Goal: Task Accomplishment & Management: Complete application form

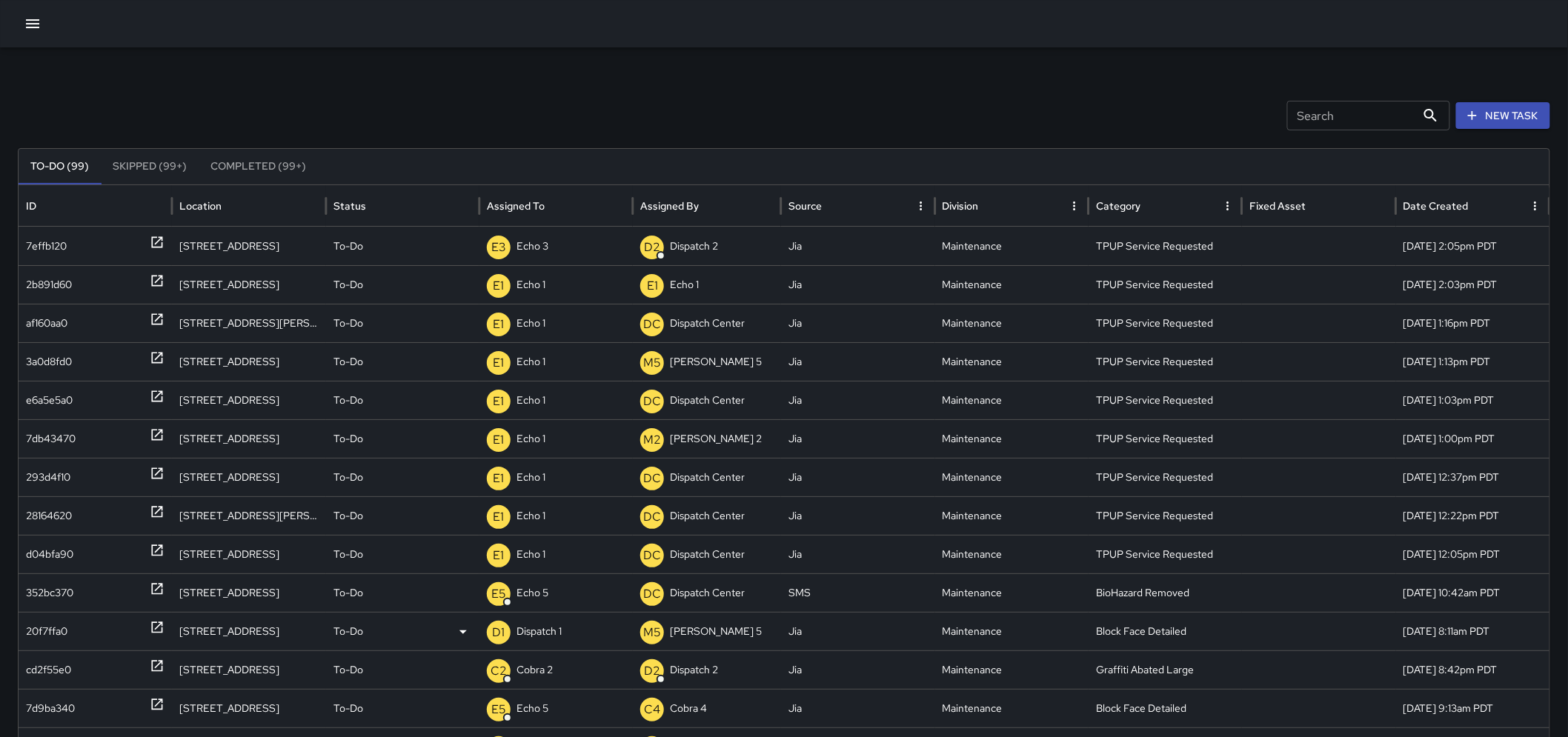
click at [149, 625] on div "20f7ffa0" at bounding box center [95, 632] width 139 height 38
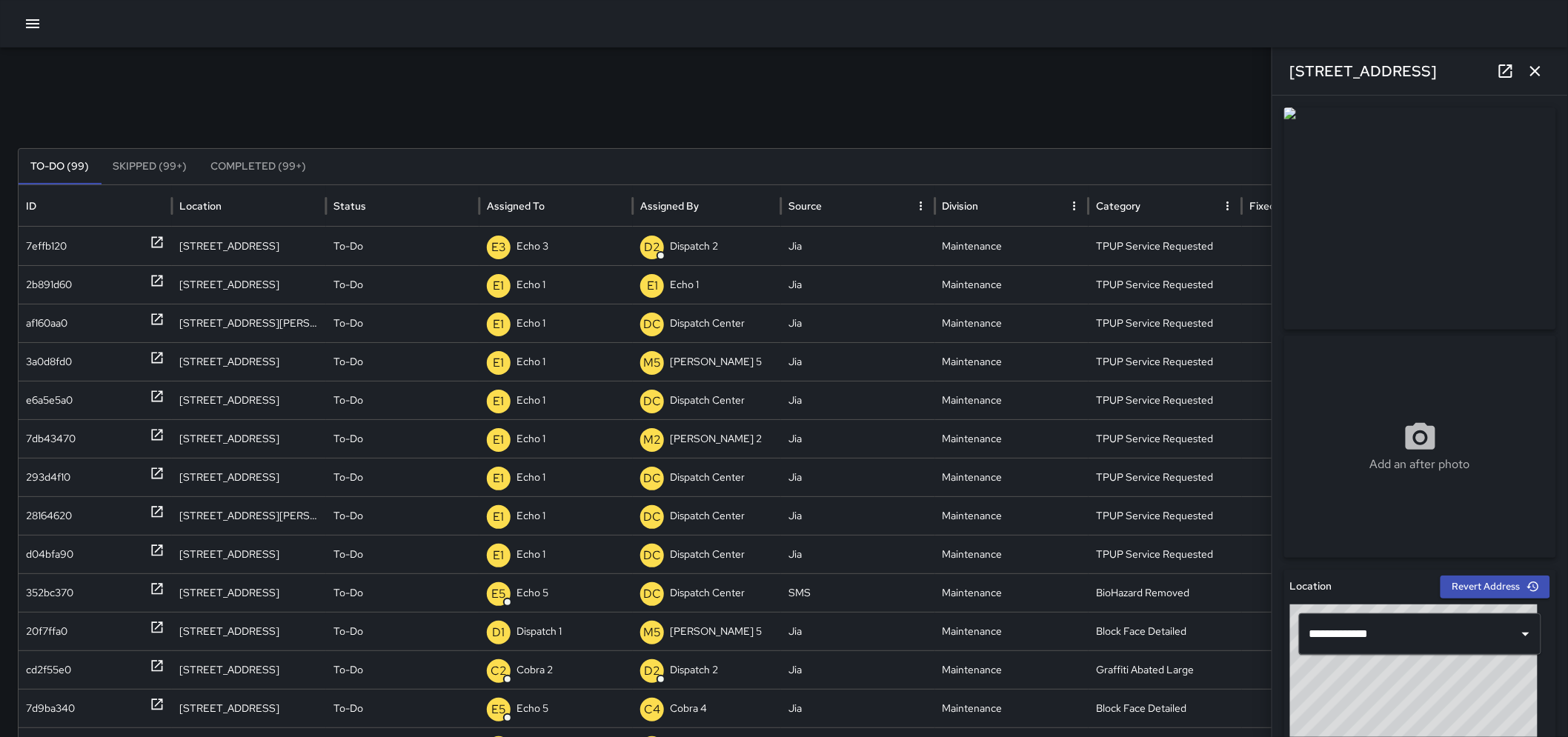
click at [1535, 77] on icon "button" at bounding box center [1535, 71] width 18 height 18
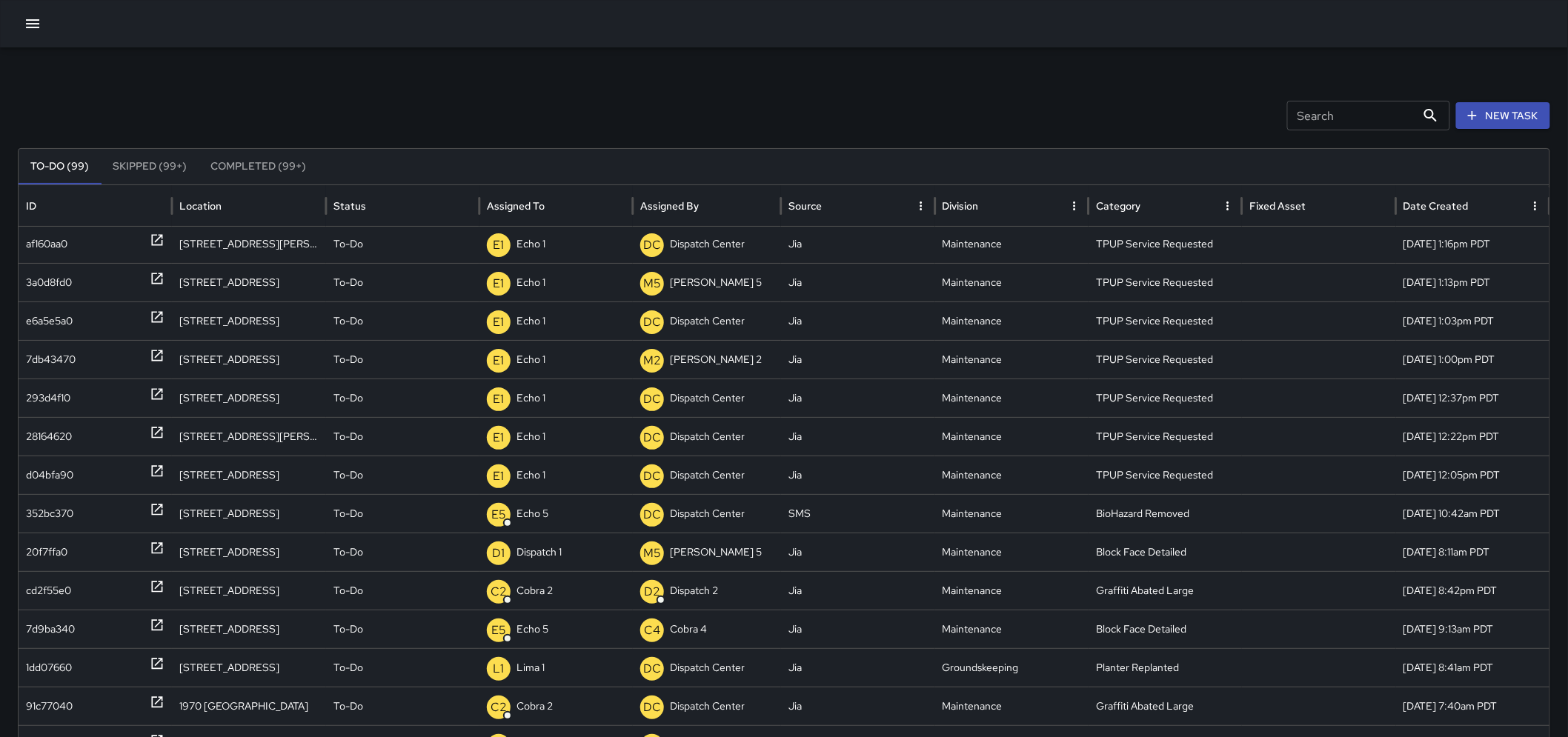
scroll to position [57, 0]
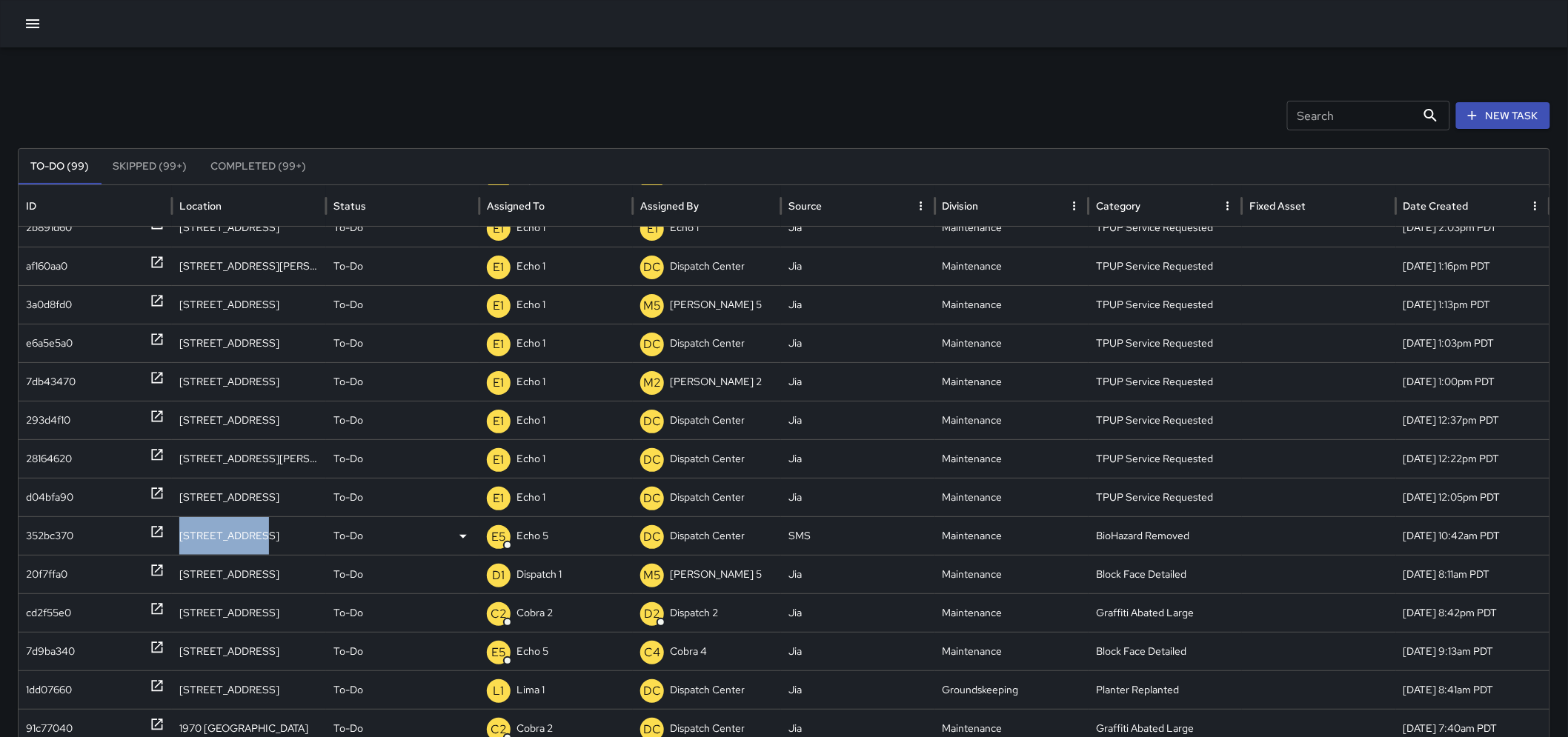
drag, startPoint x: 250, startPoint y: 532, endPoint x: 174, endPoint y: 532, distance: 76.0
click at [174, 532] on div "[STREET_ADDRESS]" at bounding box center [249, 535] width 153 height 38
drag, startPoint x: 290, startPoint y: 537, endPoint x: 278, endPoint y: 535, distance: 12.2
click at [284, 537] on div "[STREET_ADDRESS]" at bounding box center [249, 535] width 153 height 38
drag, startPoint x: 271, startPoint y: 533, endPoint x: 180, endPoint y: 526, distance: 91.3
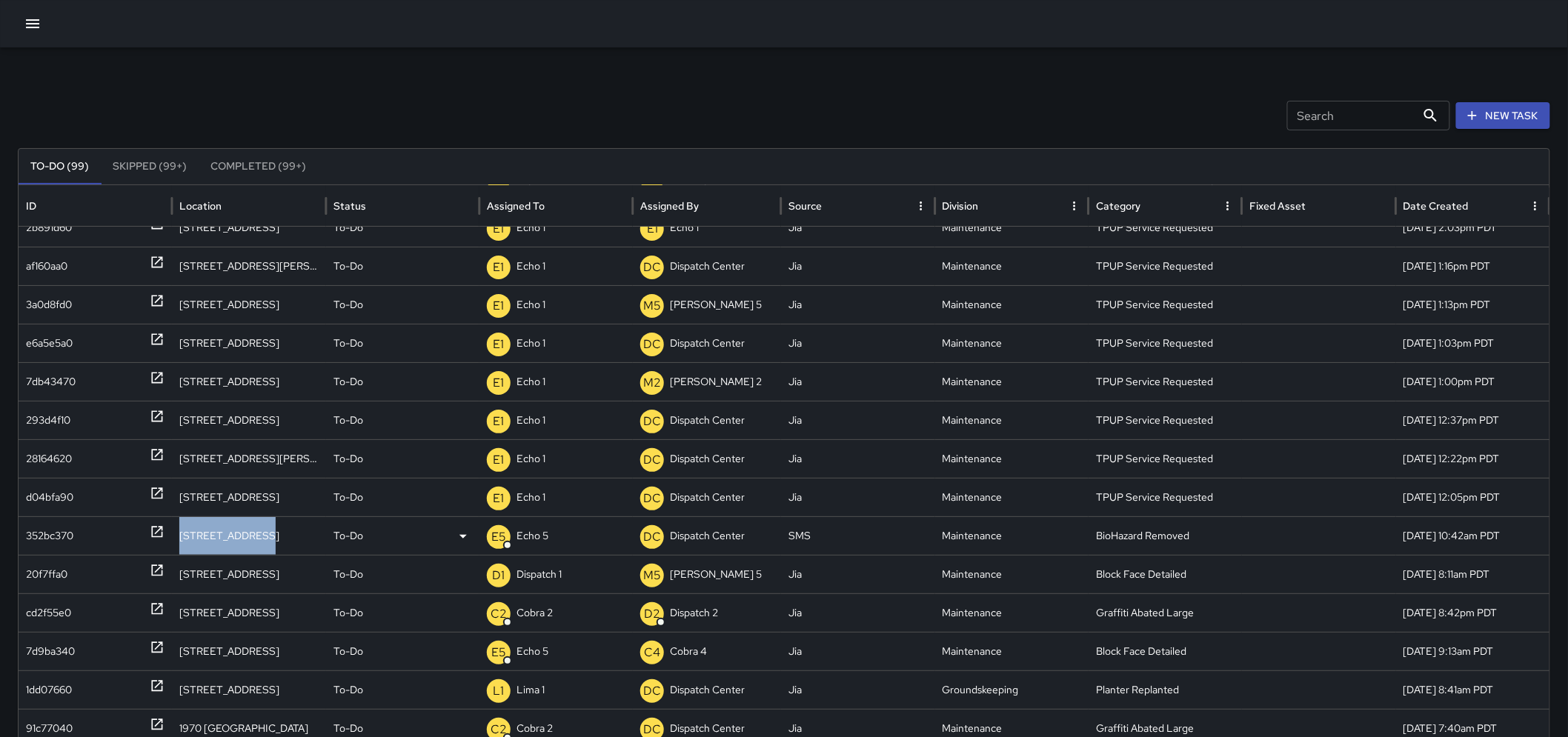
click at [180, 526] on div "[STREET_ADDRESS]" at bounding box center [249, 535] width 153 height 38
copy div "[STREET_ADDRESS]"
drag, startPoint x: 217, startPoint y: 524, endPoint x: 209, endPoint y: 542, distance: 19.7
click at [130, 530] on div "352bc370" at bounding box center [95, 536] width 139 height 38
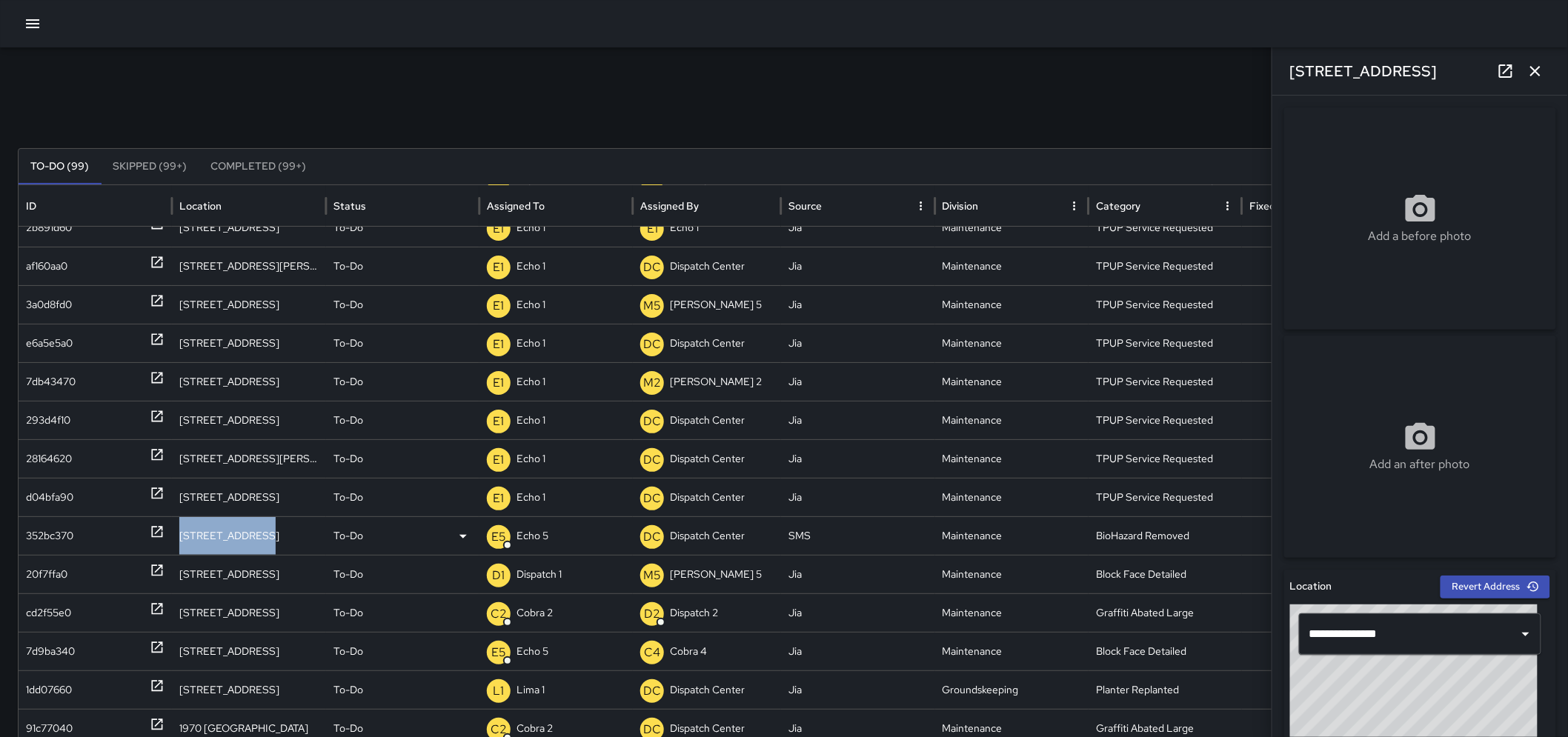
drag, startPoint x: 264, startPoint y: 536, endPoint x: 181, endPoint y: 535, distance: 83.0
click at [181, 535] on div "[STREET_ADDRESS]" at bounding box center [249, 535] width 153 height 38
copy div "[STREET_ADDRESS]"
click at [153, 534] on icon at bounding box center [158, 532] width 15 height 15
click at [154, 535] on icon at bounding box center [158, 532] width 15 height 15
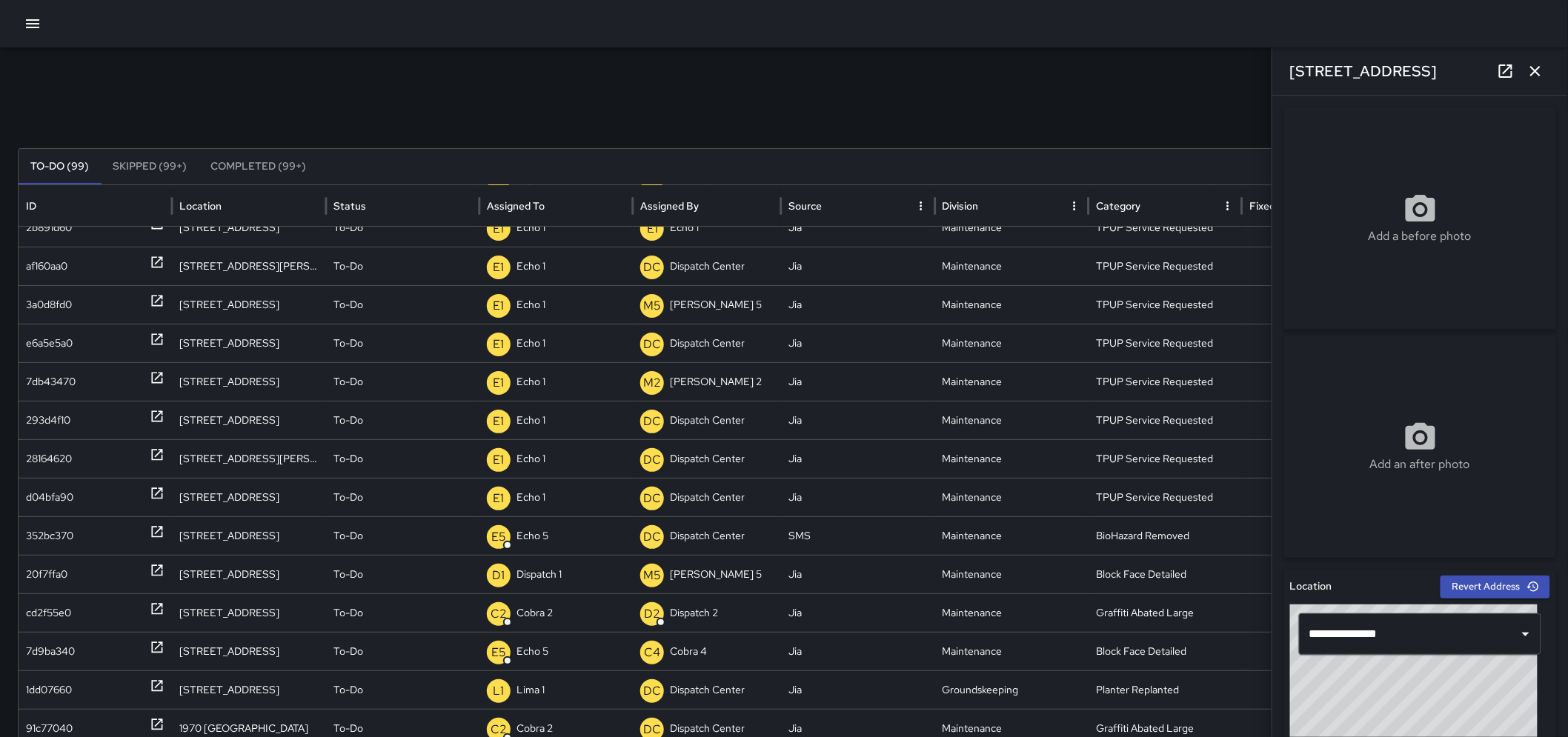
click at [1204, 75] on div "Search Search New Task To-Do (99) Skipped (99+) Completed (99+) ID Location Sta…" at bounding box center [784, 468] width 1568 height 841
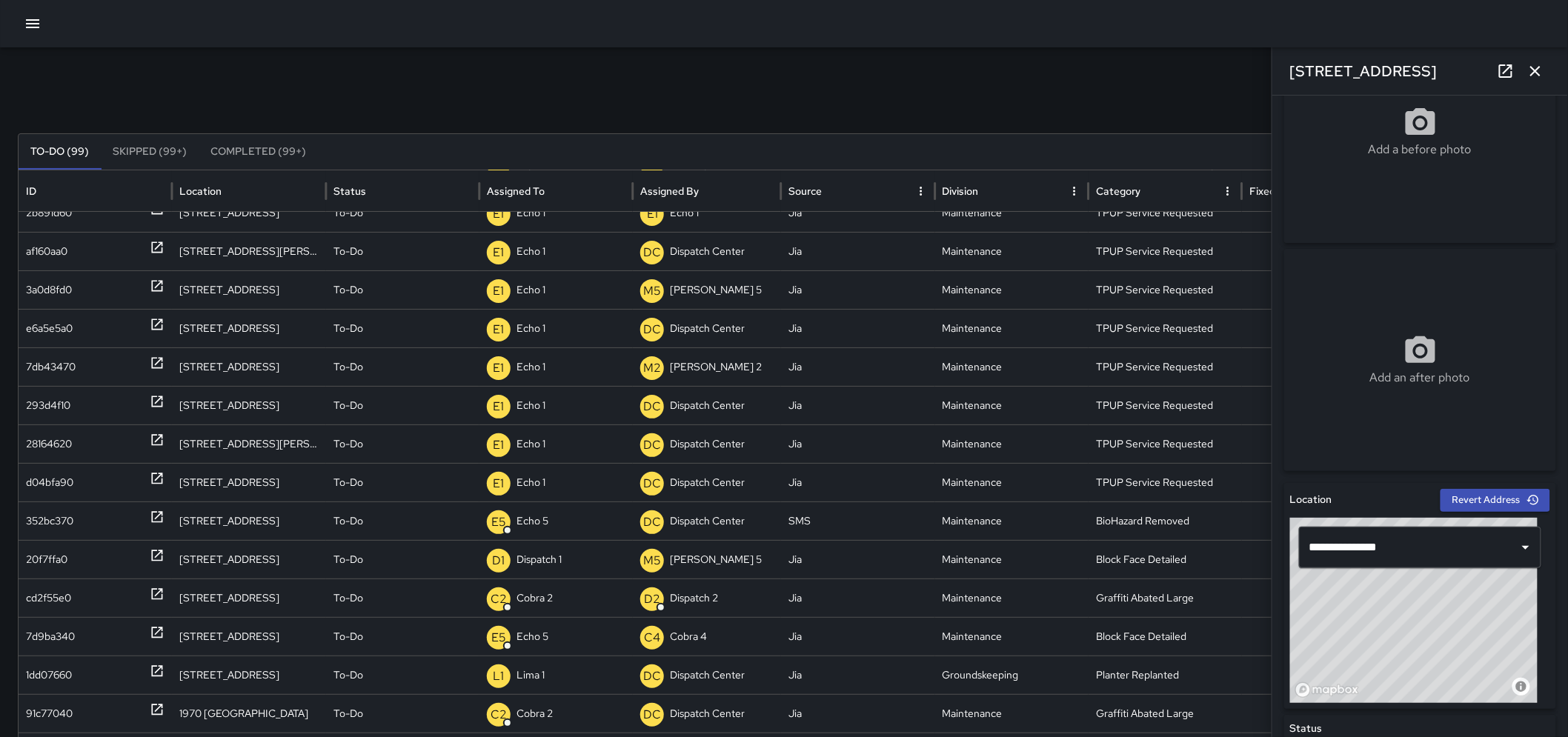
scroll to position [0, 0]
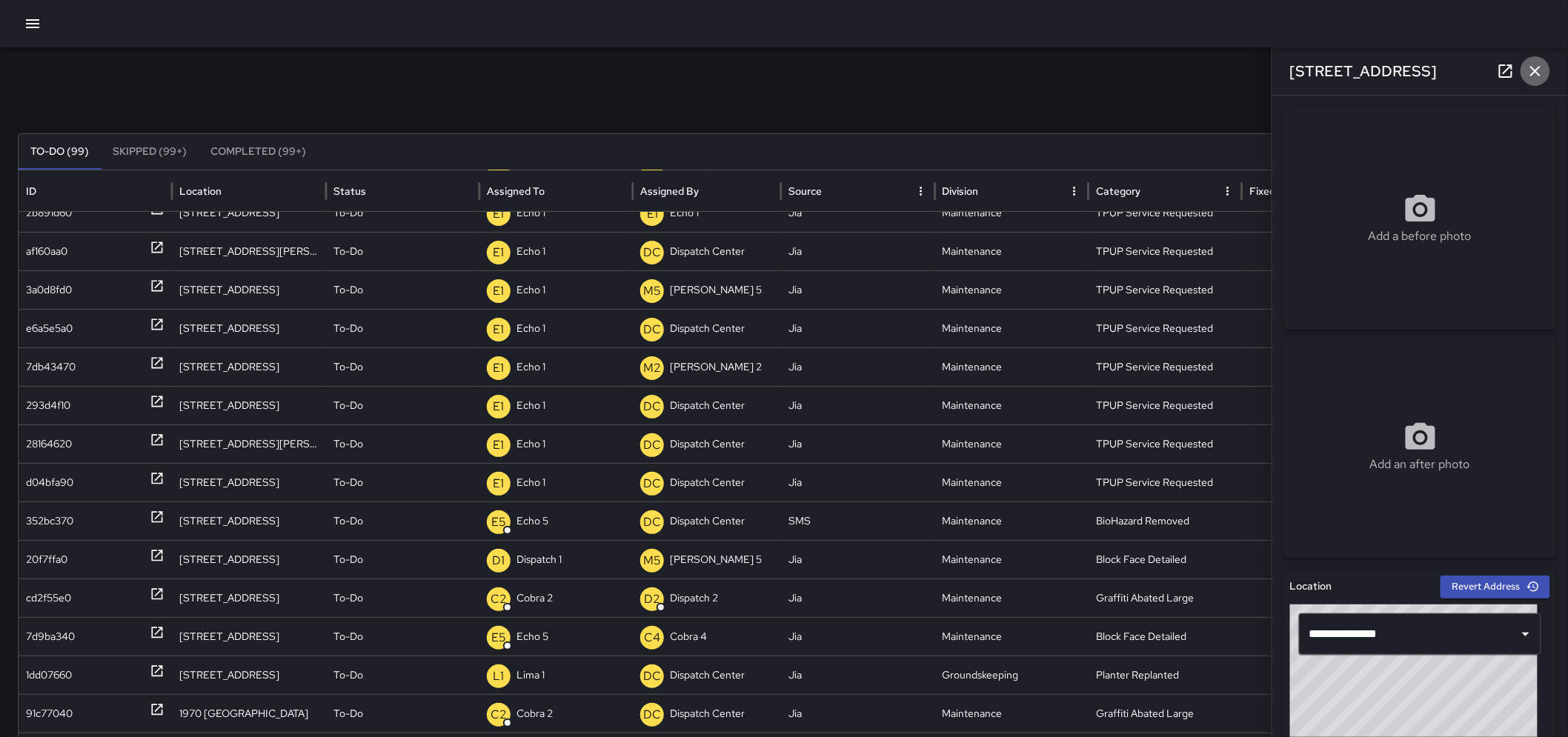
click at [1536, 73] on icon "button" at bounding box center [1535, 71] width 18 height 18
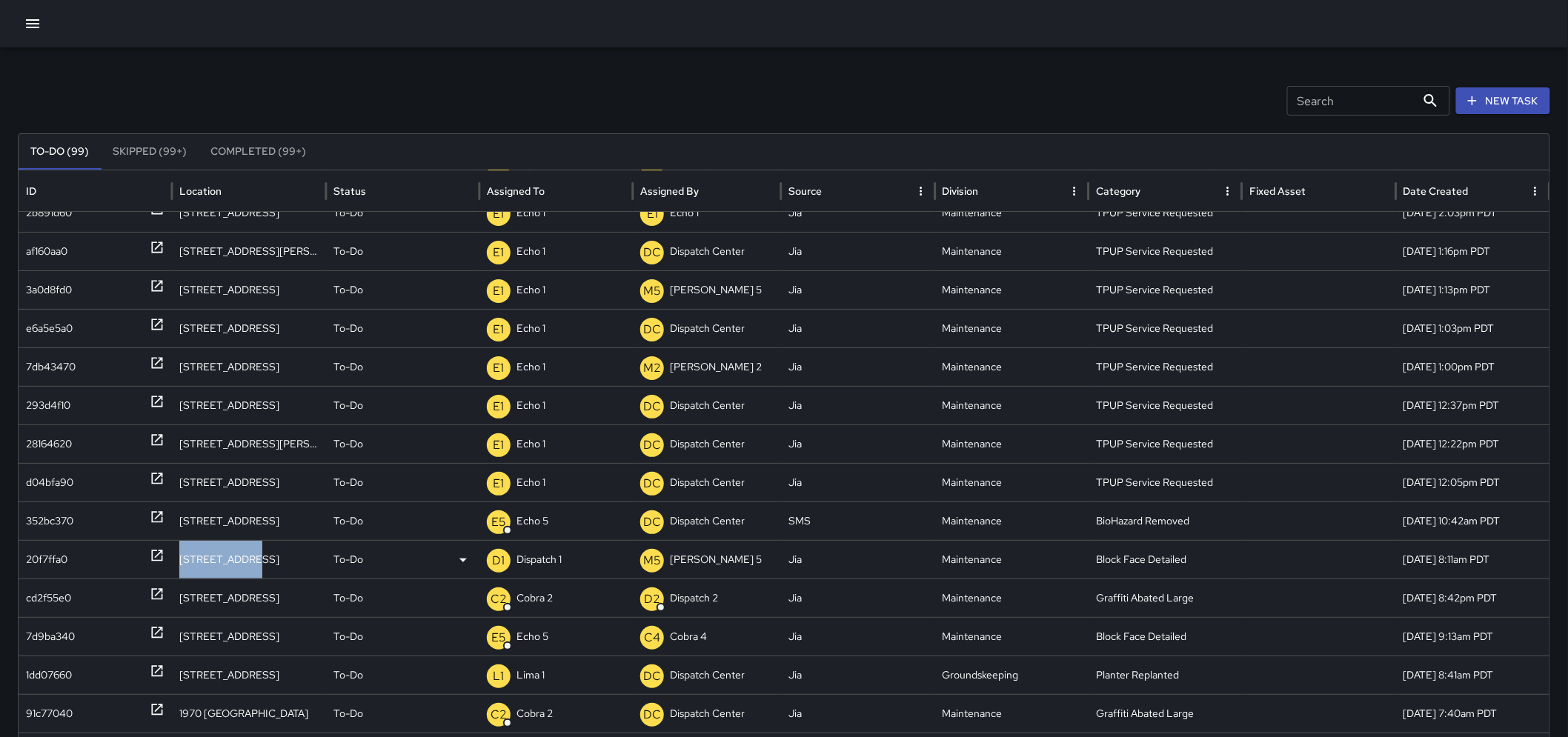
drag, startPoint x: 221, startPoint y: 558, endPoint x: 210, endPoint y: 535, distance: 25.5
click at [161, 560] on div "20f7ffa0 143 Bay Place To-Do D1 Dispatch 1 M5 Mike 5 Jia Maintenance Block Face…" at bounding box center [790, 559] width 1544 height 38
click at [160, 554] on icon at bounding box center [158, 556] width 15 height 15
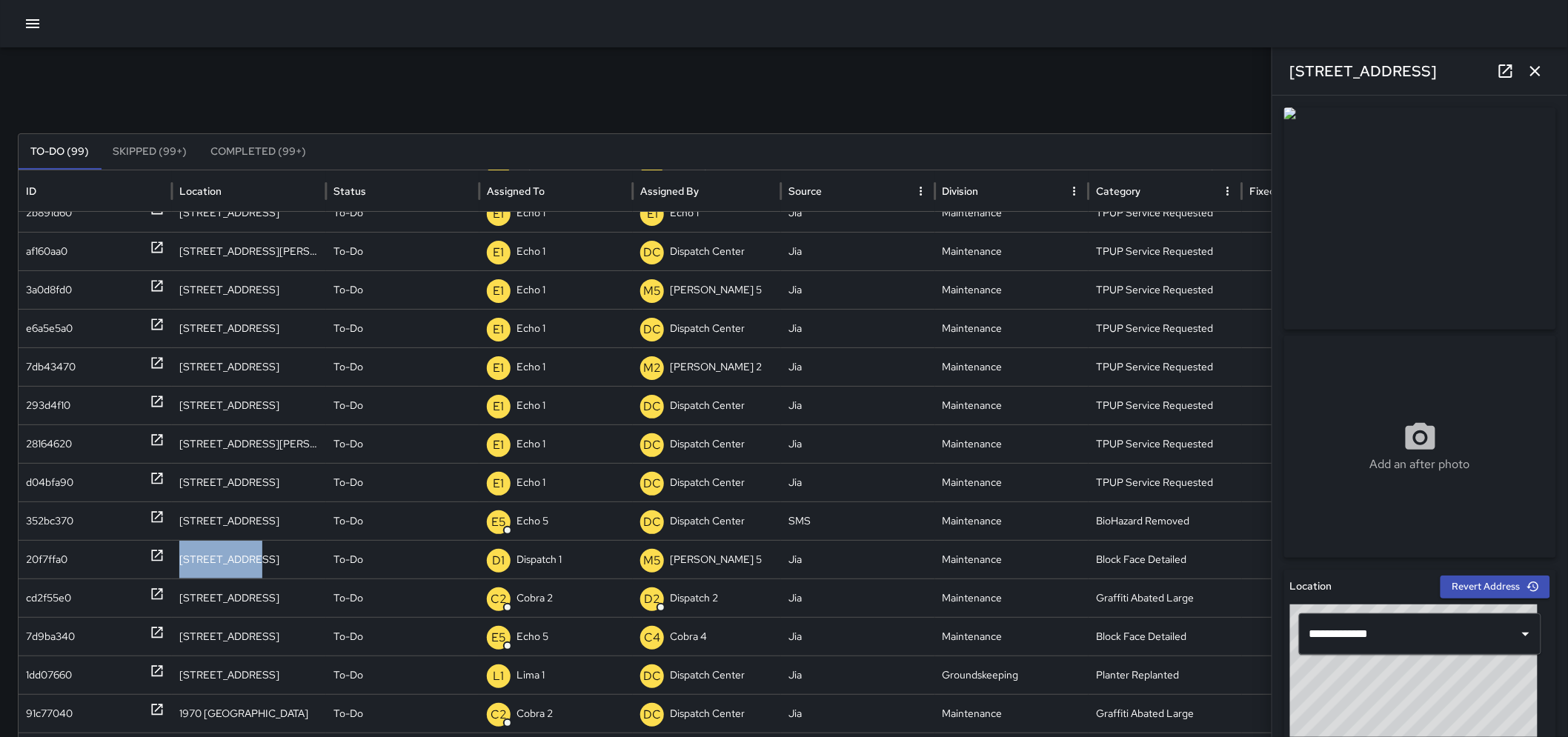
click at [1494, 72] on link at bounding box center [1506, 71] width 30 height 30
click at [550, 562] on p "Dispatch 1" at bounding box center [538, 560] width 45 height 38
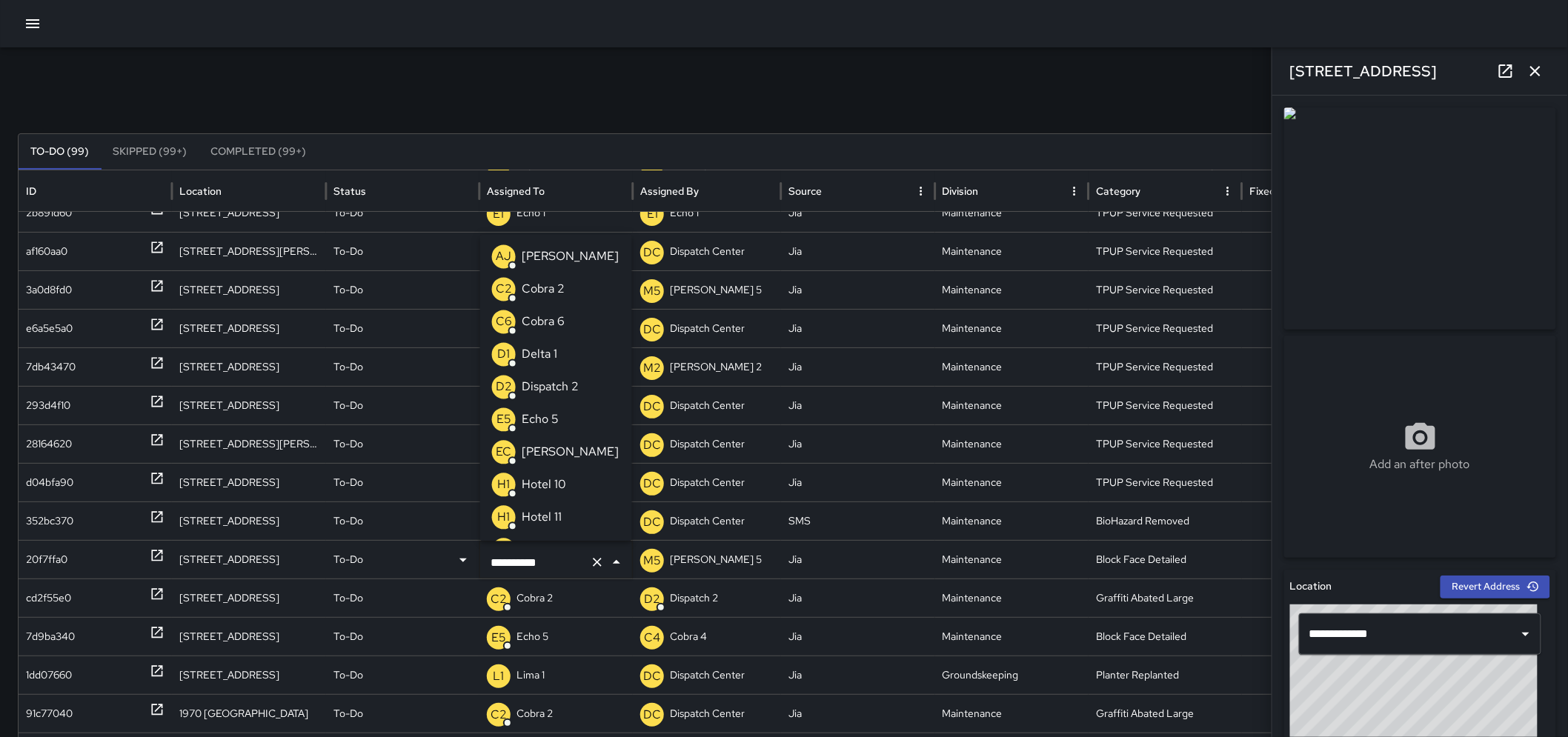
scroll to position [965, 0]
drag, startPoint x: 568, startPoint y: 562, endPoint x: 403, endPoint y: 589, distance: 167.2
click at [403, 589] on div "7effb120 2135 Franklin Street To-Do E3 Echo 3 D2 Dispatch 2 Jia Maintenance TPU…" at bounding box center [790, 540] width 1544 height 770
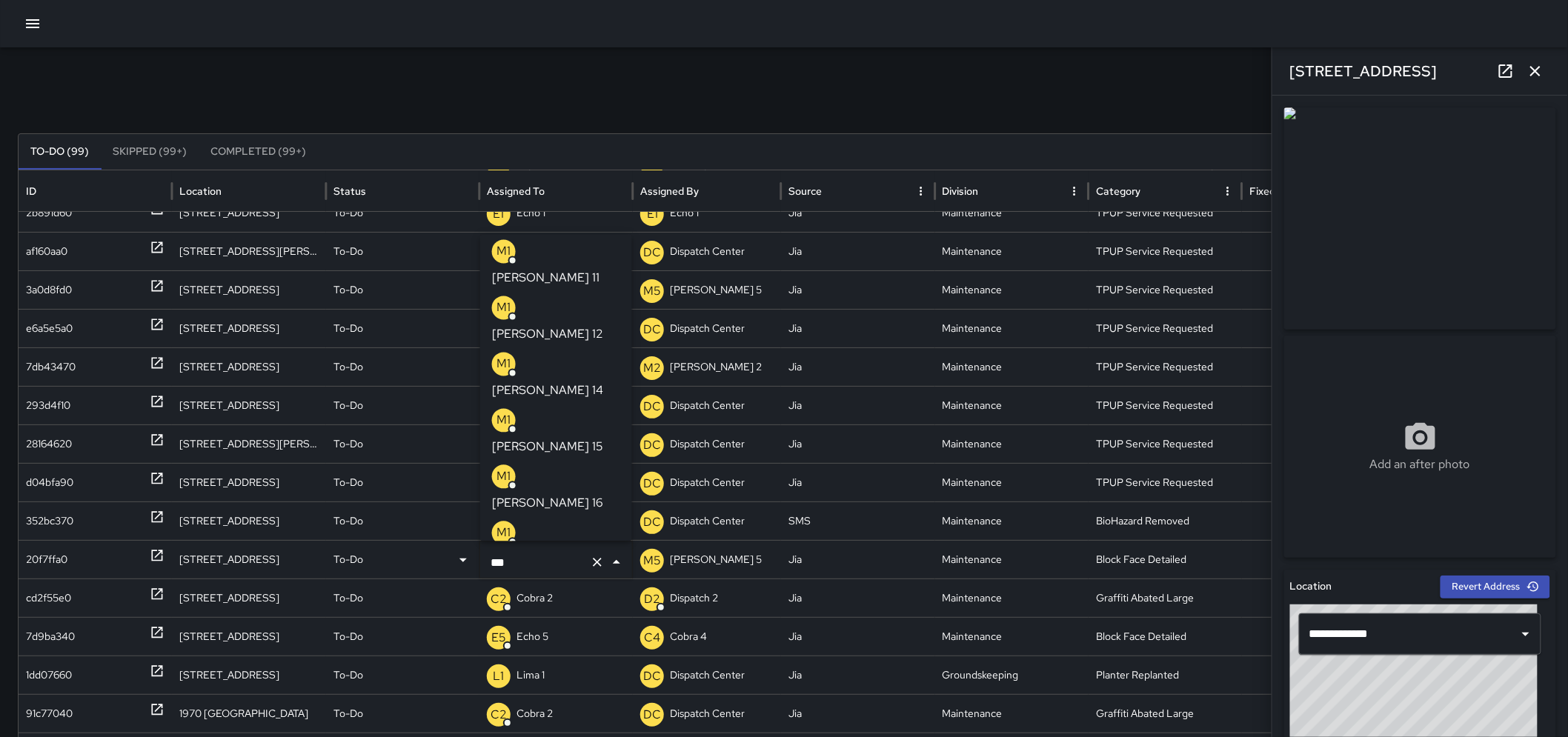
scroll to position [0, 0]
type input "****"
click at [550, 275] on p "[PERSON_NAME] 11" at bounding box center [546, 284] width 107 height 18
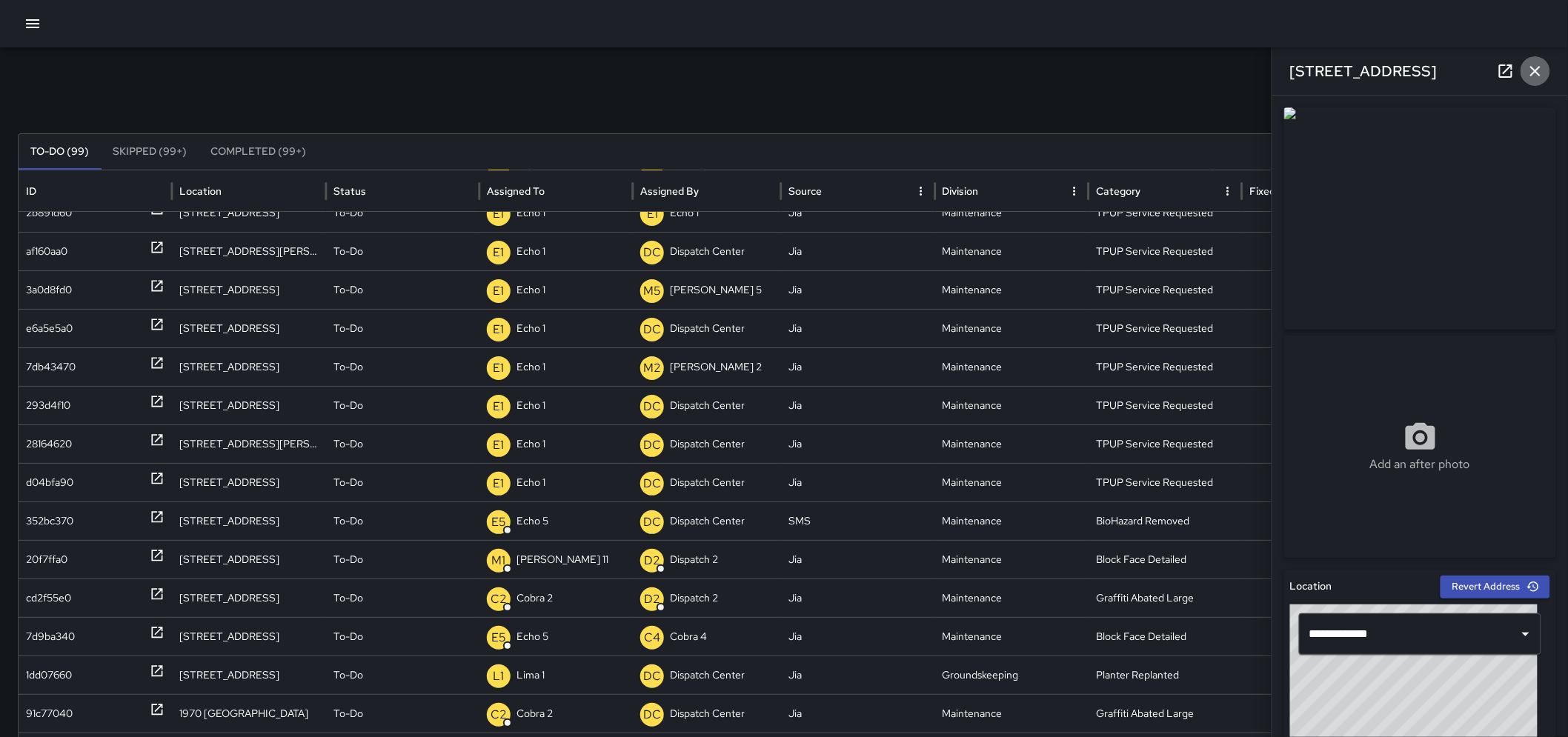
click at [1545, 71] on button "button" at bounding box center [1535, 71] width 30 height 30
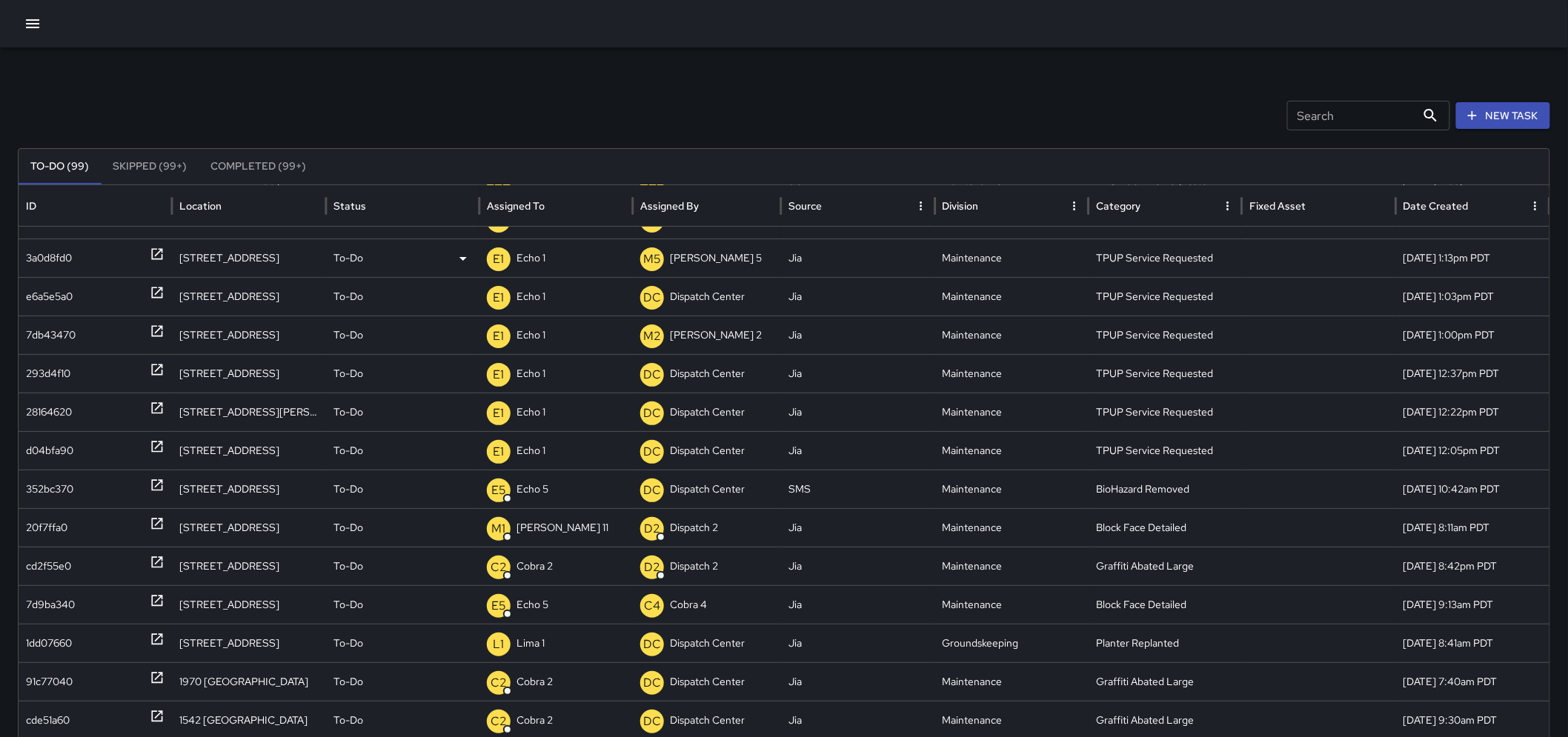
scroll to position [384, 0]
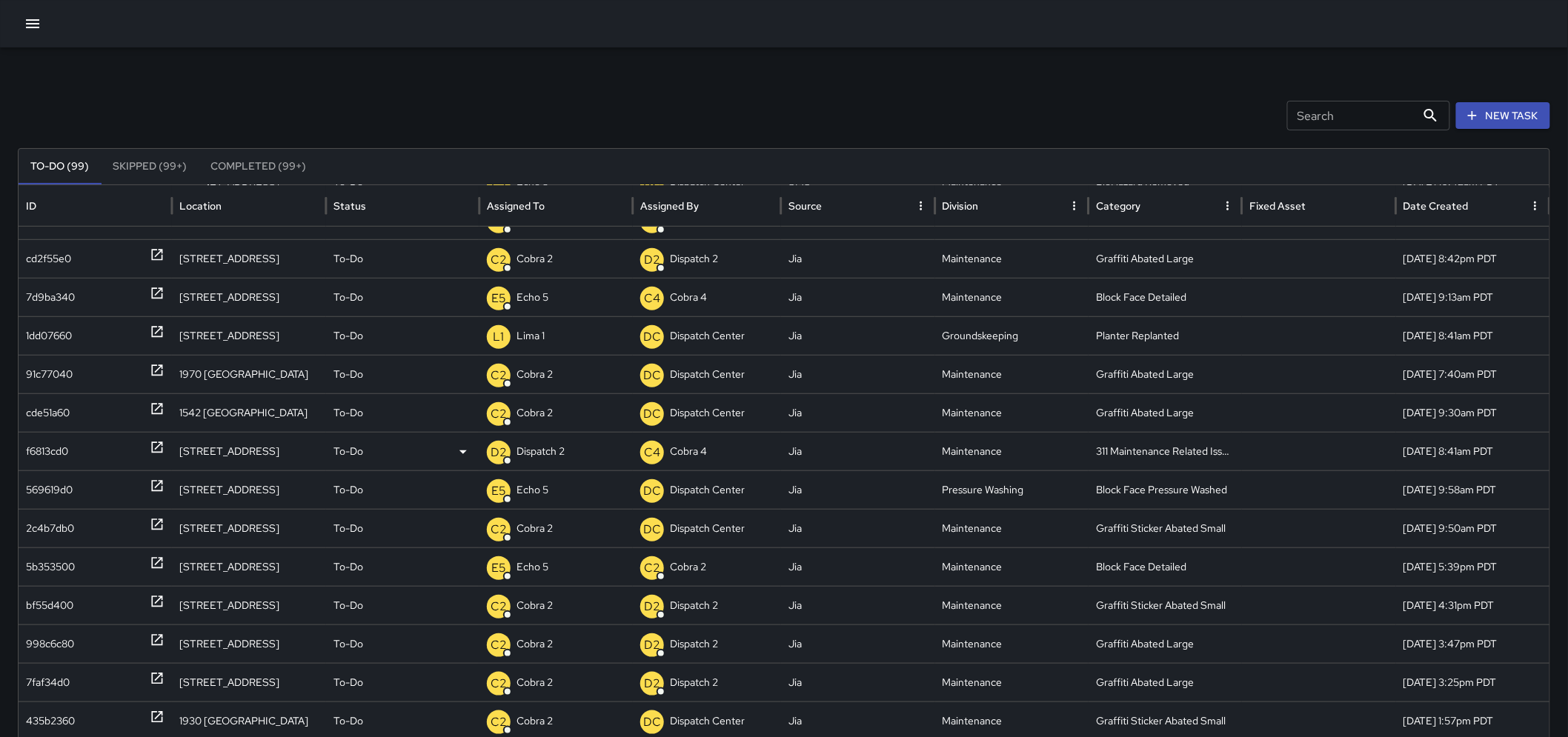
click at [160, 443] on icon at bounding box center [158, 448] width 11 height 11
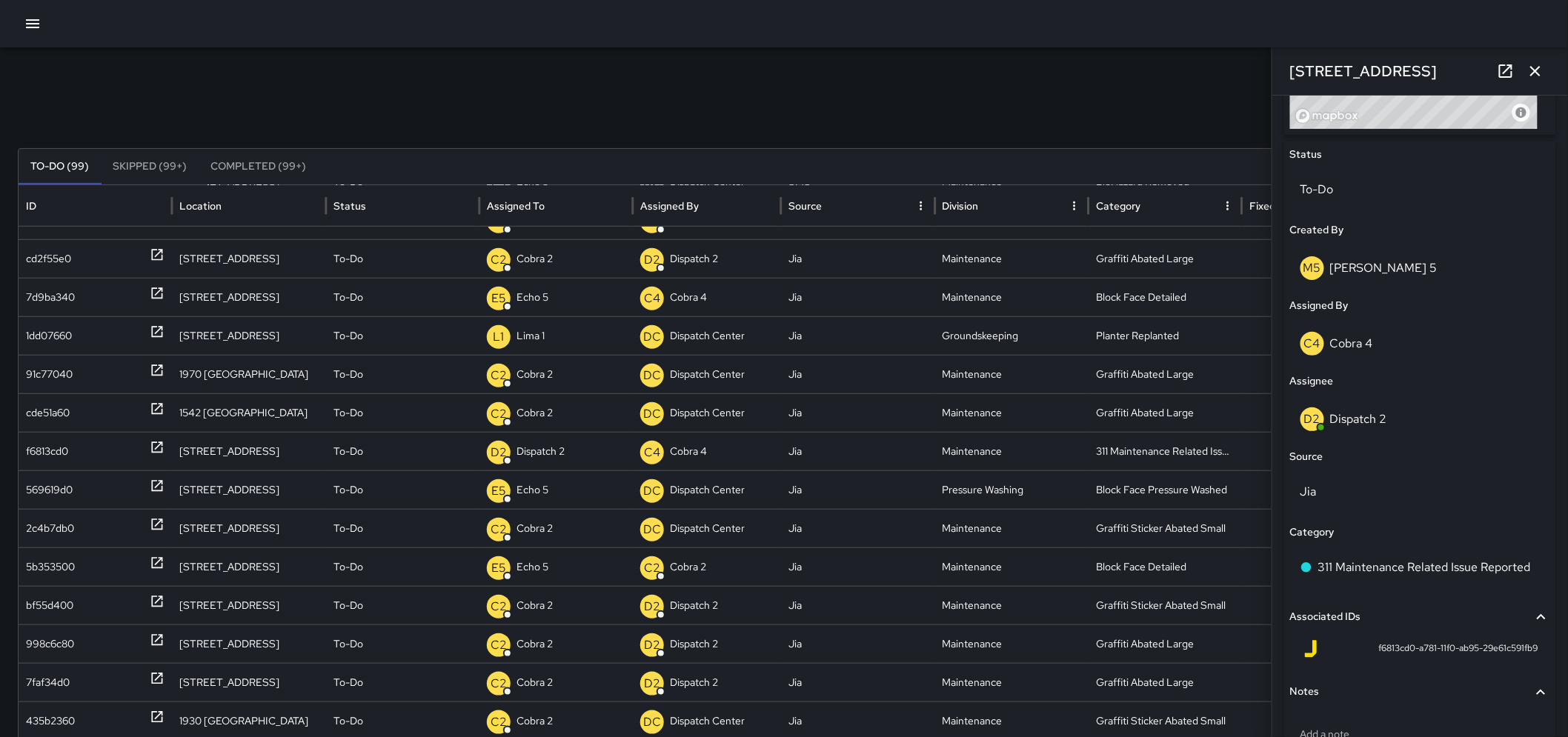
scroll to position [654, 0]
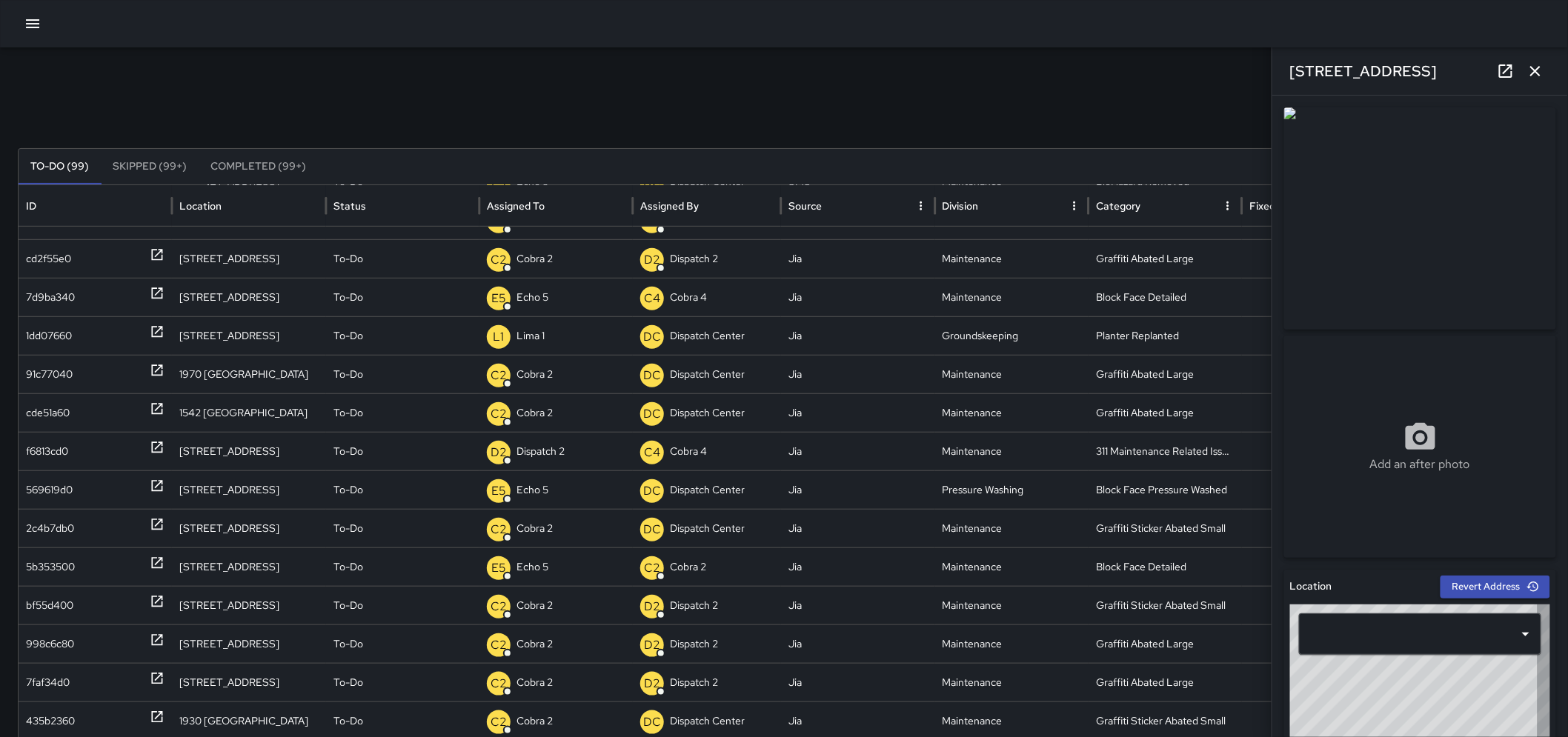
type input "**********"
click at [1537, 61] on button "button" at bounding box center [1535, 71] width 30 height 30
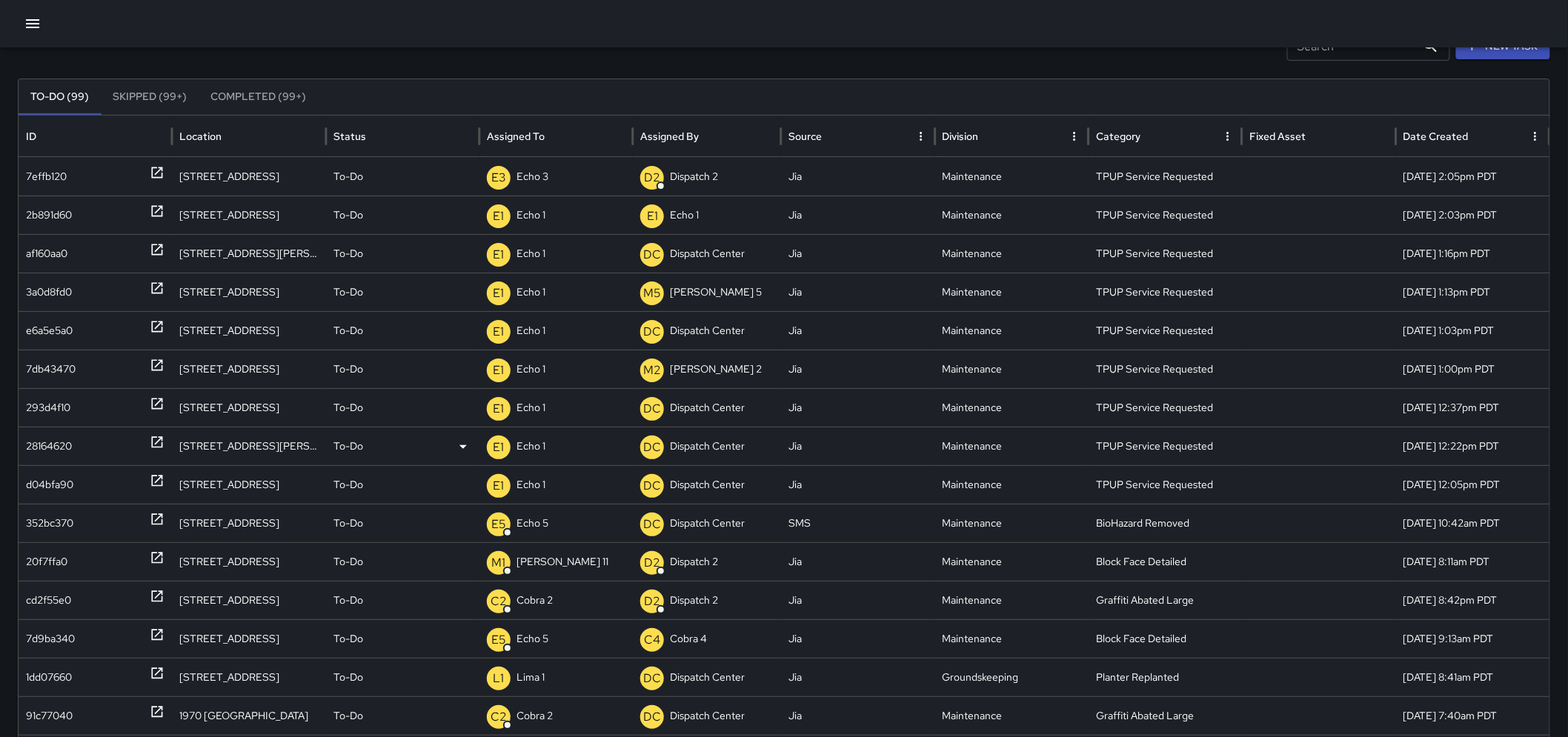
scroll to position [0, 0]
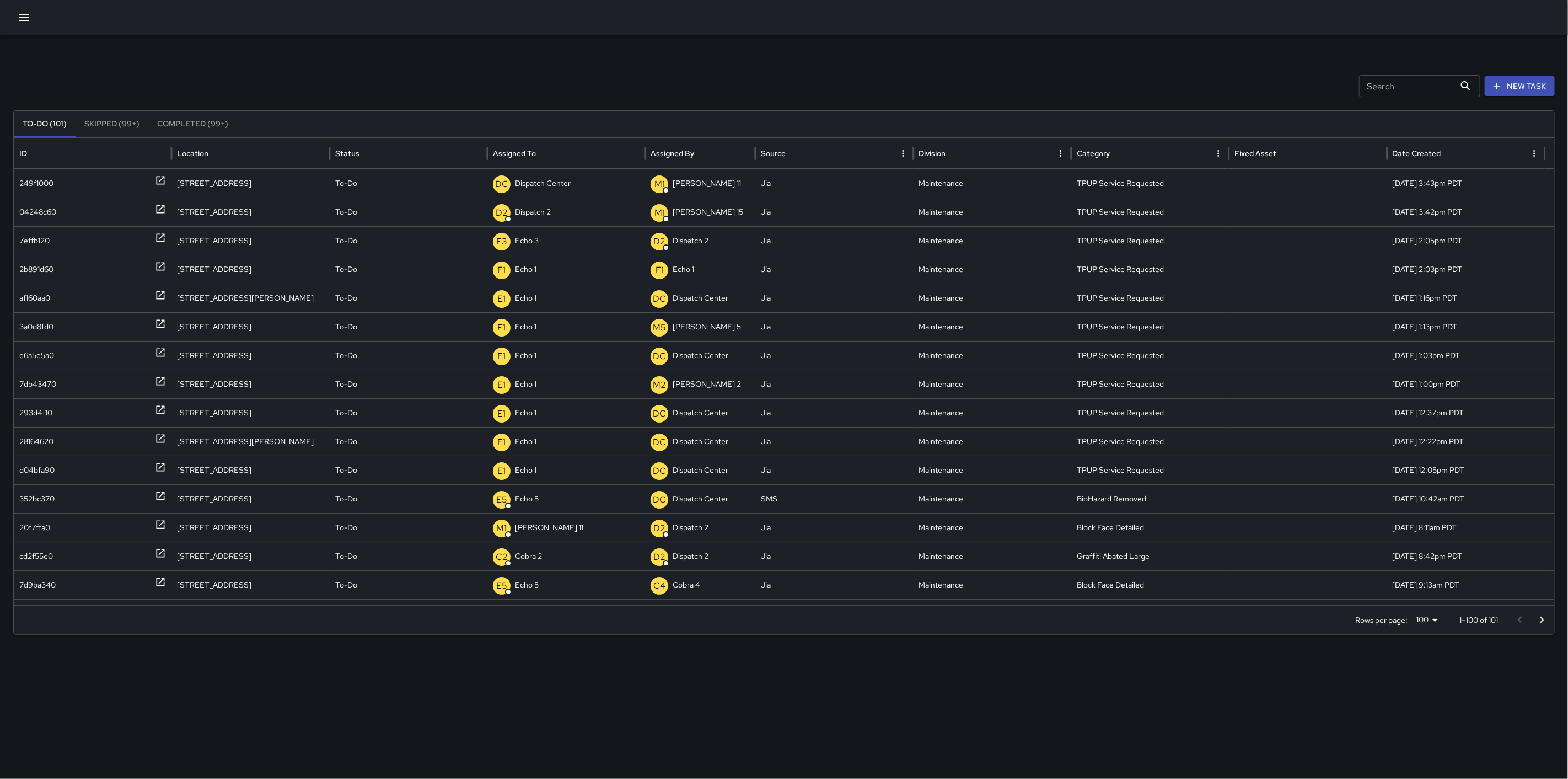
click at [23, 18] on icon "button" at bounding box center [24, 18] width 14 height 14
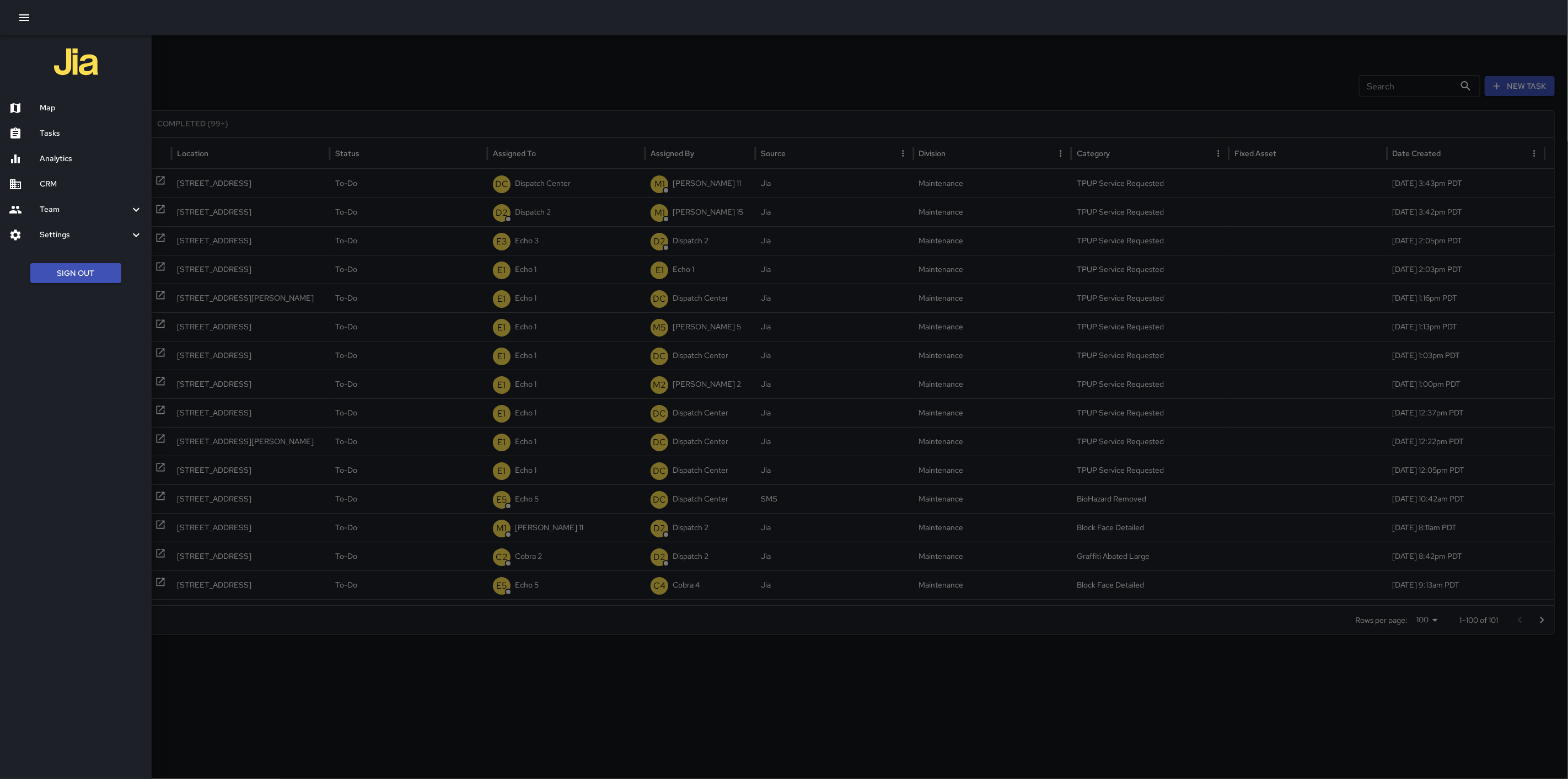
click at [70, 112] on h6 "Map" at bounding box center [91, 107] width 103 height 12
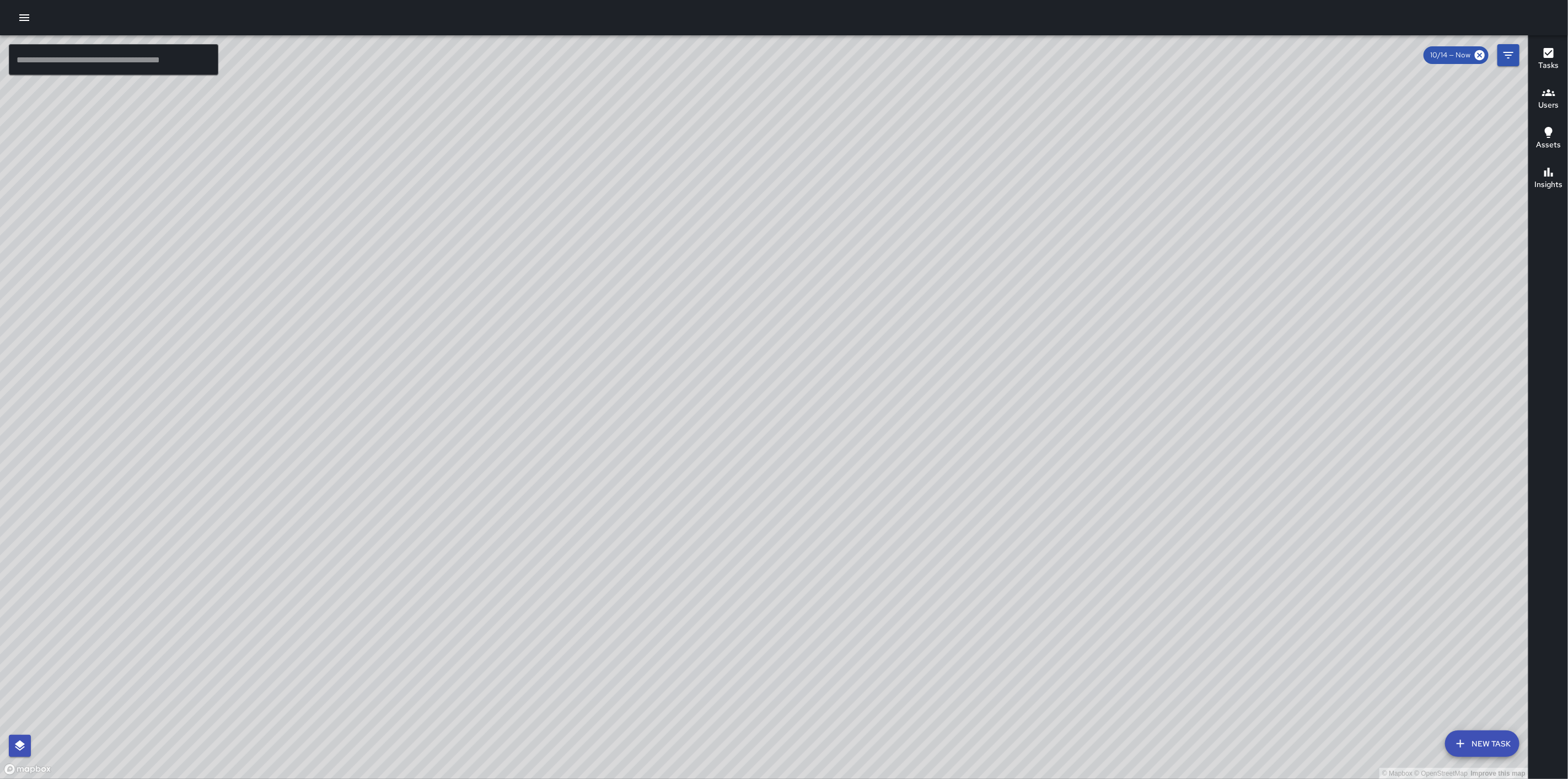
drag, startPoint x: 757, startPoint y: 382, endPoint x: 767, endPoint y: 377, distance: 11.2
click at [767, 377] on div "© Mapbox © OpenStreetMap Improve this map" at bounding box center [764, 407] width 1528 height 743
drag, startPoint x: 784, startPoint y: 351, endPoint x: 907, endPoint y: 313, distance: 128.7
click at [907, 313] on div "© Mapbox © OpenStreetMap Improve this map" at bounding box center [764, 407] width 1528 height 743
drag, startPoint x: 796, startPoint y: 296, endPoint x: 891, endPoint y: 258, distance: 102.3
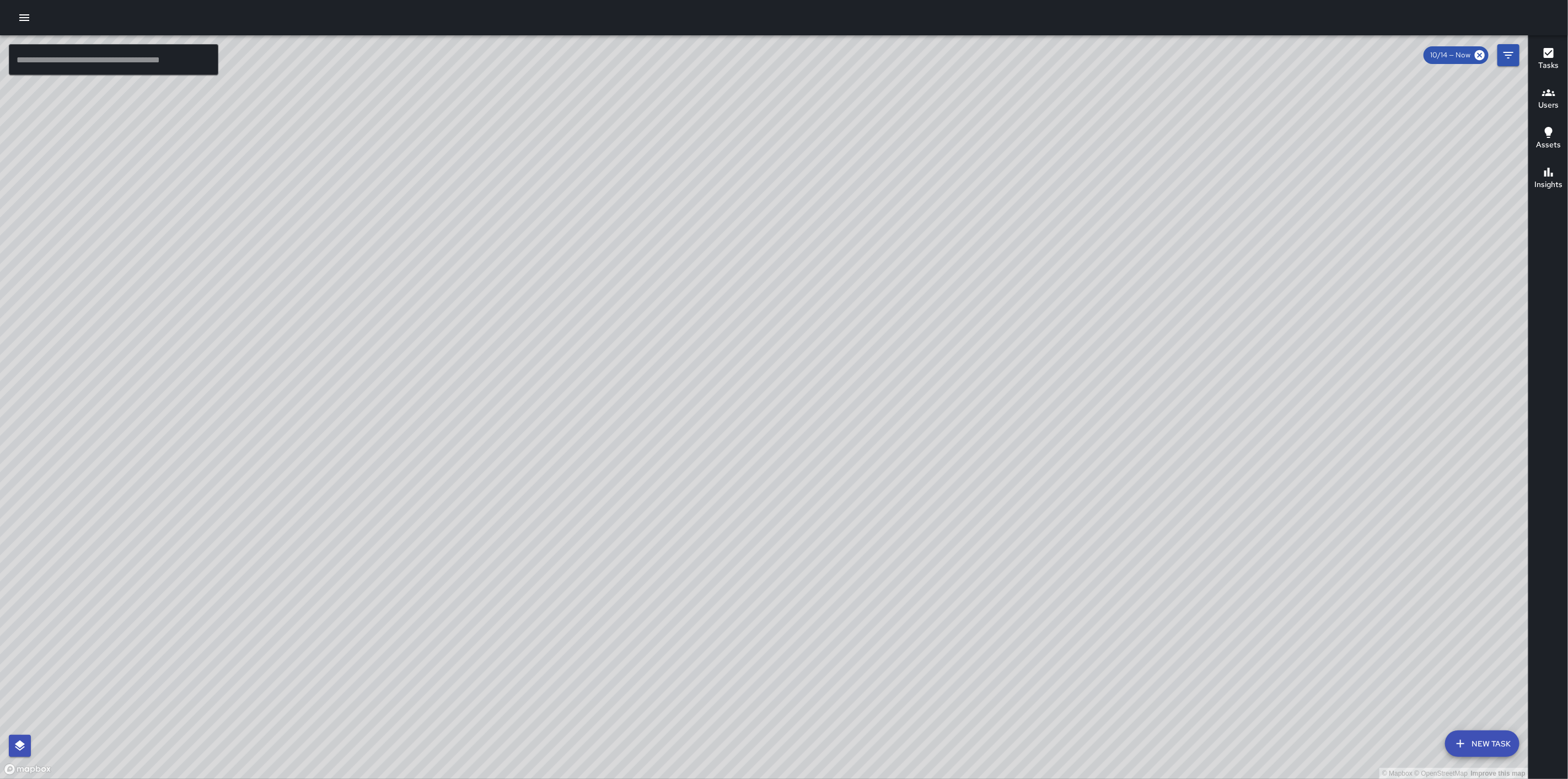
click at [891, 258] on div "© Mapbox © OpenStreetMap Improve this map" at bounding box center [764, 407] width 1528 height 743
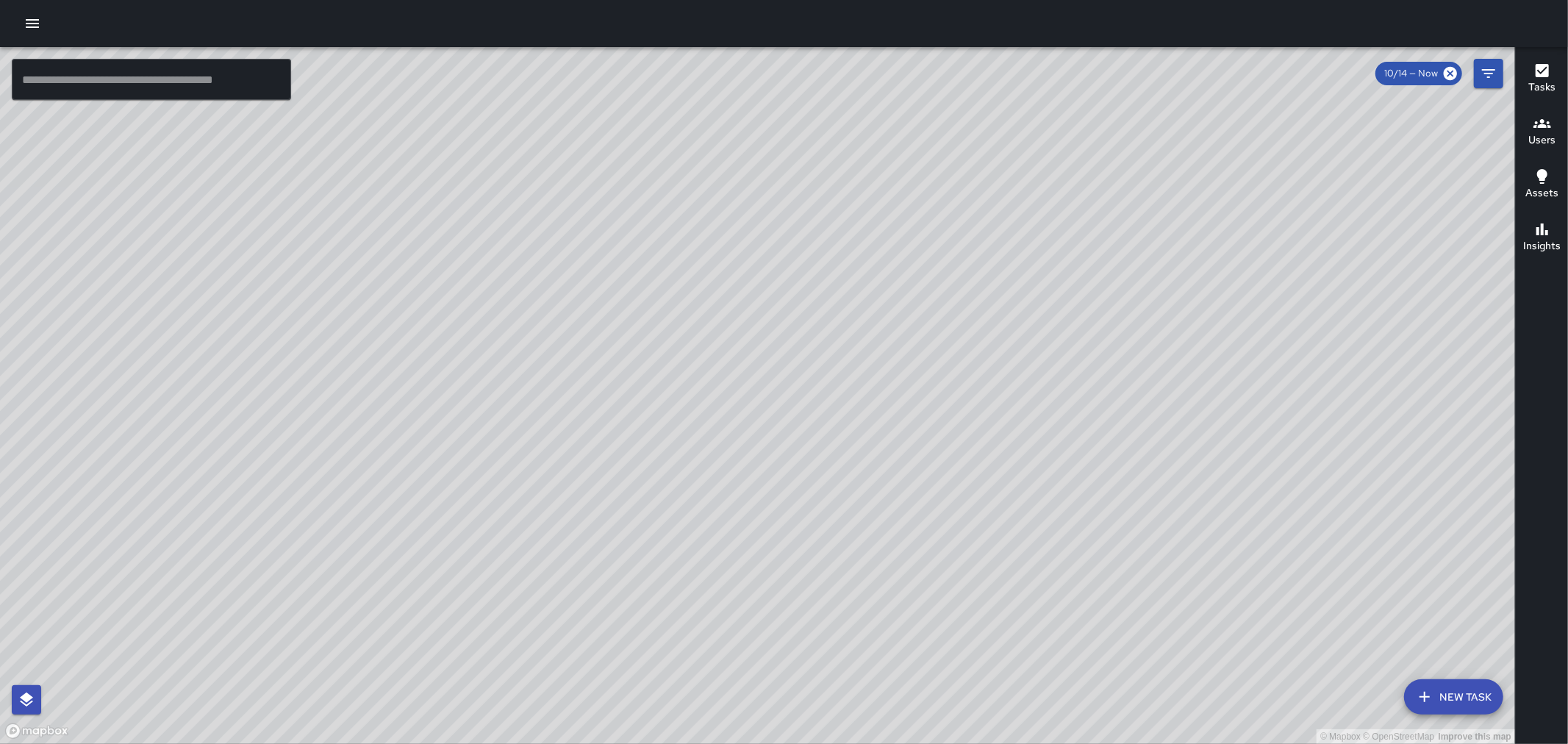
click at [27, 23] on icon "button" at bounding box center [32, 23] width 13 height 9
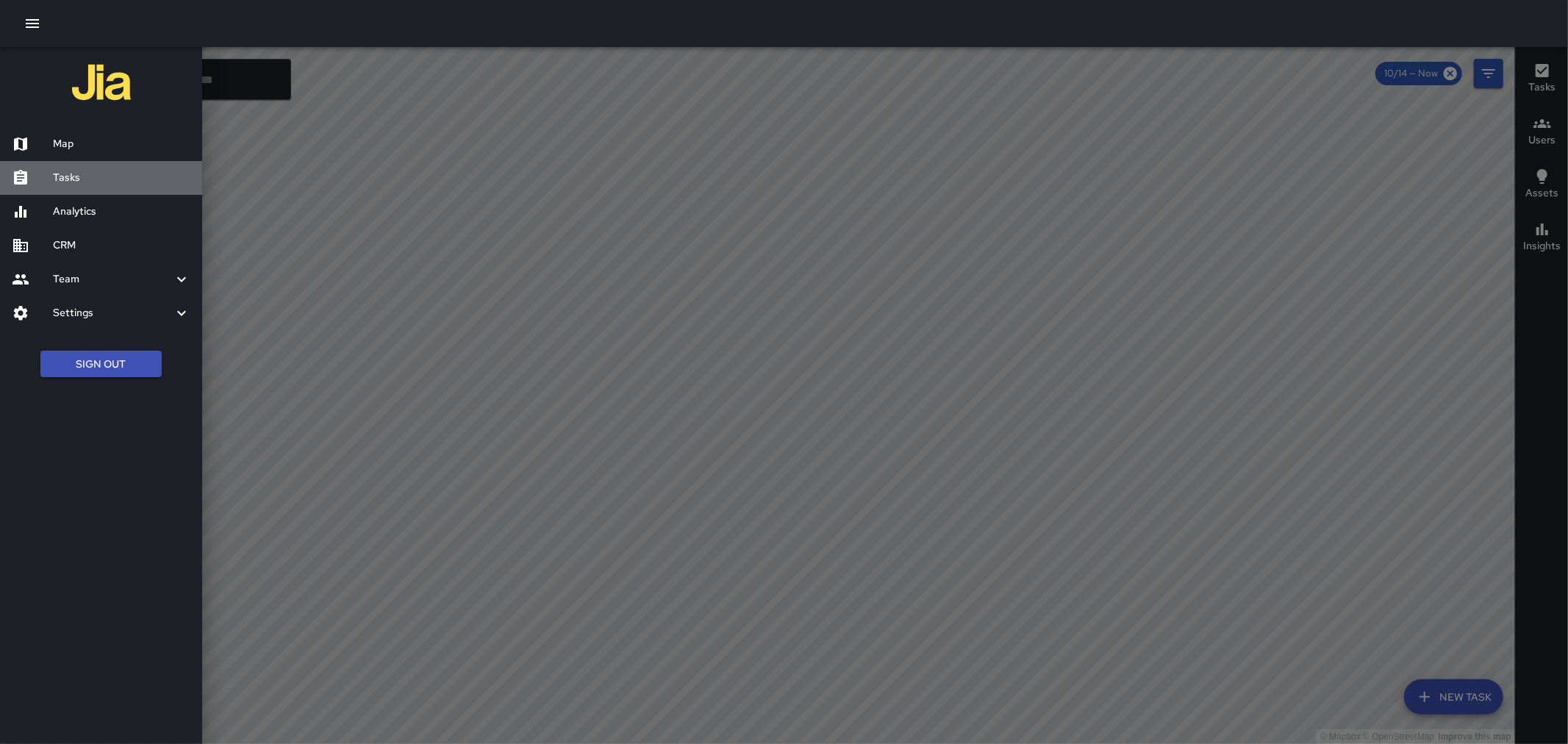
click at [83, 172] on h6 "Tasks" at bounding box center [121, 177] width 137 height 16
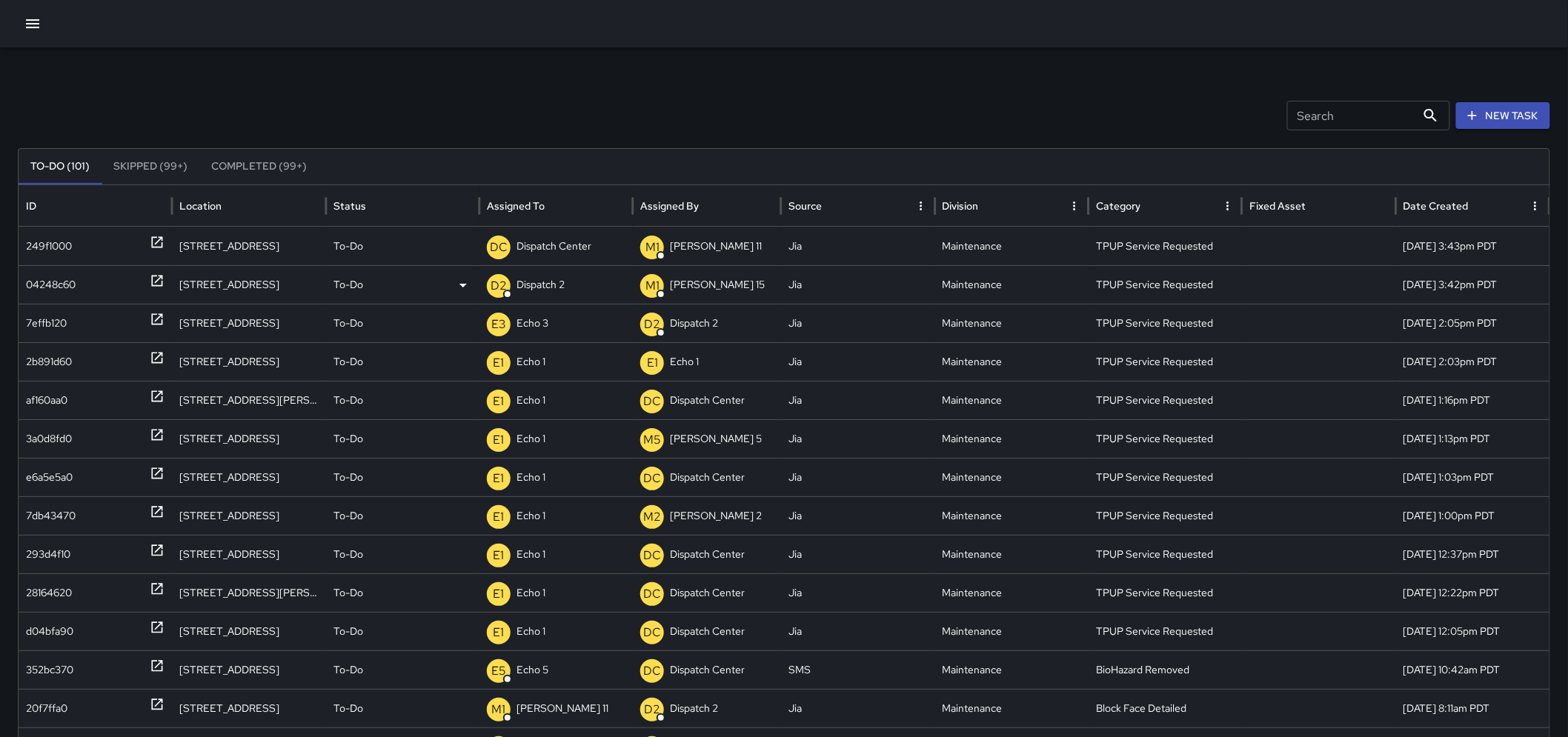
click at [565, 275] on p "Dispatch 2" at bounding box center [540, 285] width 48 height 38
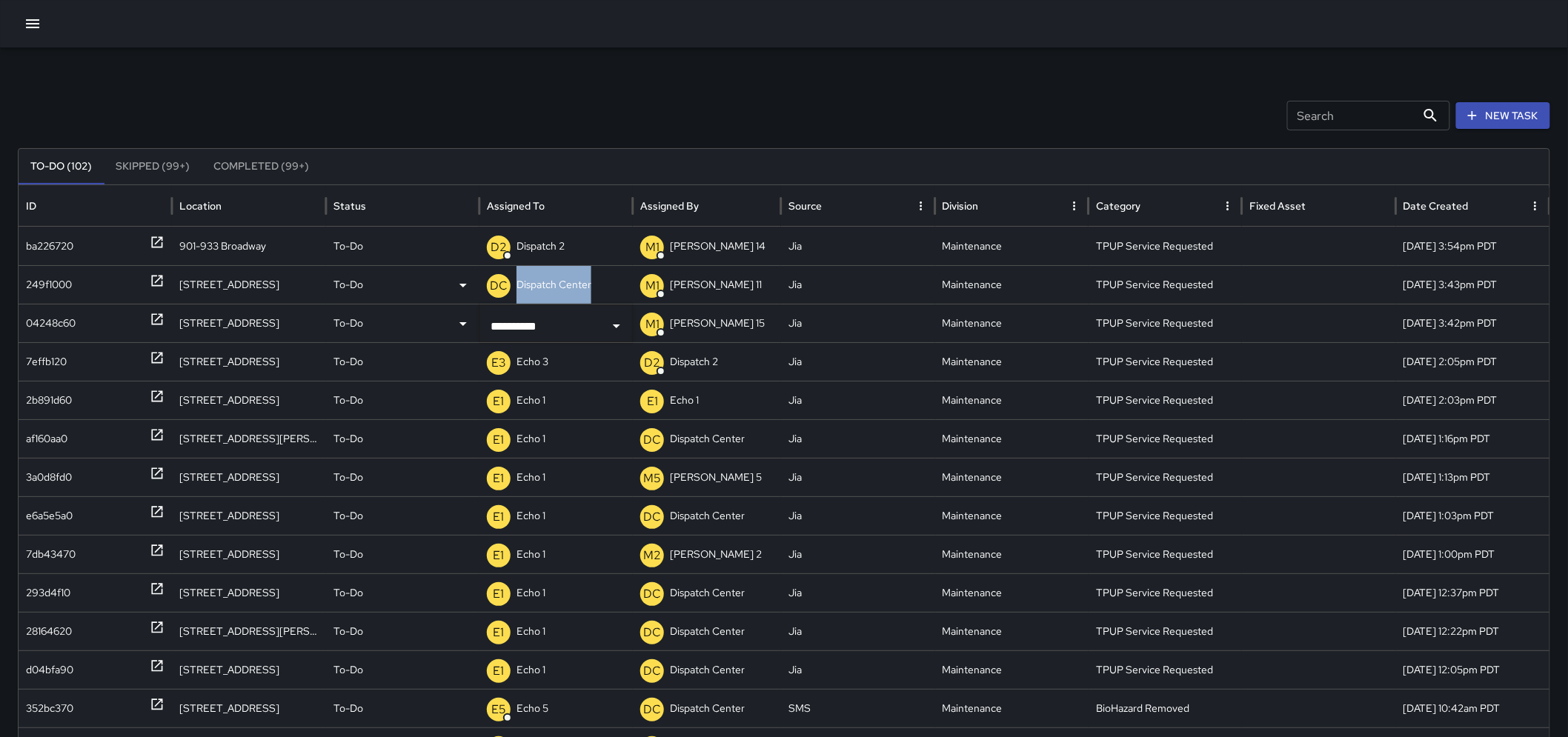
drag, startPoint x: 601, startPoint y: 276, endPoint x: 510, endPoint y: 282, distance: 91.2
click at [510, 282] on div "DC Dispatch Center" at bounding box center [555, 285] width 139 height 38
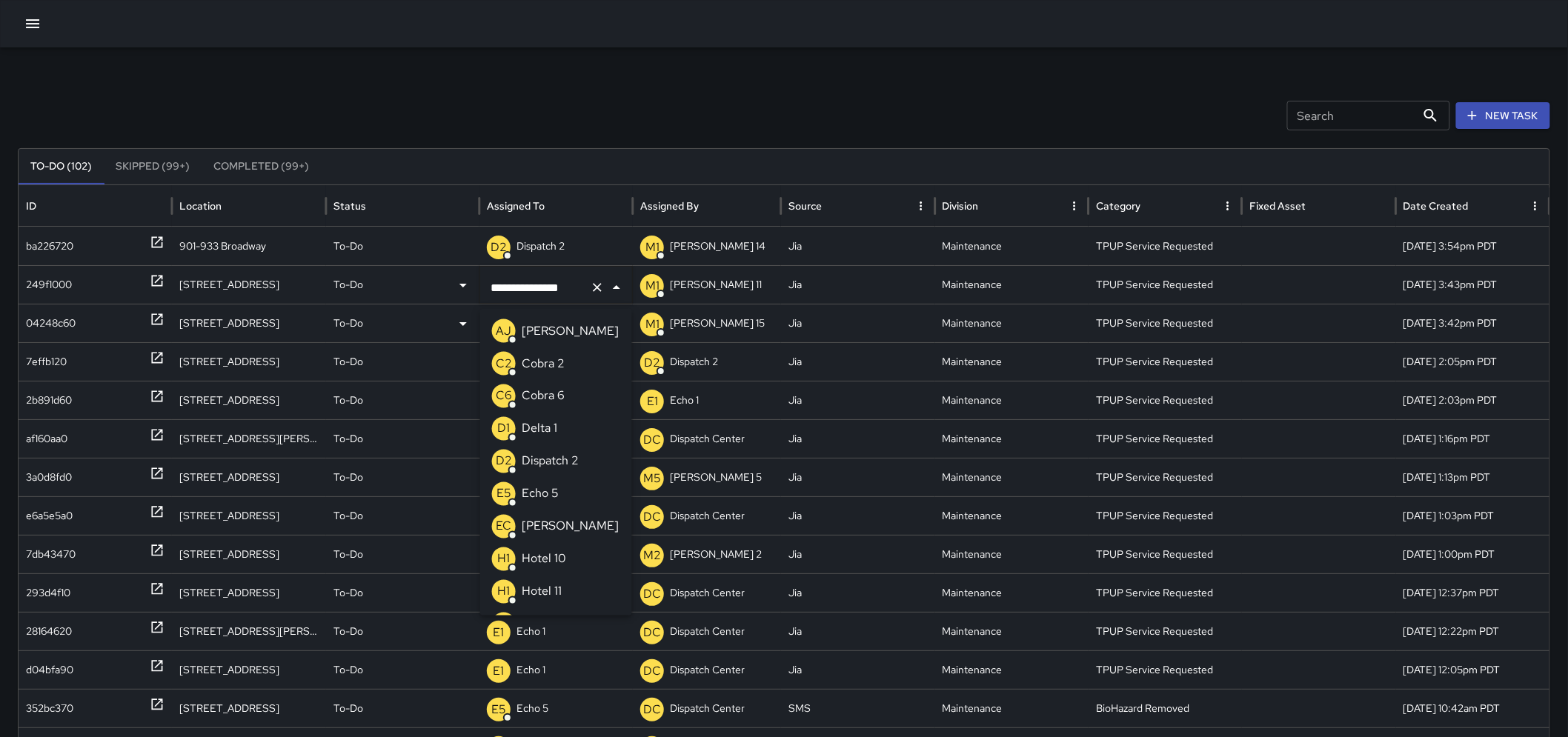
scroll to position [997, 0]
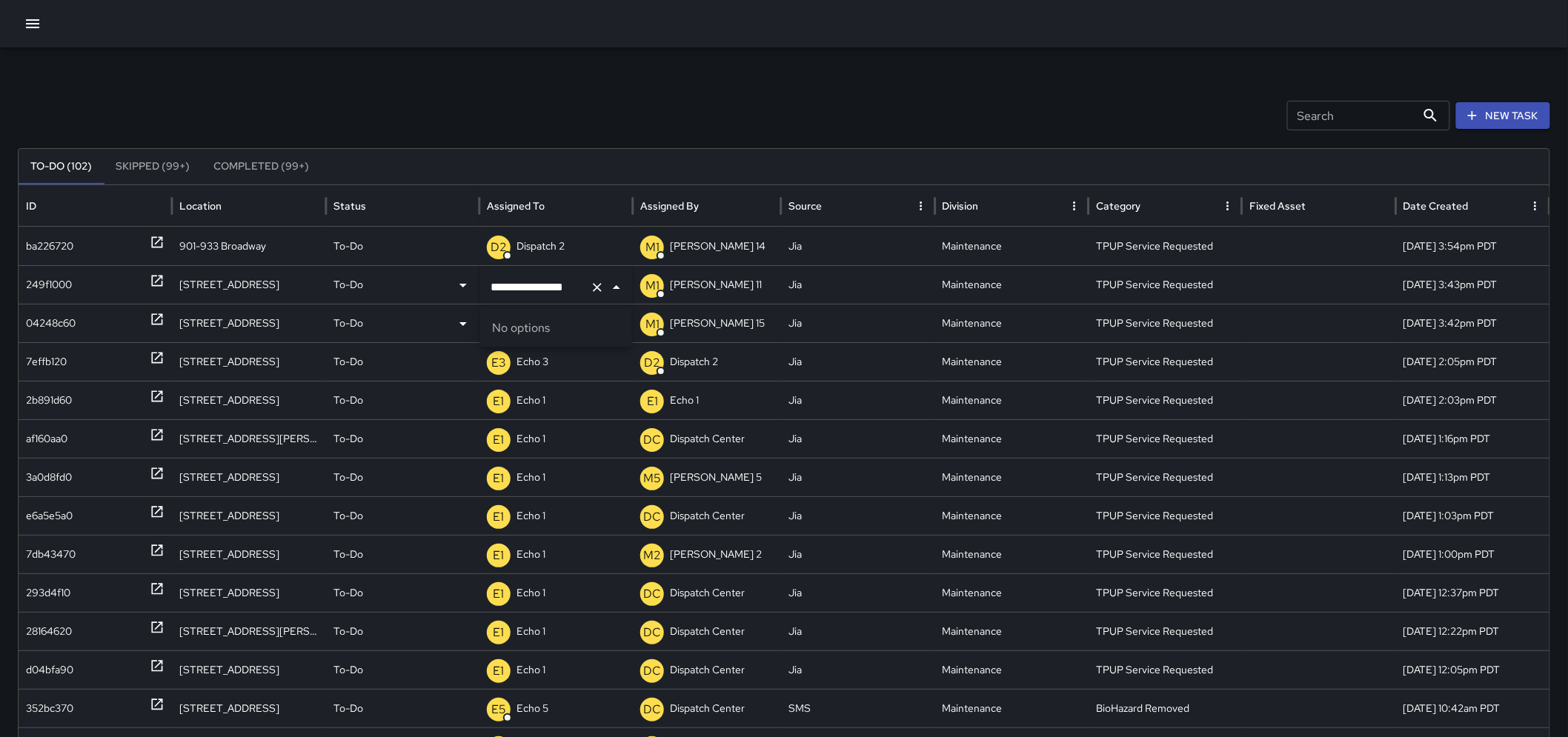
type input "**********"
click at [600, 291] on icon "Clear" at bounding box center [598, 288] width 15 height 15
click at [565, 288] on p "Unassigned" at bounding box center [543, 285] width 54 height 38
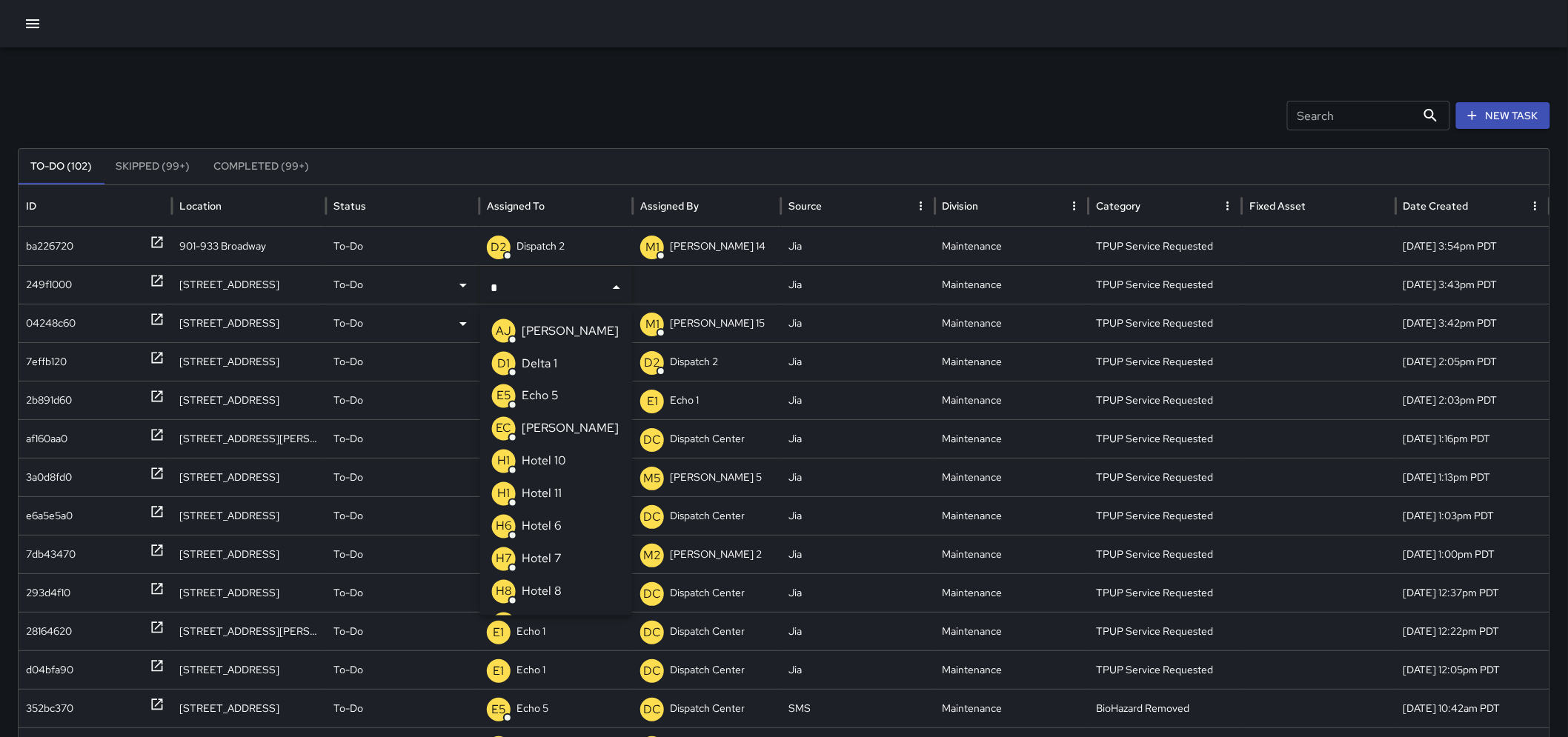
type input "**"
click at [553, 454] on p "Echo 3" at bounding box center [540, 462] width 37 height 18
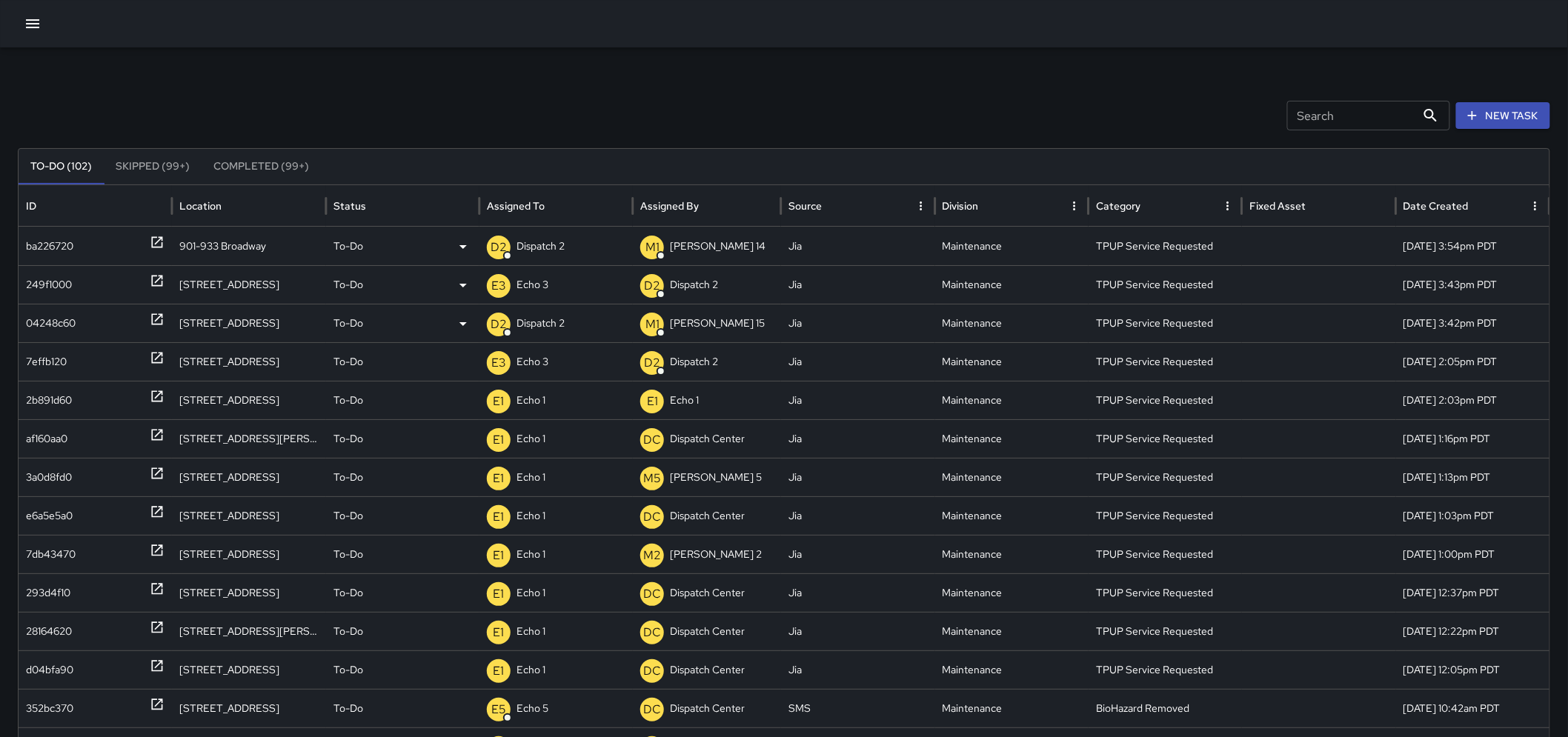
drag, startPoint x: 576, startPoint y: 250, endPoint x: 591, endPoint y: 239, distance: 18.6
click at [591, 239] on div "D2 Dispatch 2" at bounding box center [555, 247] width 139 height 38
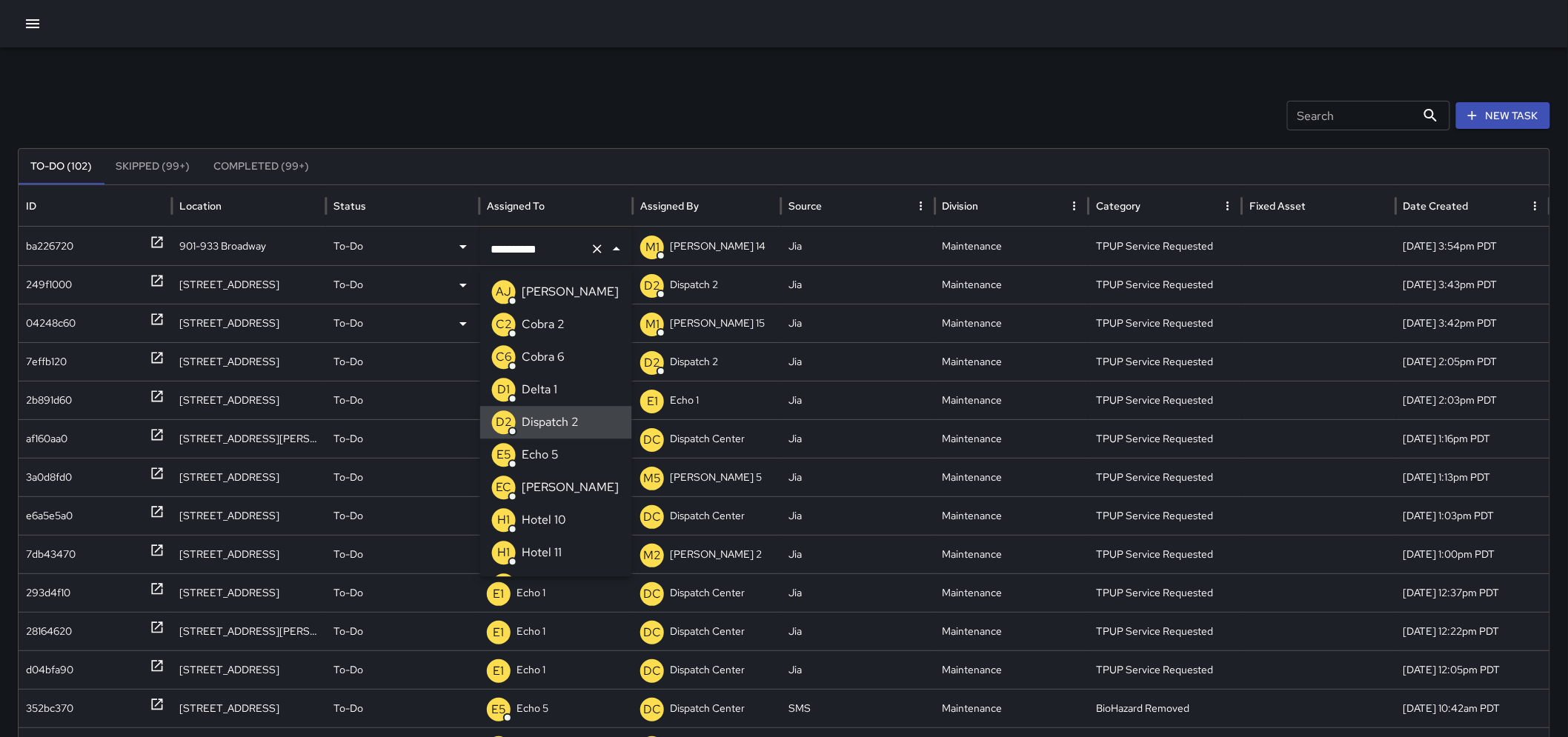
click at [591, 239] on div at bounding box center [606, 249] width 38 height 21
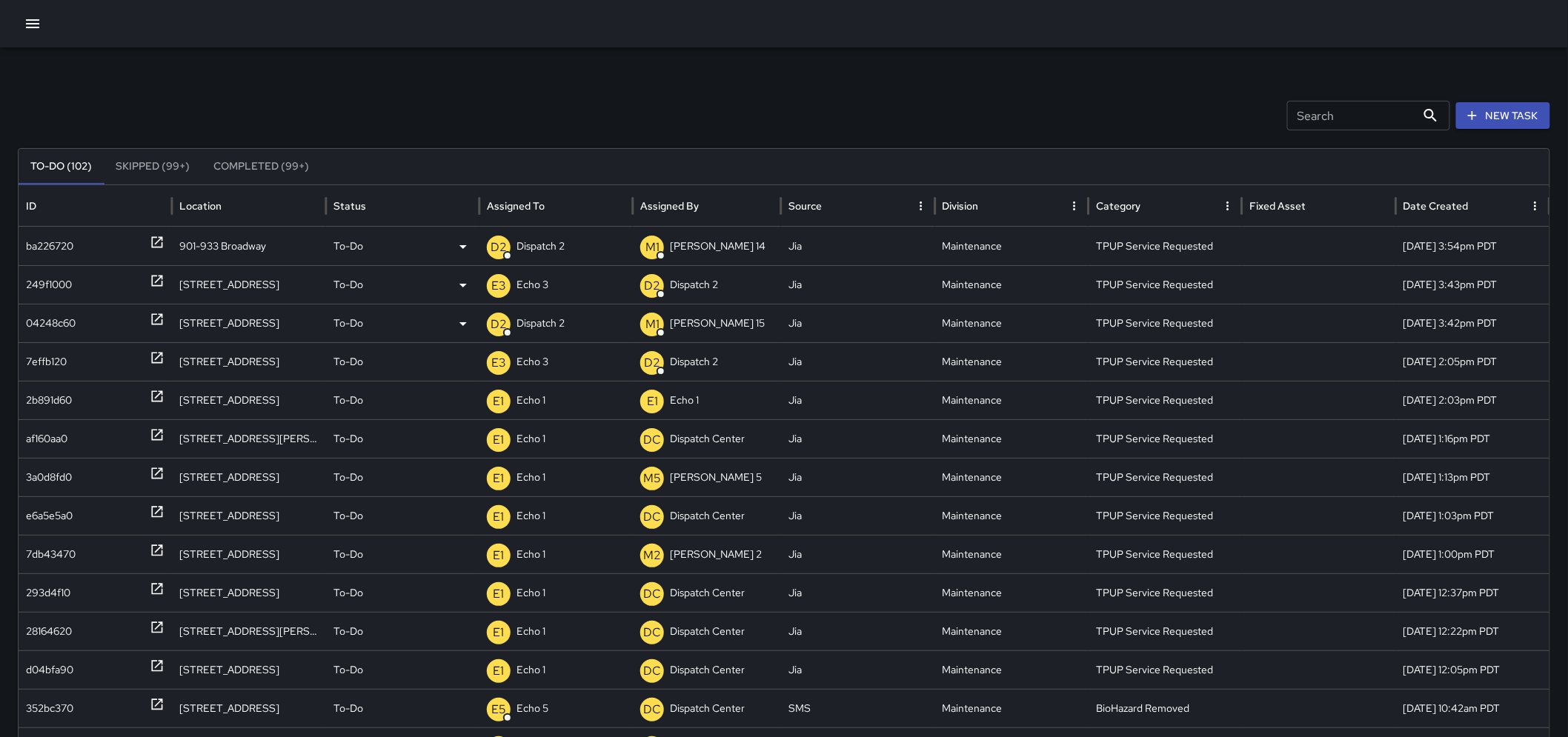
click at [588, 240] on div "D2 Dispatch 2" at bounding box center [555, 247] width 139 height 38
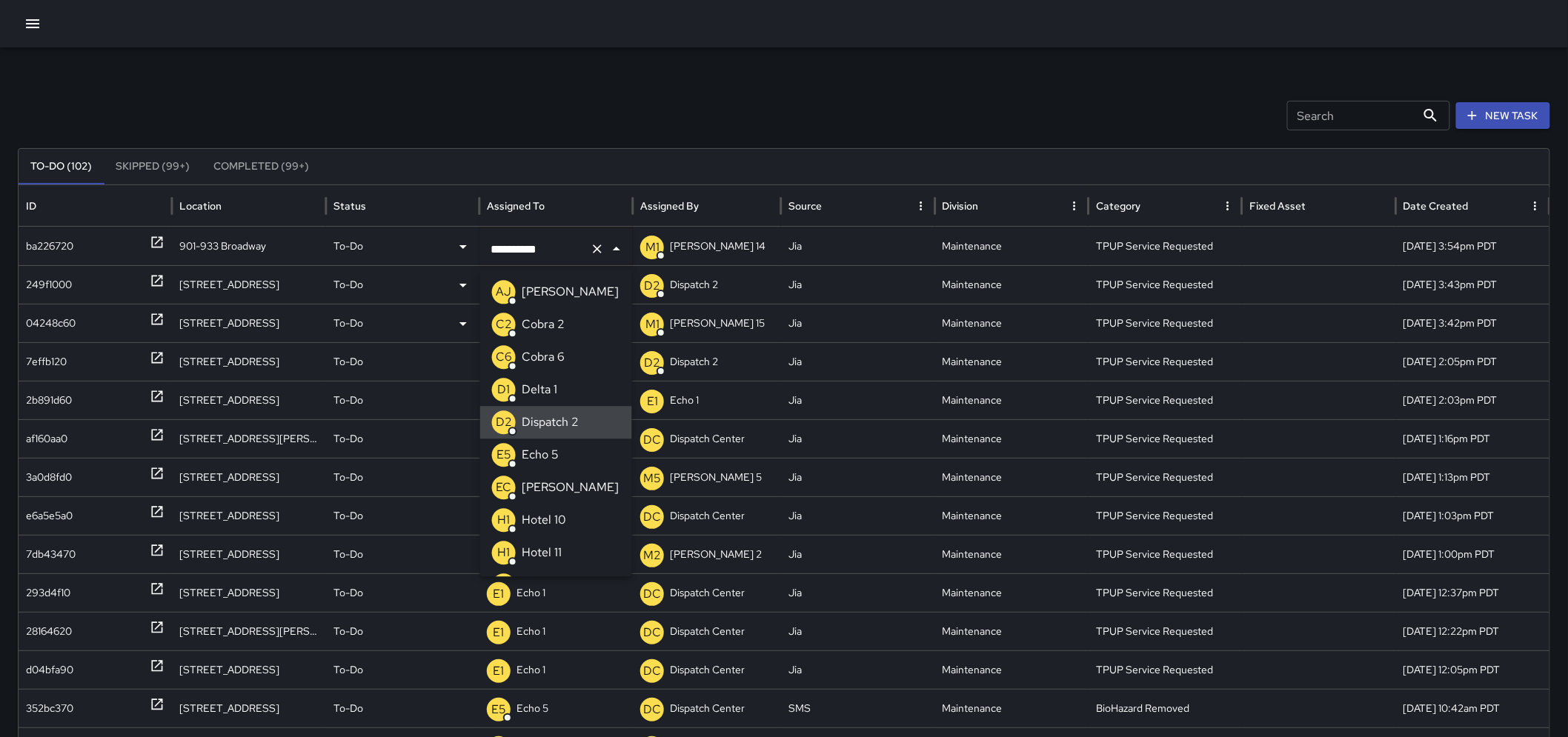
drag, startPoint x: 578, startPoint y: 245, endPoint x: 430, endPoint y: 246, distance: 148.0
click at [430, 246] on div "**********" at bounding box center [790, 246] width 1544 height 38
type input "**"
click at [567, 415] on li "E3 Echo 3" at bounding box center [555, 423] width 152 height 33
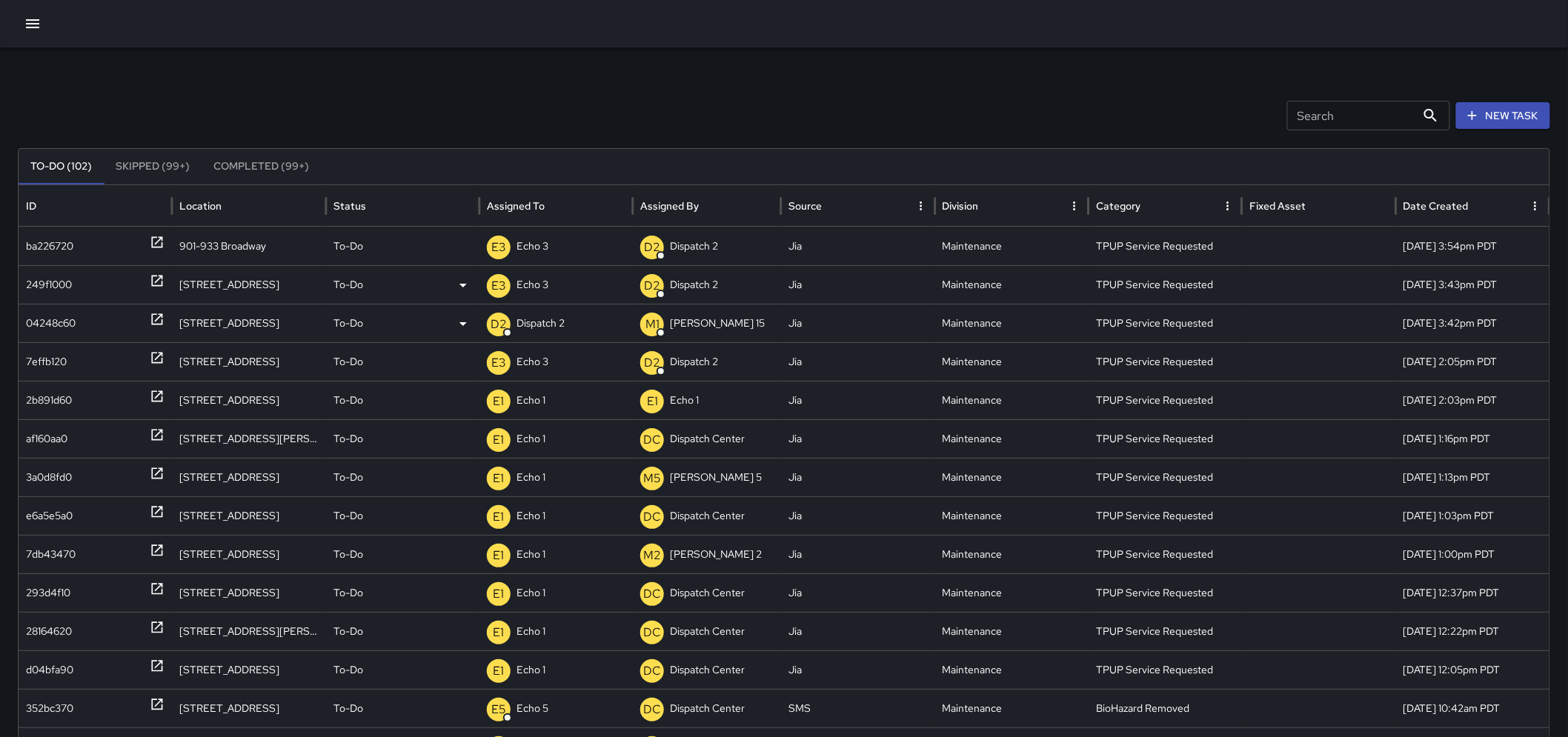
click at [578, 313] on div "D2 Dispatch 2" at bounding box center [555, 324] width 139 height 38
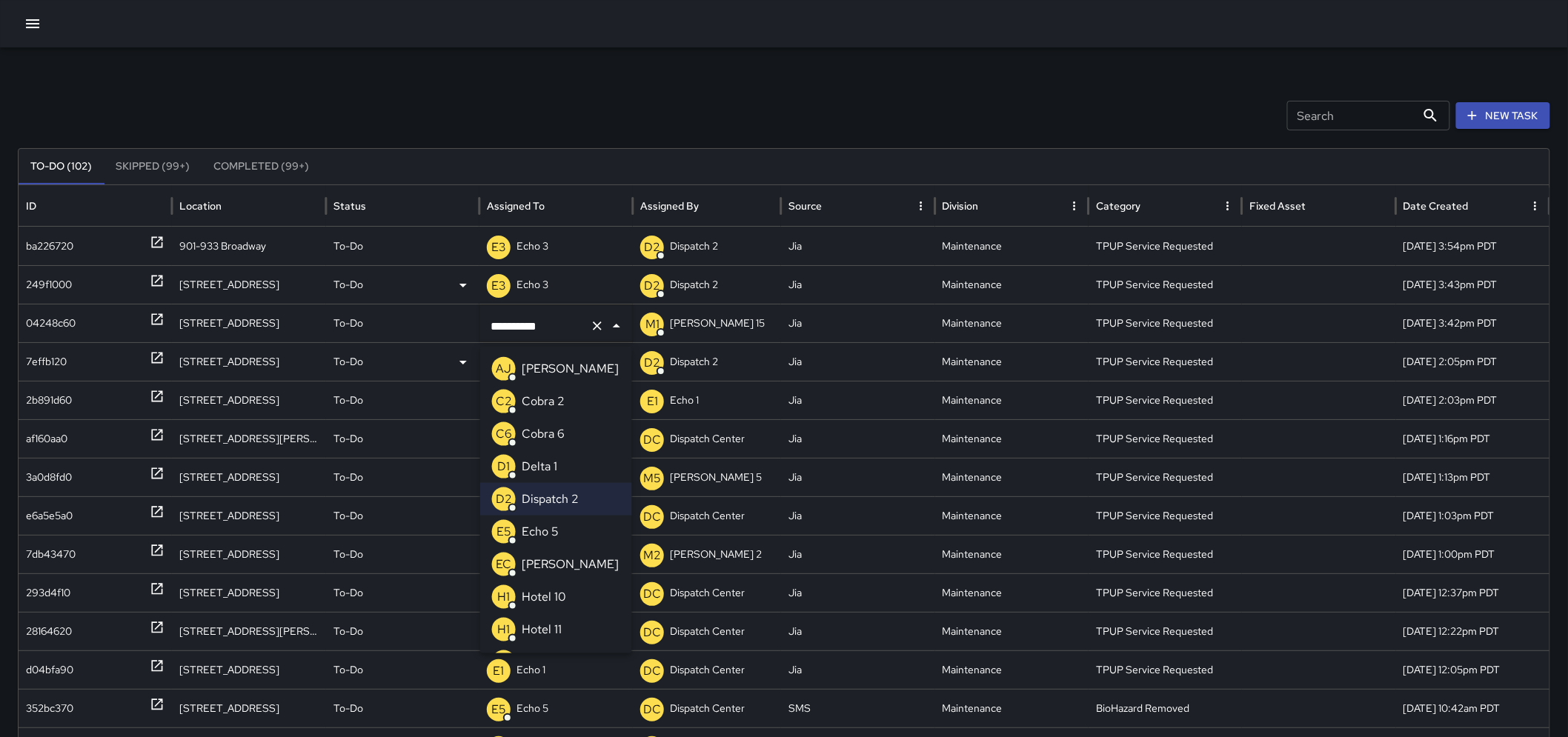
drag, startPoint x: 577, startPoint y: 317, endPoint x: 467, endPoint y: 355, distance: 116.4
click at [465, 357] on div "**********" at bounding box center [790, 593] width 1544 height 732
type input "**"
click at [553, 501] on p "Echo 3" at bounding box center [540, 499] width 37 height 18
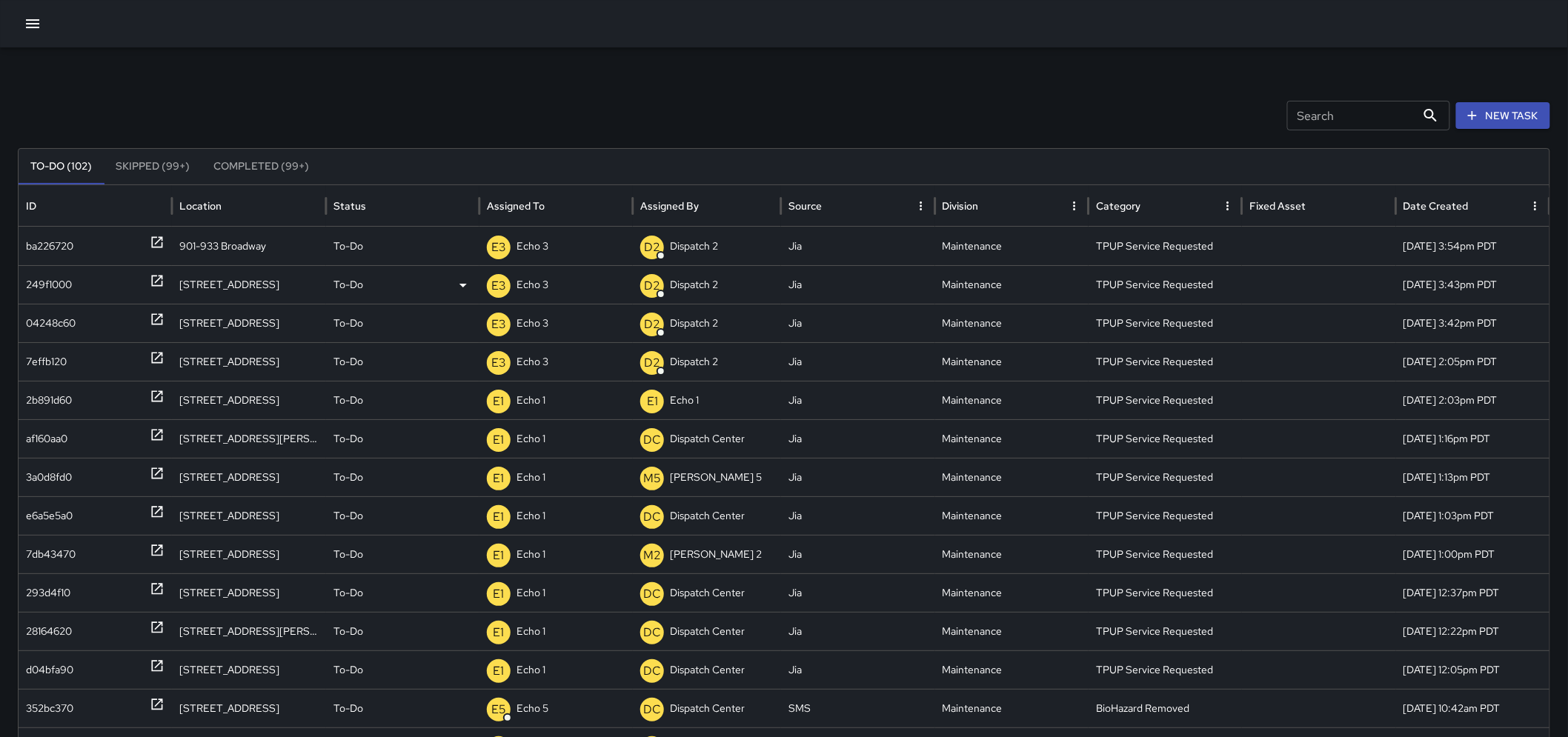
click at [561, 98] on div "Search Search New Task To-Do (102) Skipped (99+) Completed (99+) ID Location St…" at bounding box center [784, 468] width 1568 height 841
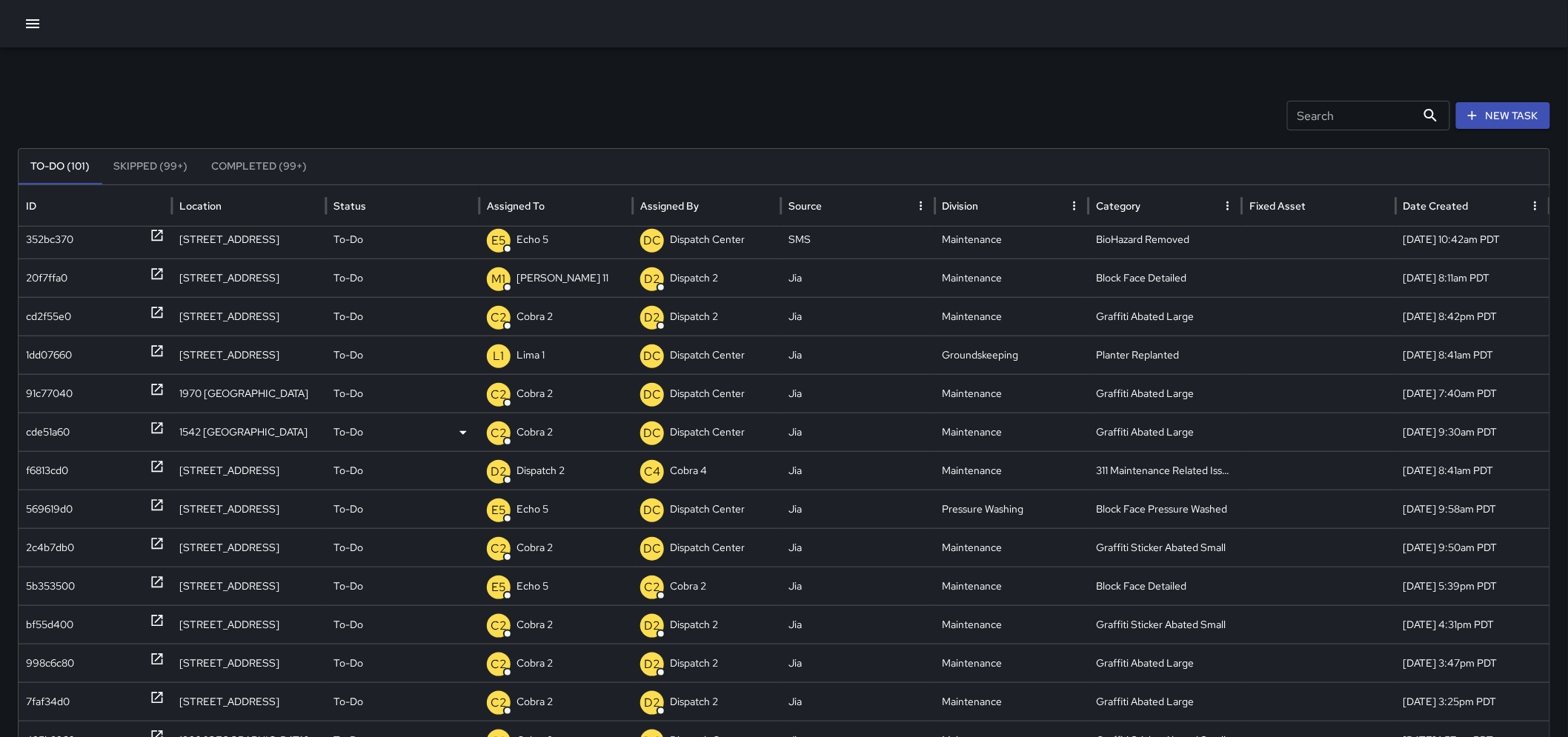
scroll to position [461, 0]
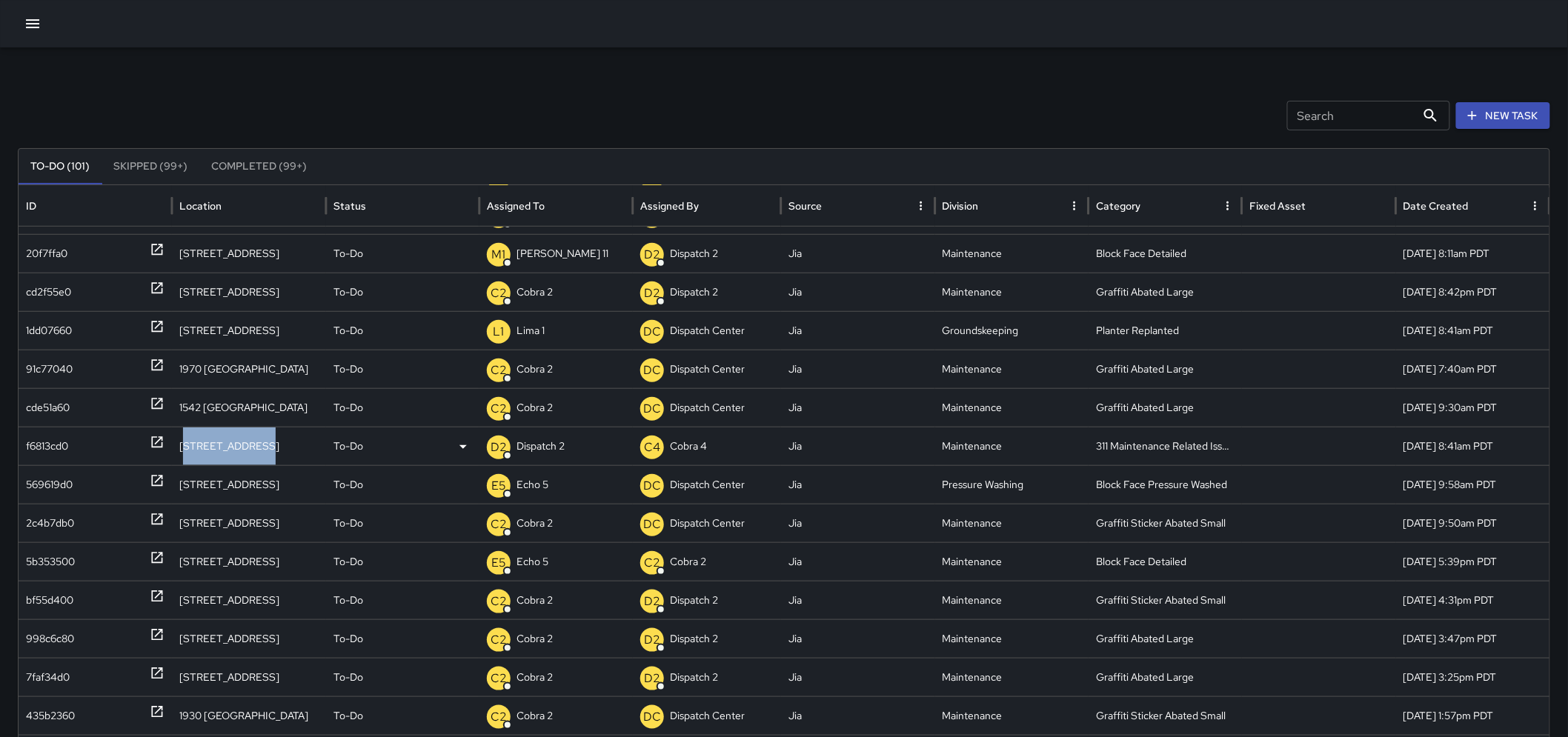
drag, startPoint x: 260, startPoint y: 446, endPoint x: 242, endPoint y: 441, distance: 18.7
click at [232, 443] on div "505 17th Street" at bounding box center [249, 446] width 153 height 38
click at [268, 448] on div "505 17th Street" at bounding box center [249, 446] width 153 height 38
drag, startPoint x: 243, startPoint y: 447, endPoint x: 180, endPoint y: 444, distance: 63.1
click at [180, 444] on div "505 17th Street" at bounding box center [249, 446] width 153 height 38
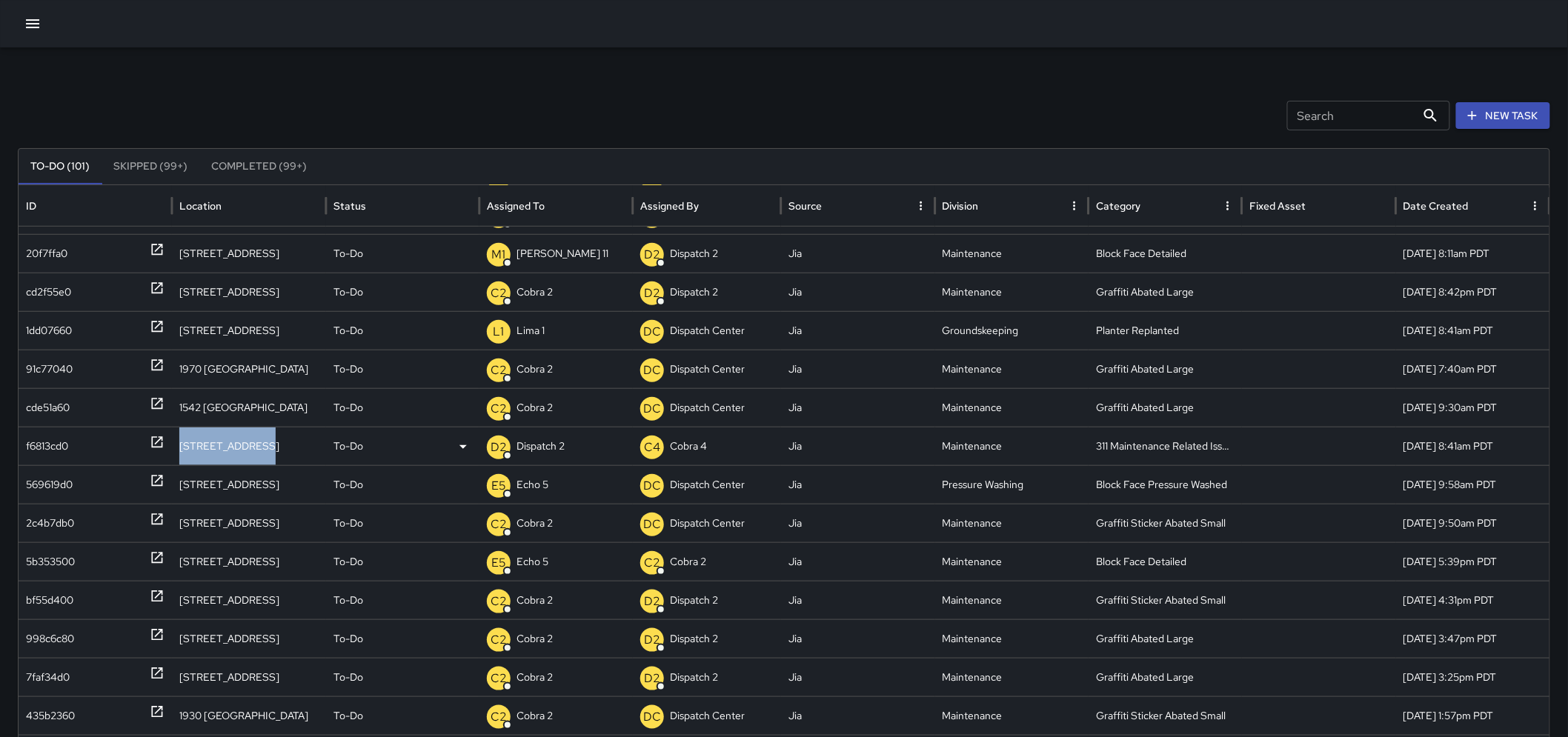
copy div "505 17th Street"
click at [239, 76] on div "Search Search New Task To-Do (101) Skipped (99+) Completed (99+) ID Location St…" at bounding box center [784, 468] width 1568 height 841
click at [157, 443] on icon at bounding box center [158, 443] width 11 height 11
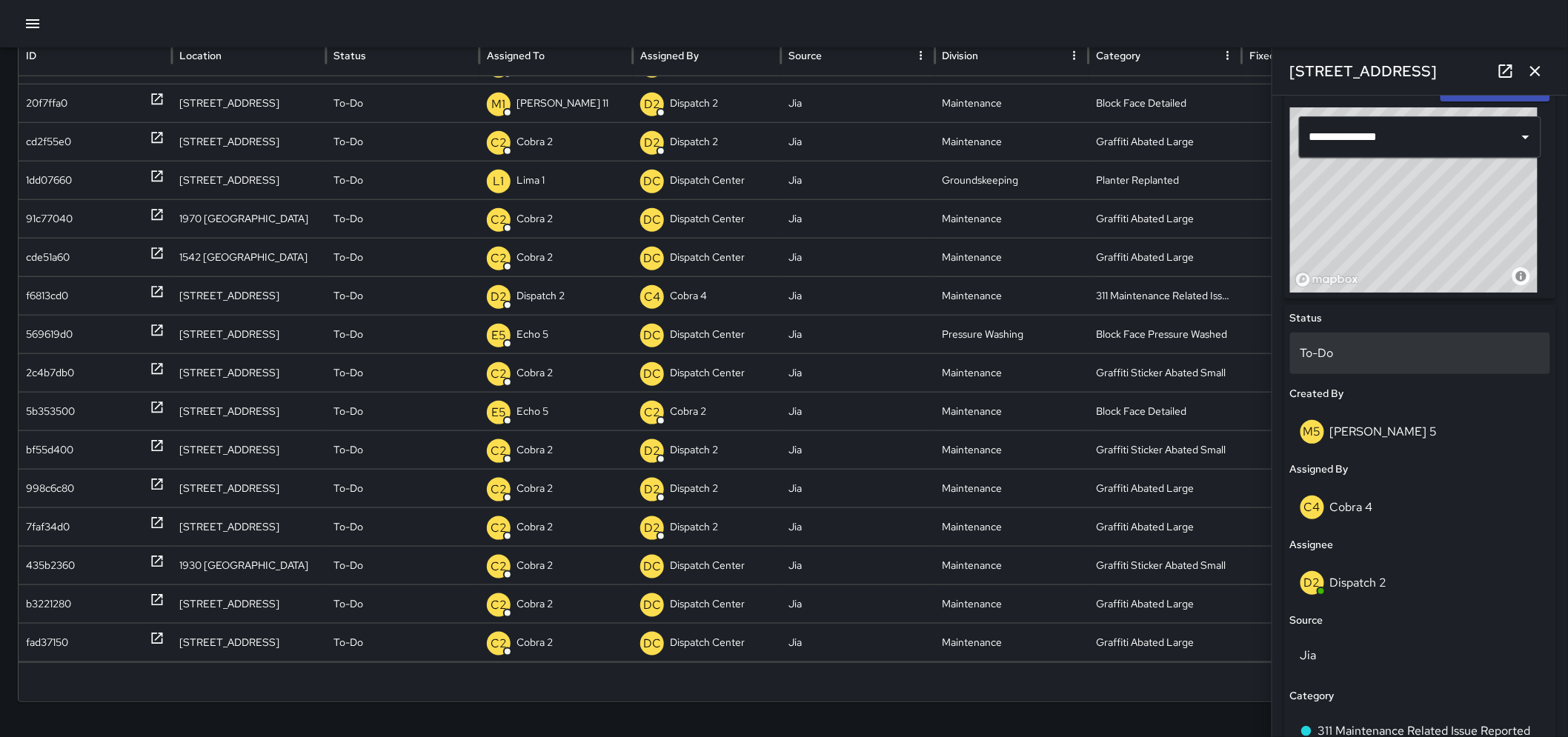
scroll to position [492, 0]
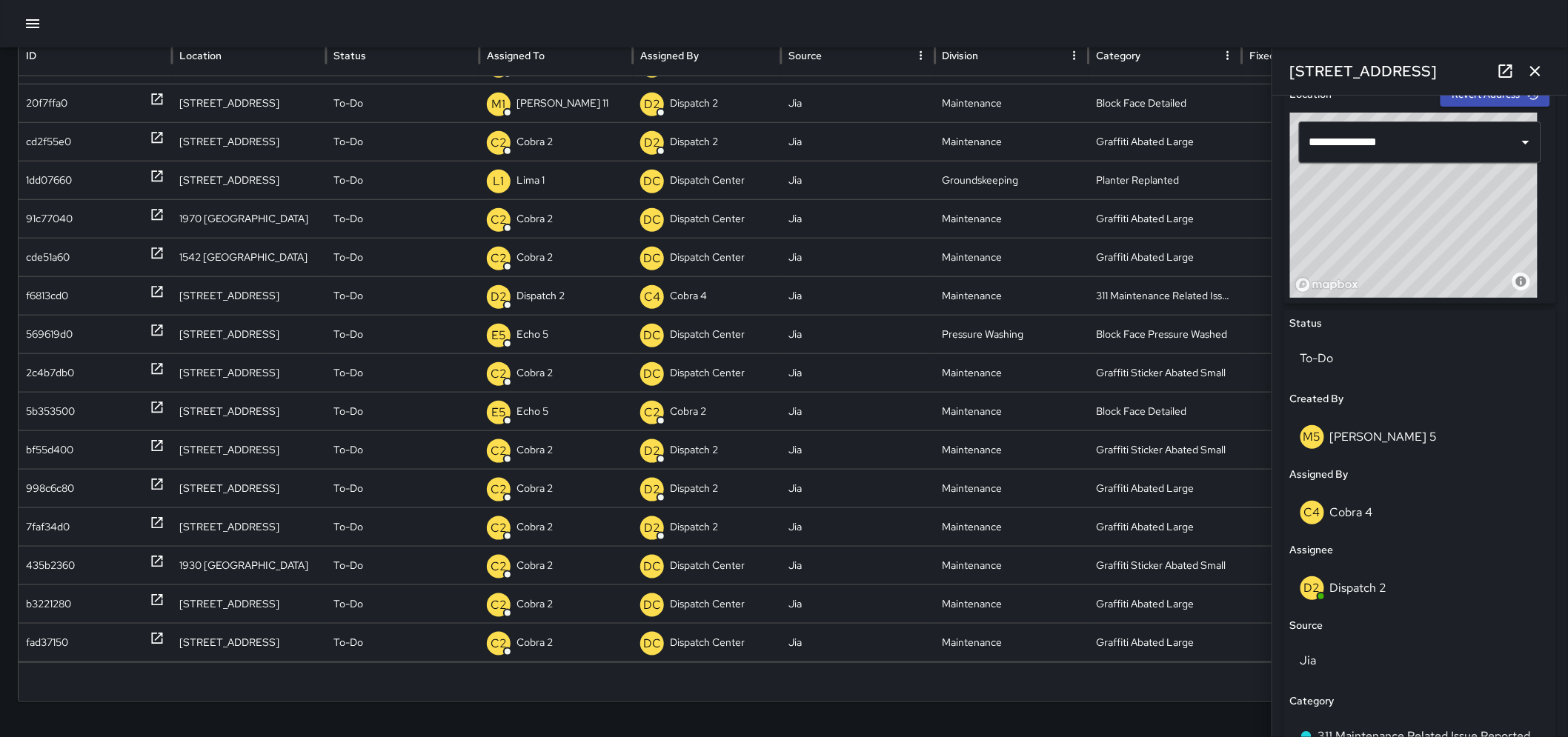
click at [1539, 73] on icon "button" at bounding box center [1535, 71] width 18 height 18
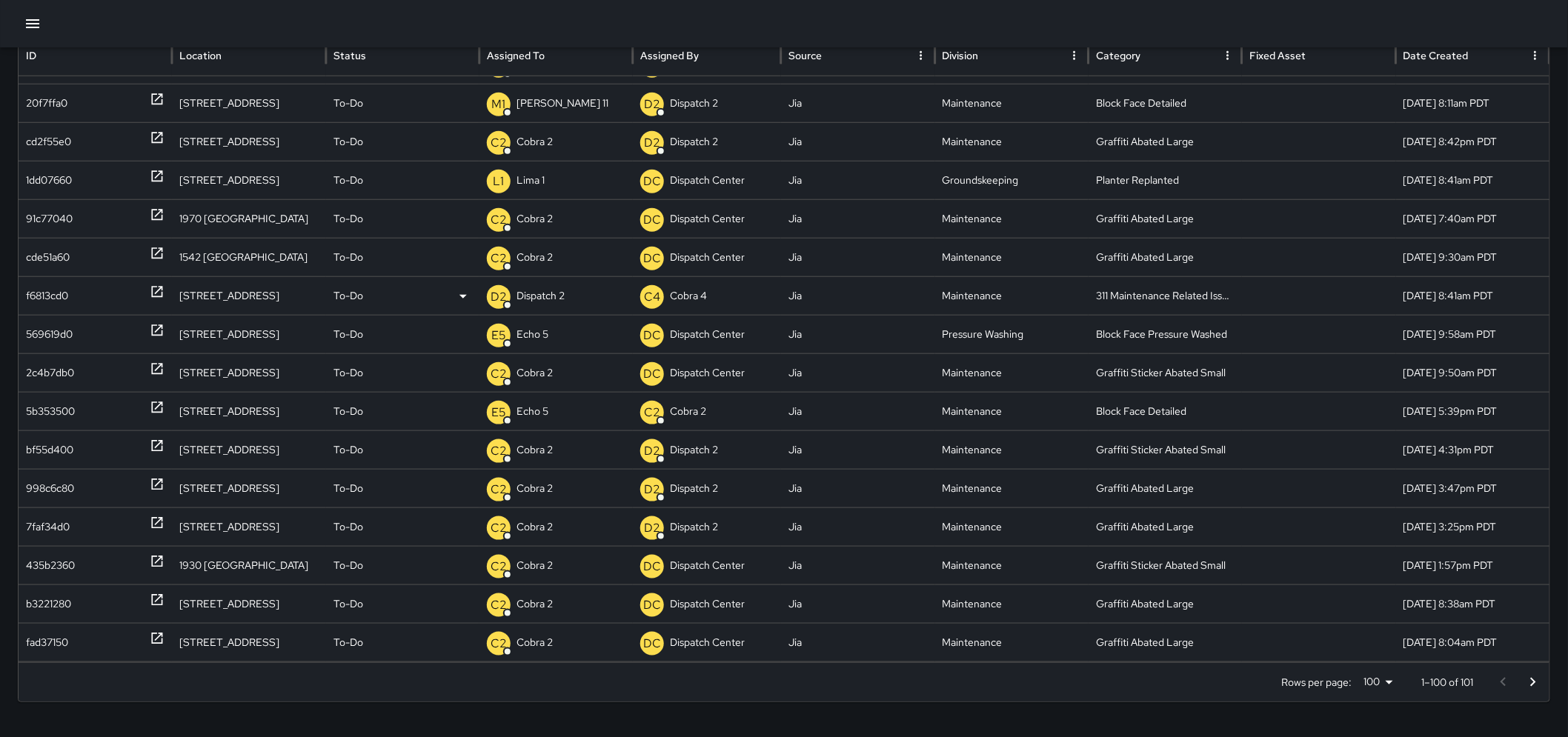
click at [472, 292] on div "To-Do" at bounding box center [403, 295] width 153 height 38
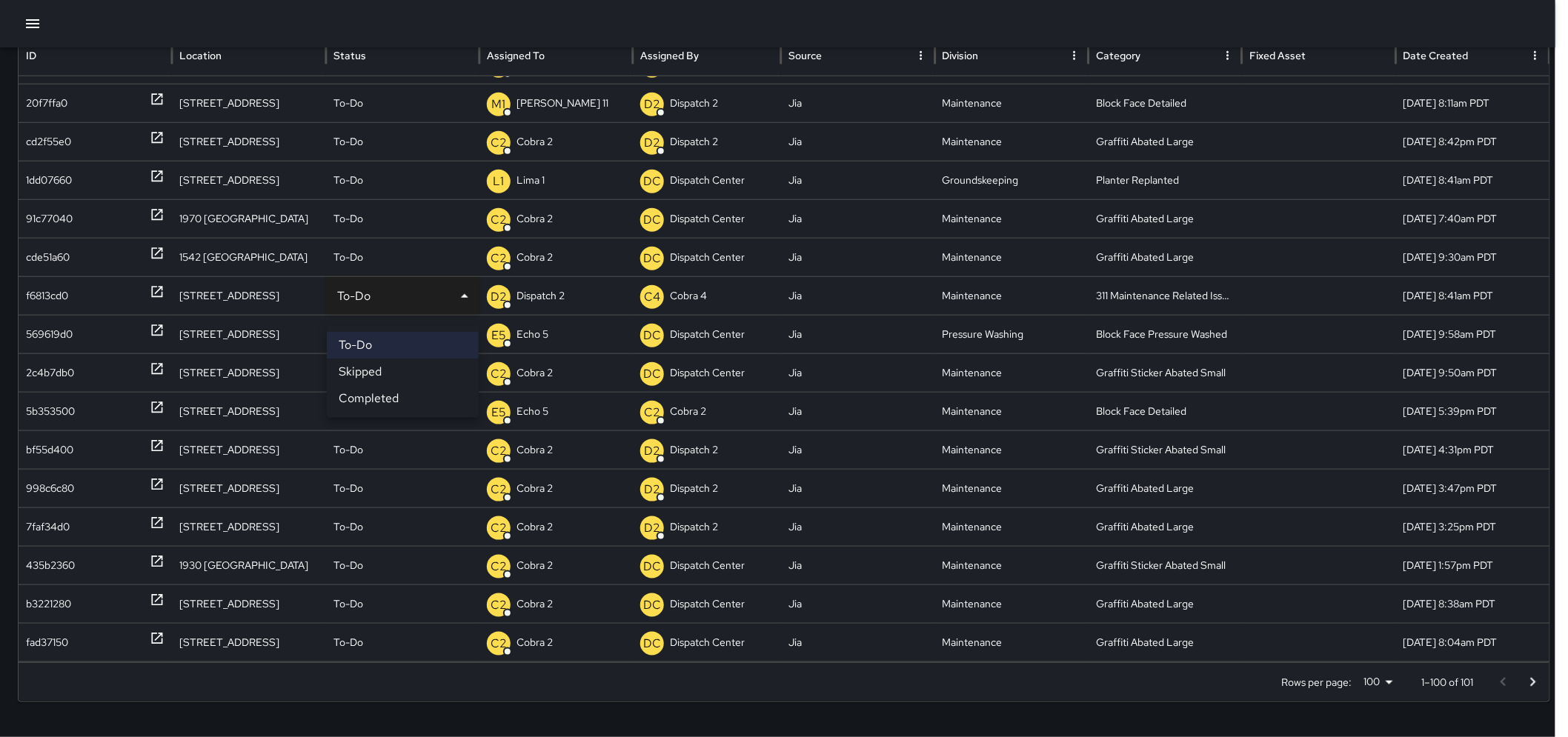
scroll to position [138, 0]
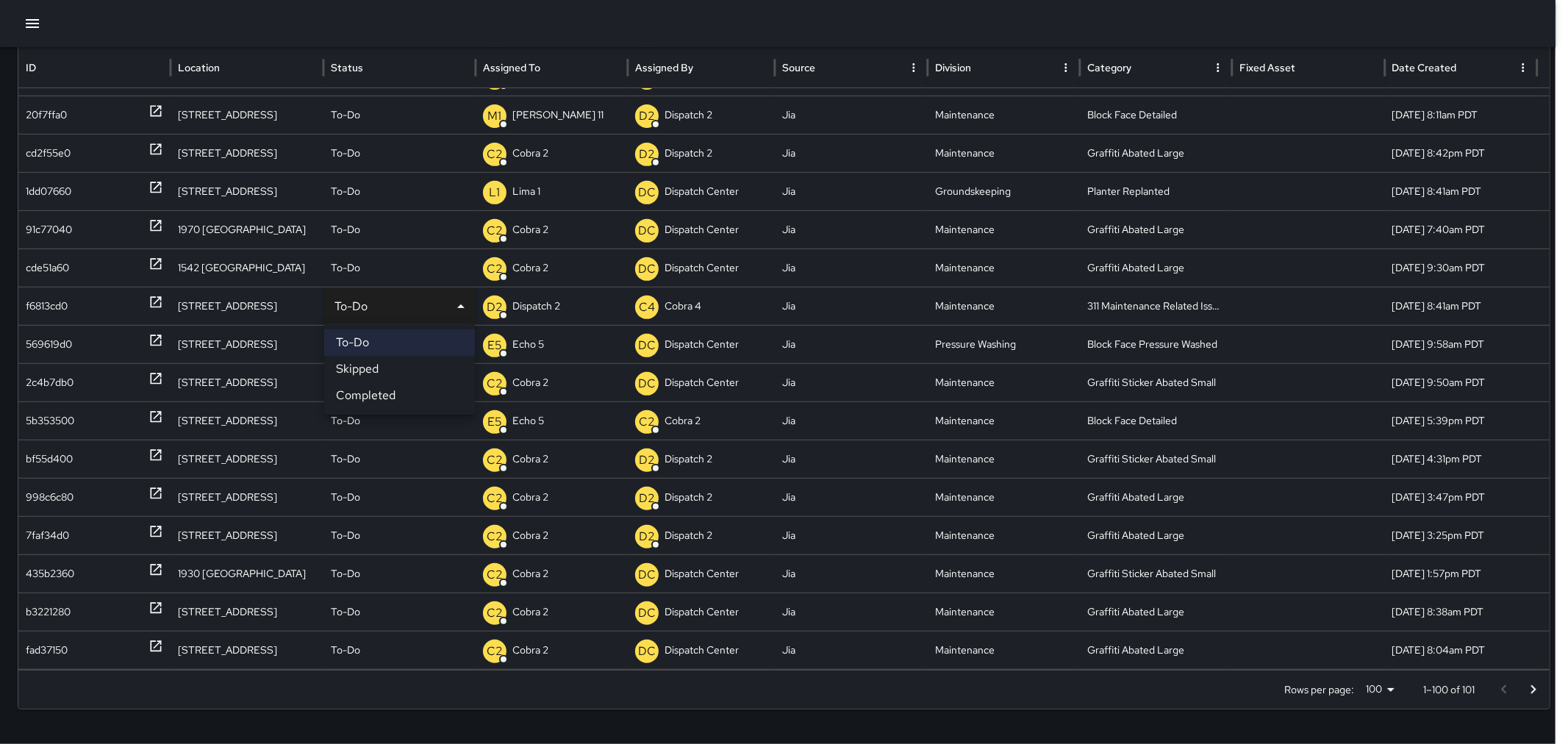
click at [370, 388] on li "Completed" at bounding box center [399, 395] width 151 height 27
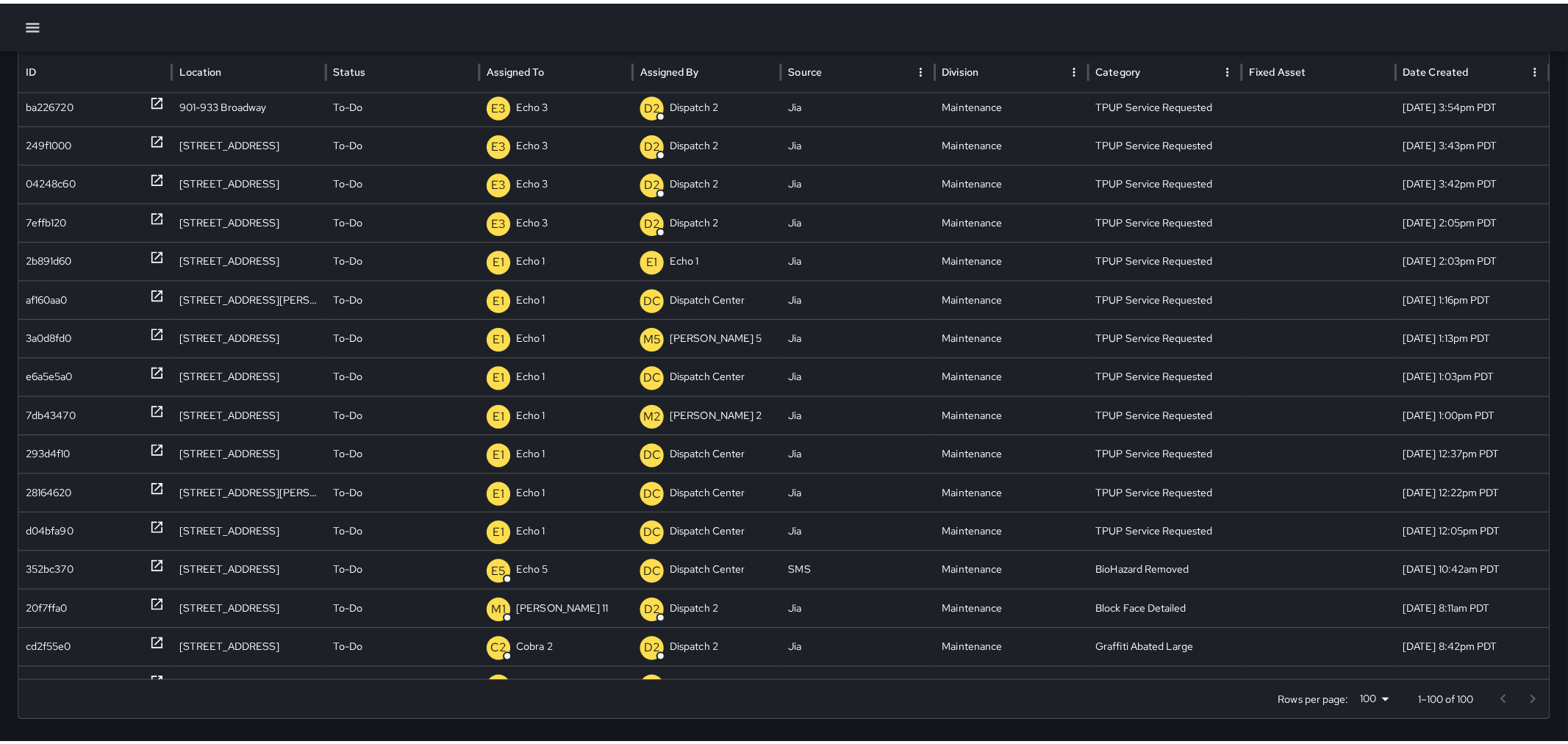
scroll to position [0, 0]
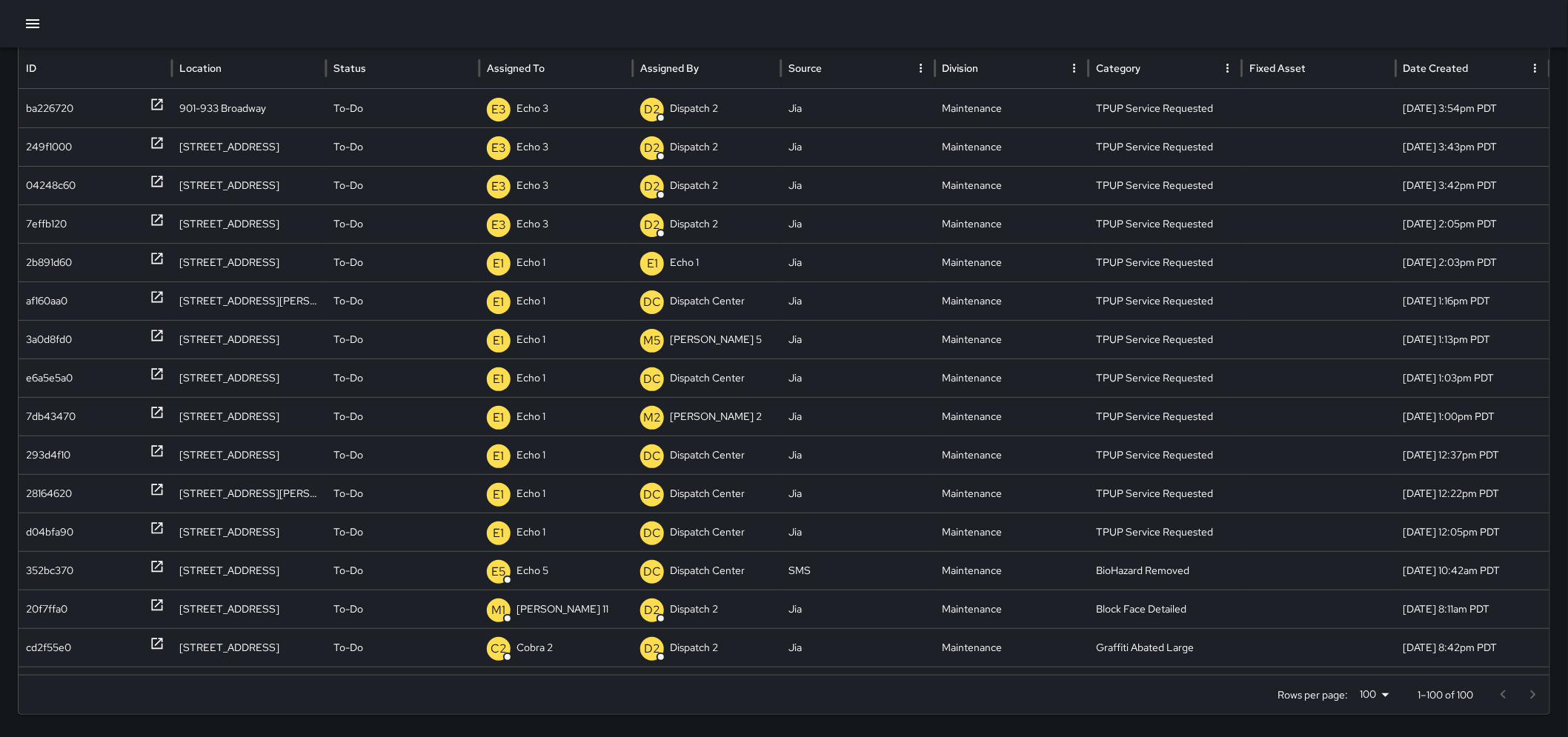
click at [32, 16] on icon "button" at bounding box center [33, 24] width 18 height 18
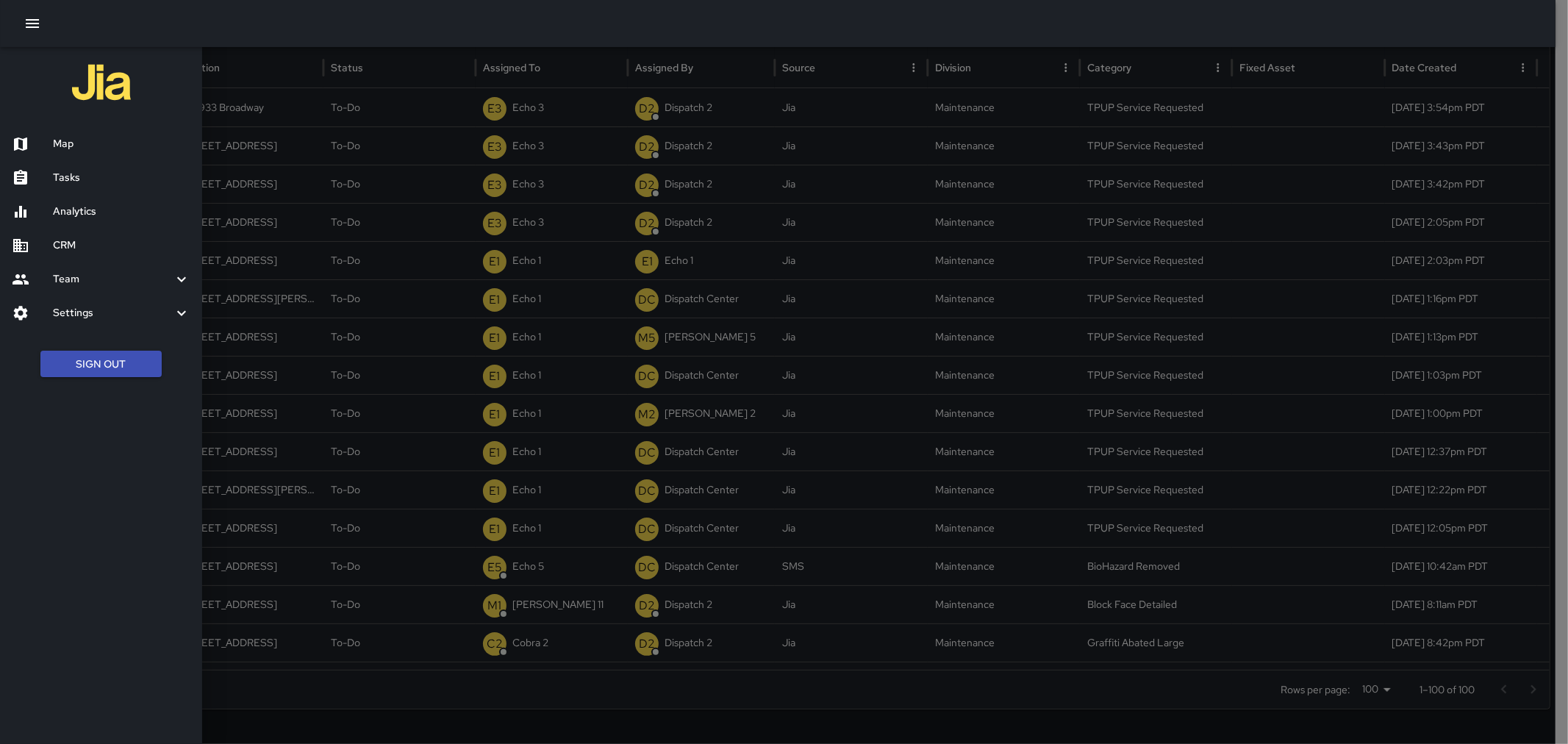
click at [82, 170] on h6 "Tasks" at bounding box center [121, 177] width 137 height 16
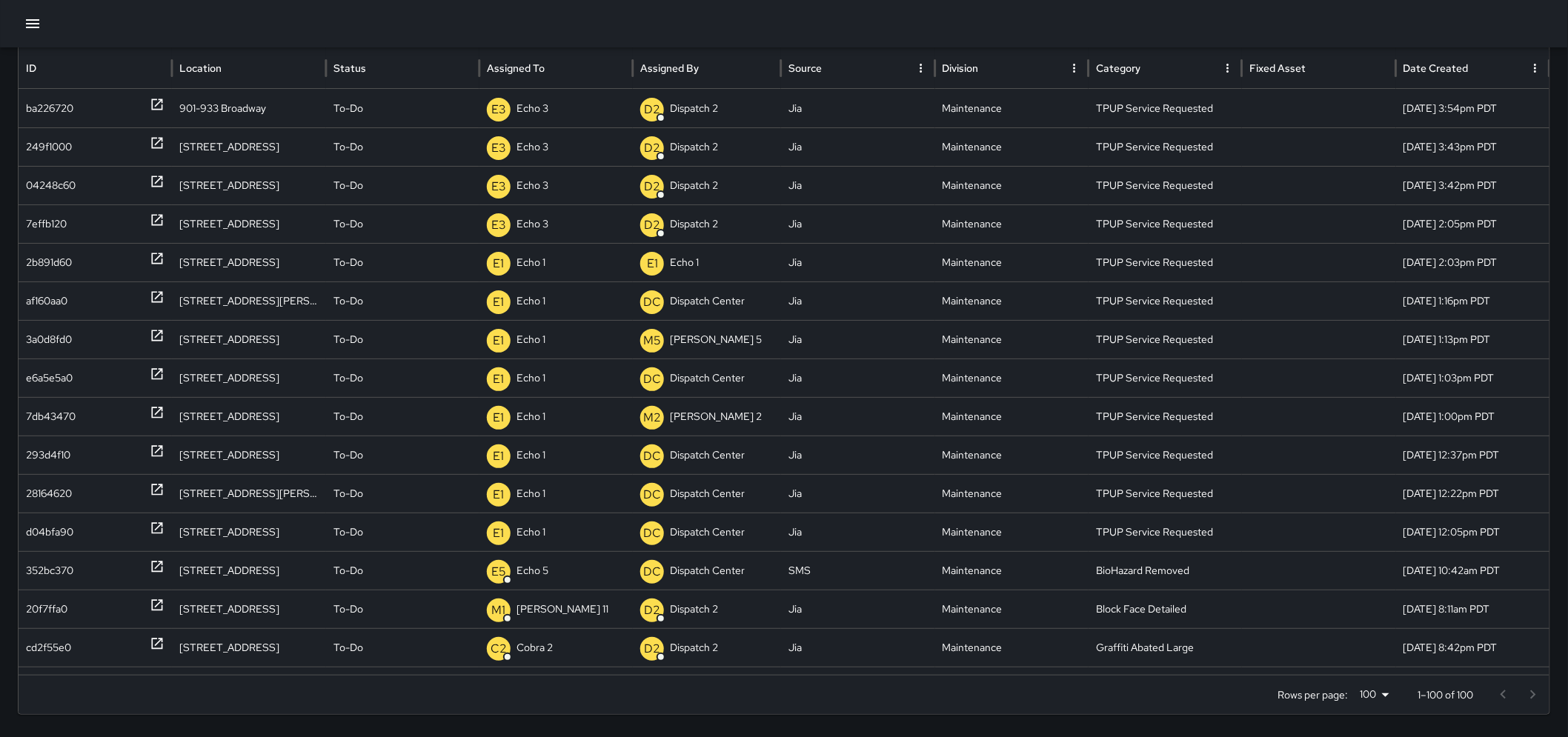
click at [33, 32] on icon "button" at bounding box center [33, 24] width 18 height 18
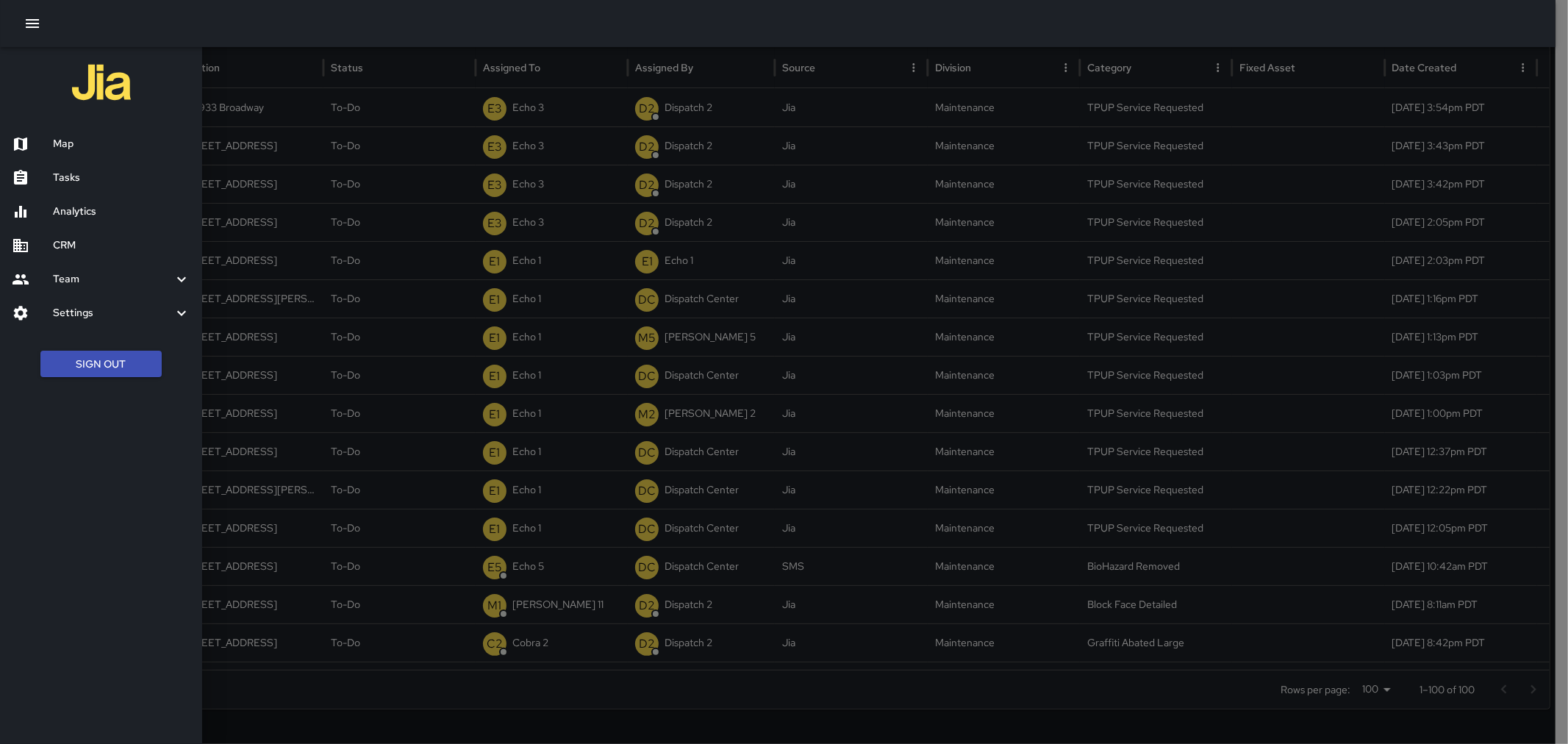
click at [103, 150] on h6 "Map" at bounding box center [121, 143] width 137 height 16
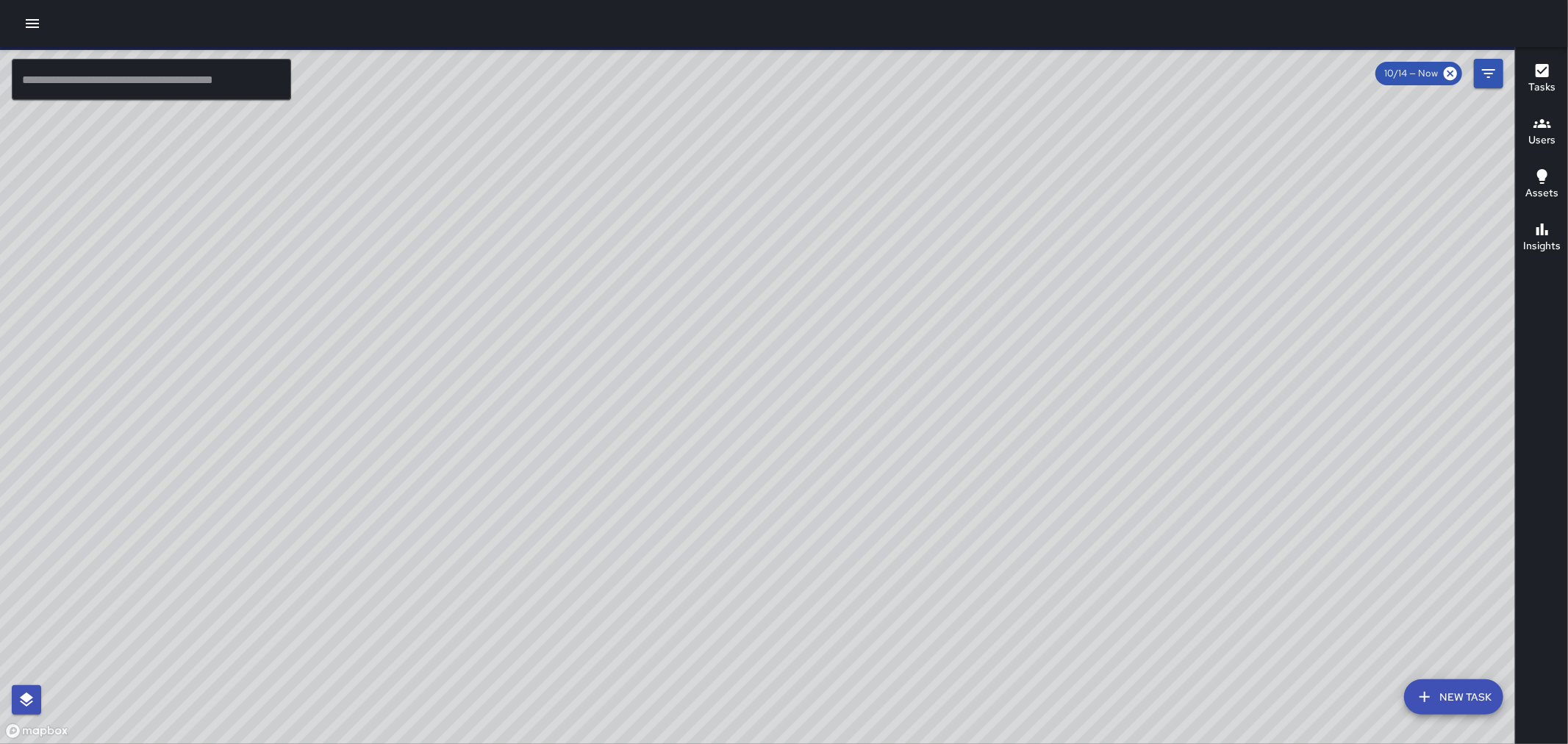
click at [46, 35] on div at bounding box center [784, 24] width 1568 height 47
click at [38, 27] on icon "button" at bounding box center [32, 23] width 13 height 9
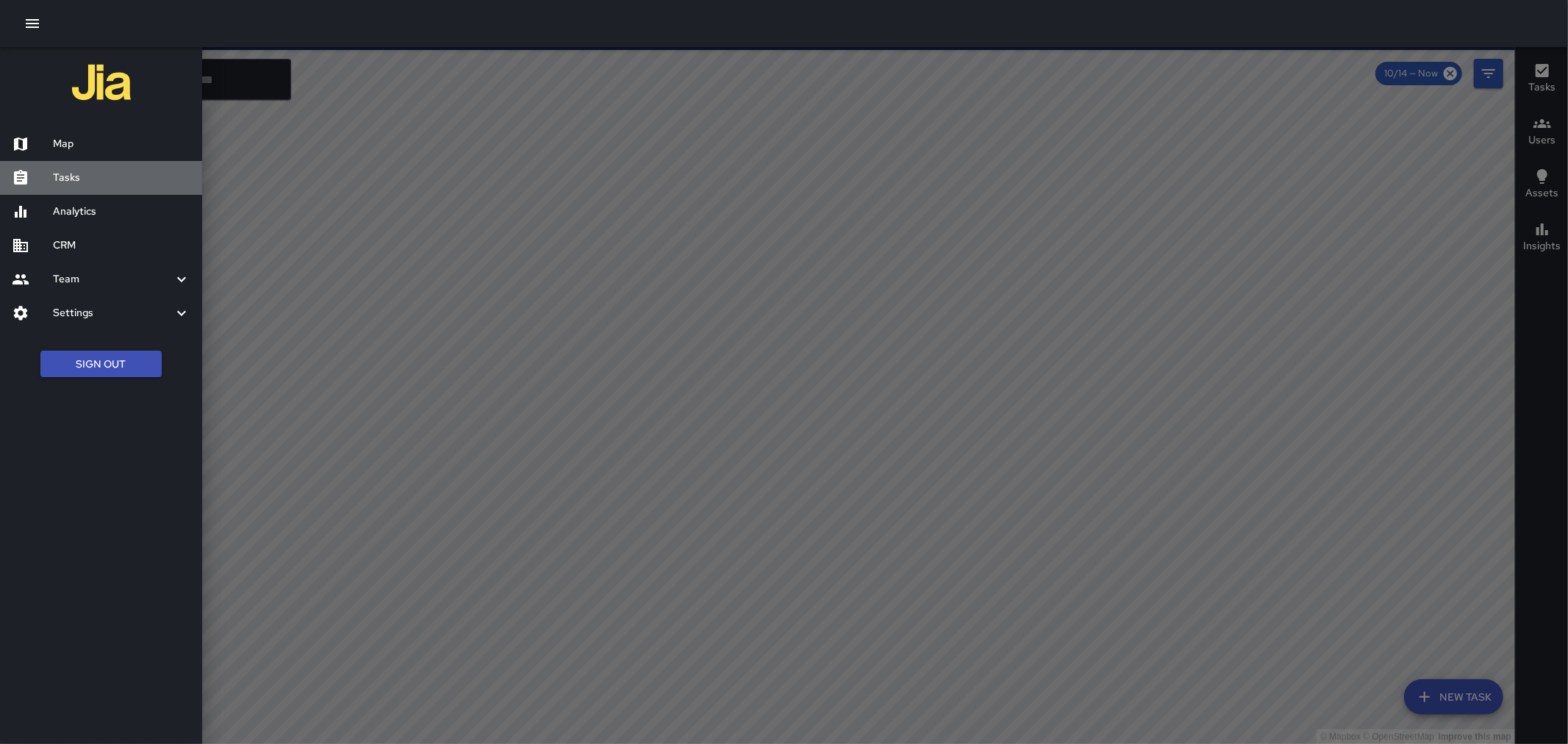
click at [70, 172] on h6 "Tasks" at bounding box center [121, 177] width 137 height 16
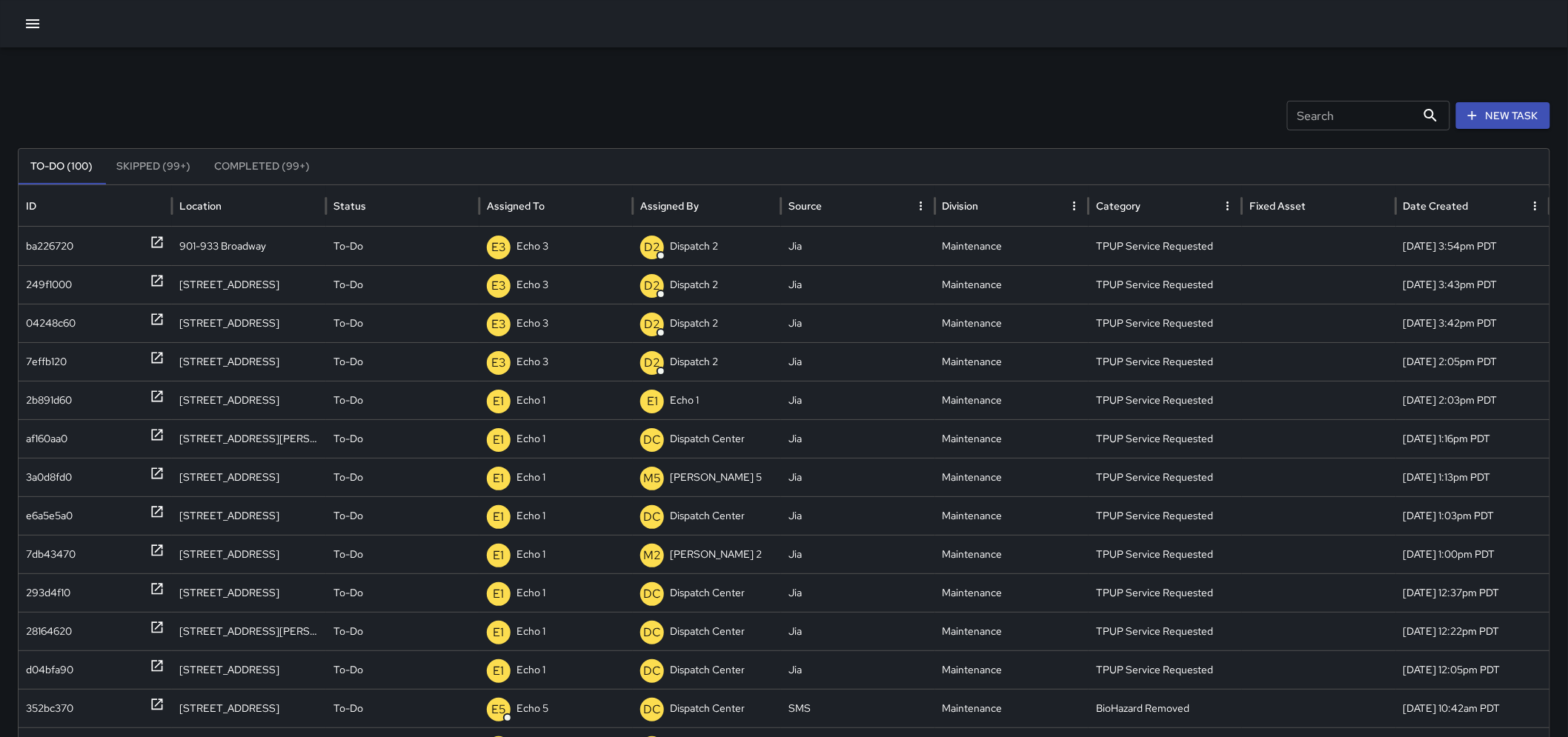
click at [1537, 114] on button "New Task" at bounding box center [1503, 116] width 94 height 28
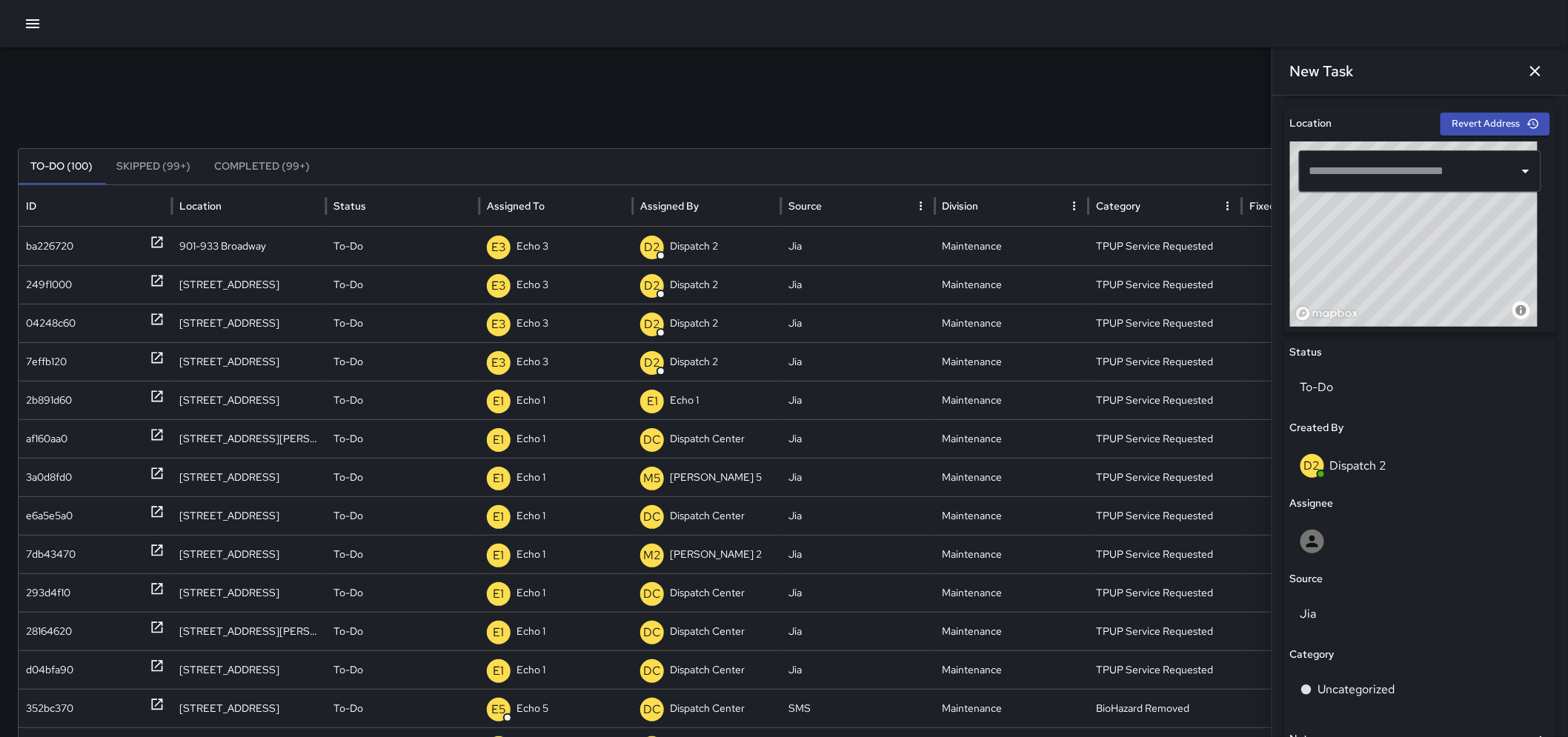
scroll to position [595, 0]
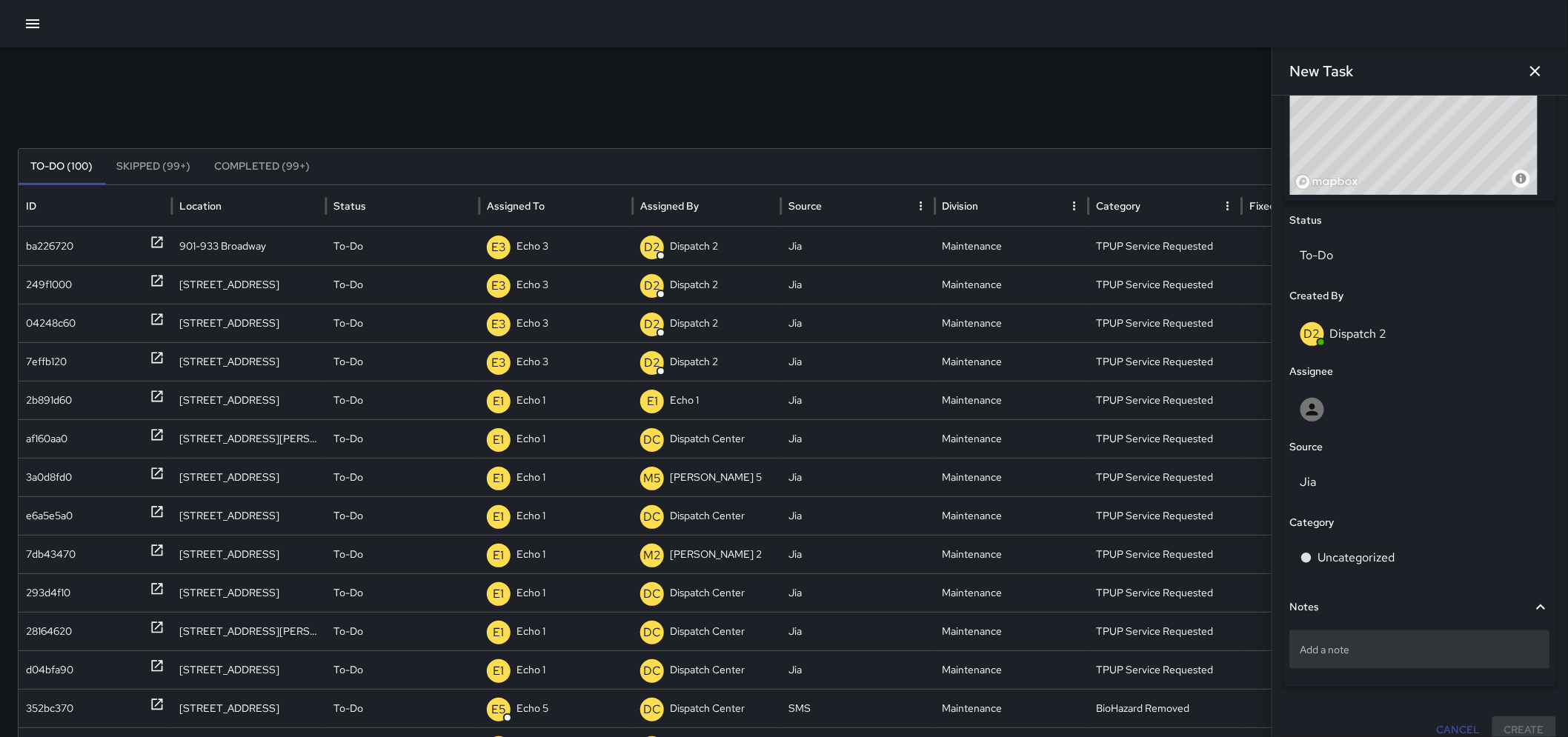
click at [1453, 642] on p "Add a note" at bounding box center [1420, 650] width 239 height 15
type textarea "*"
type textarea "**********"
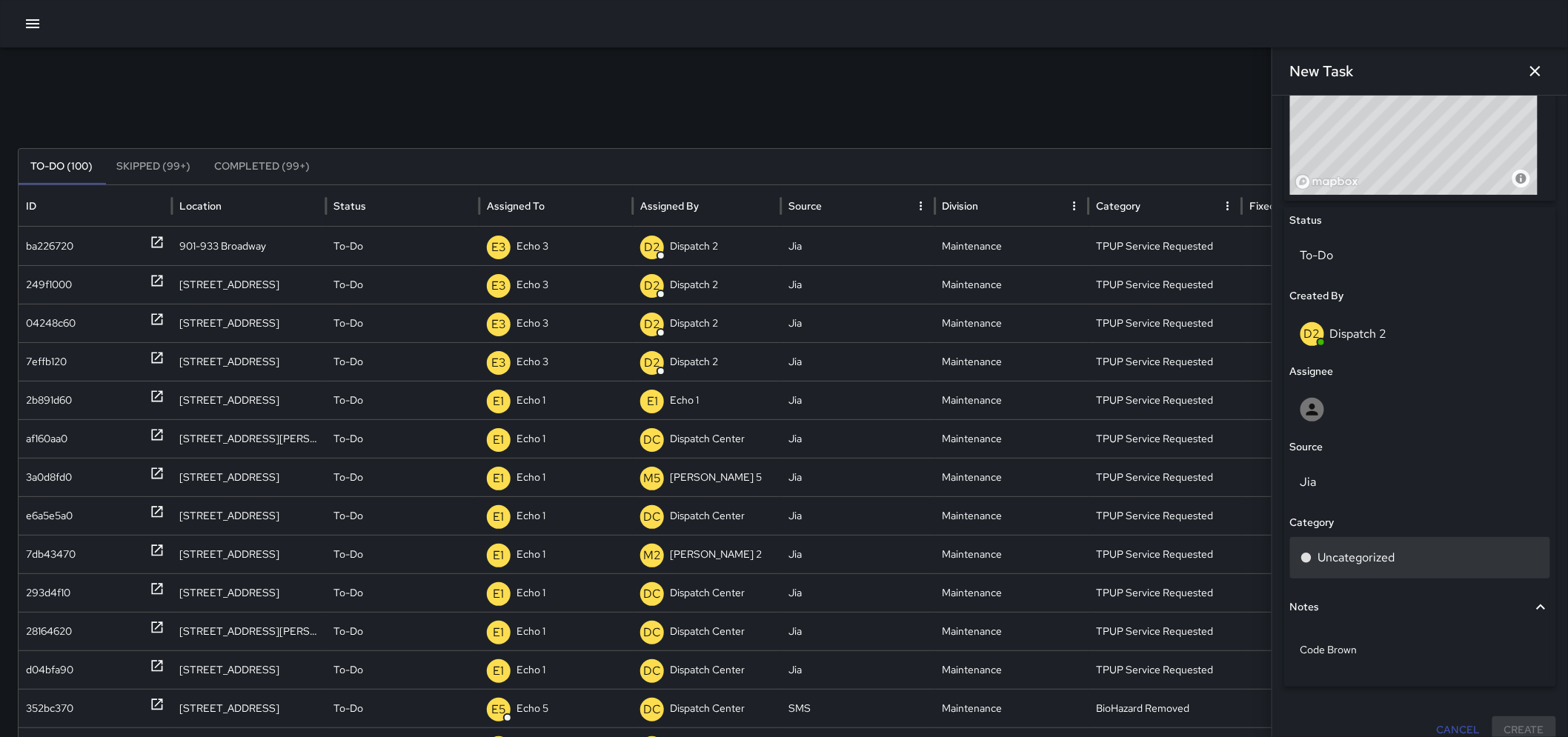
click at [1427, 573] on div "Uncategorized" at bounding box center [1421, 557] width 260 height 41
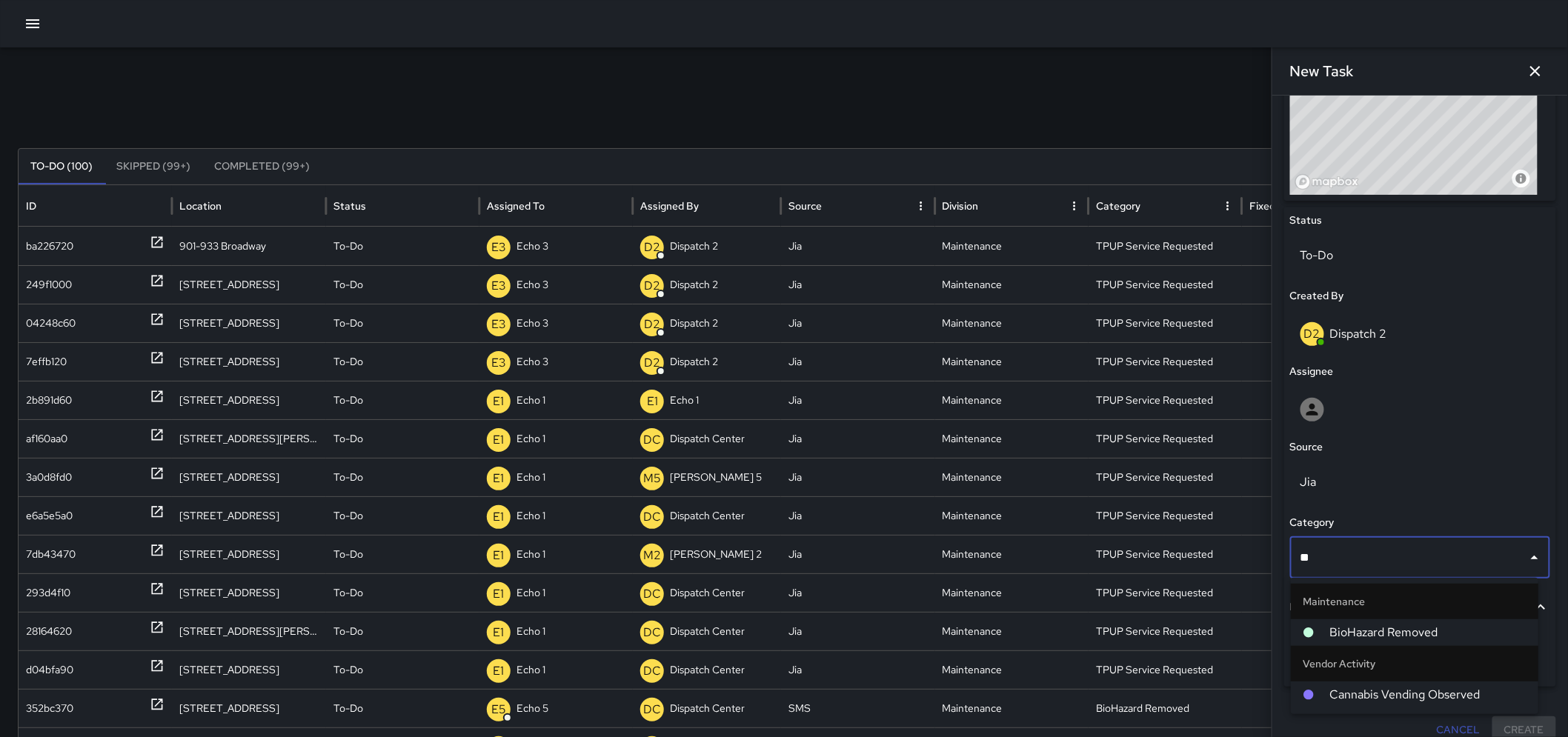
type input "***"
click at [1314, 628] on icon at bounding box center [1309, 633] width 11 height 11
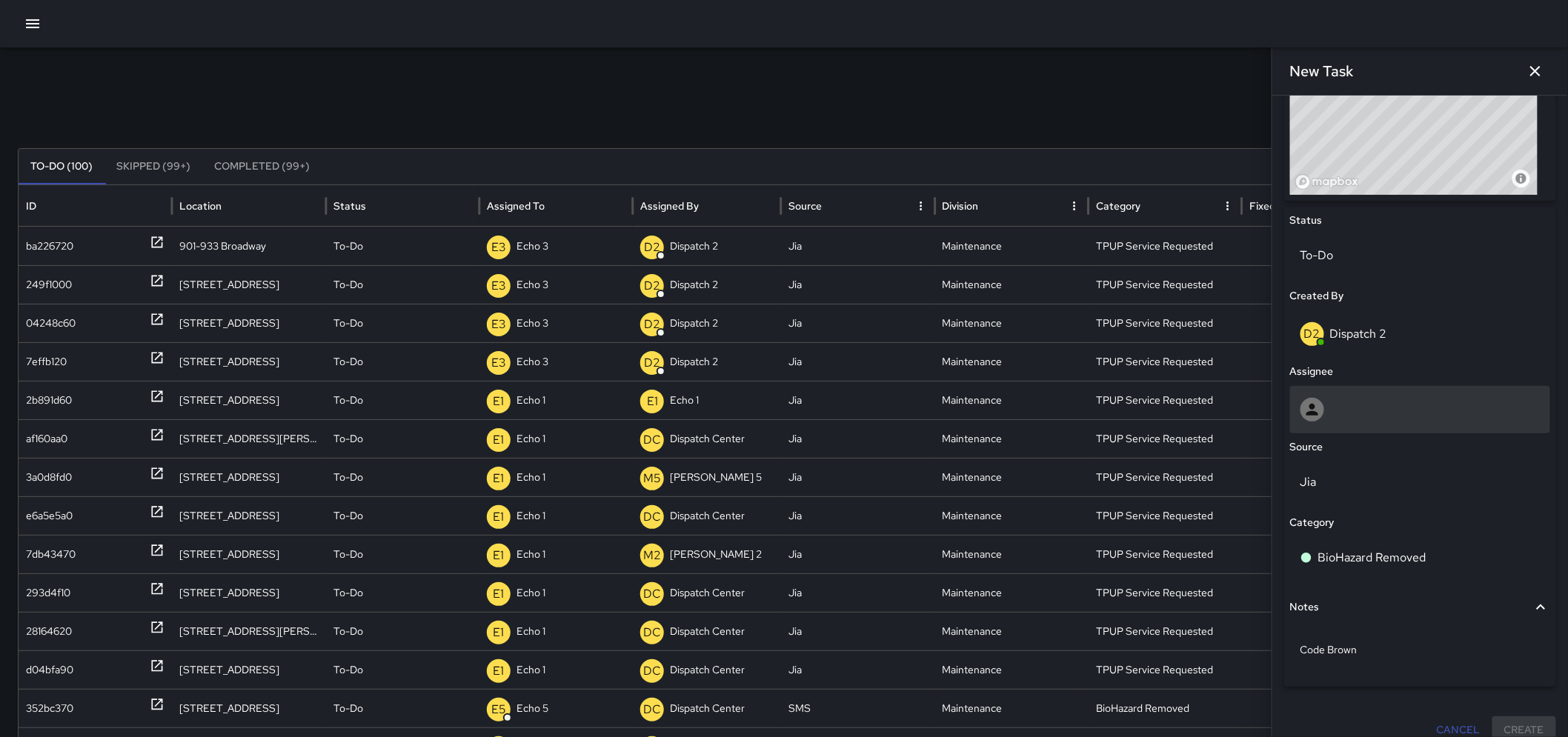
click at [1380, 425] on div at bounding box center [1421, 410] width 260 height 48
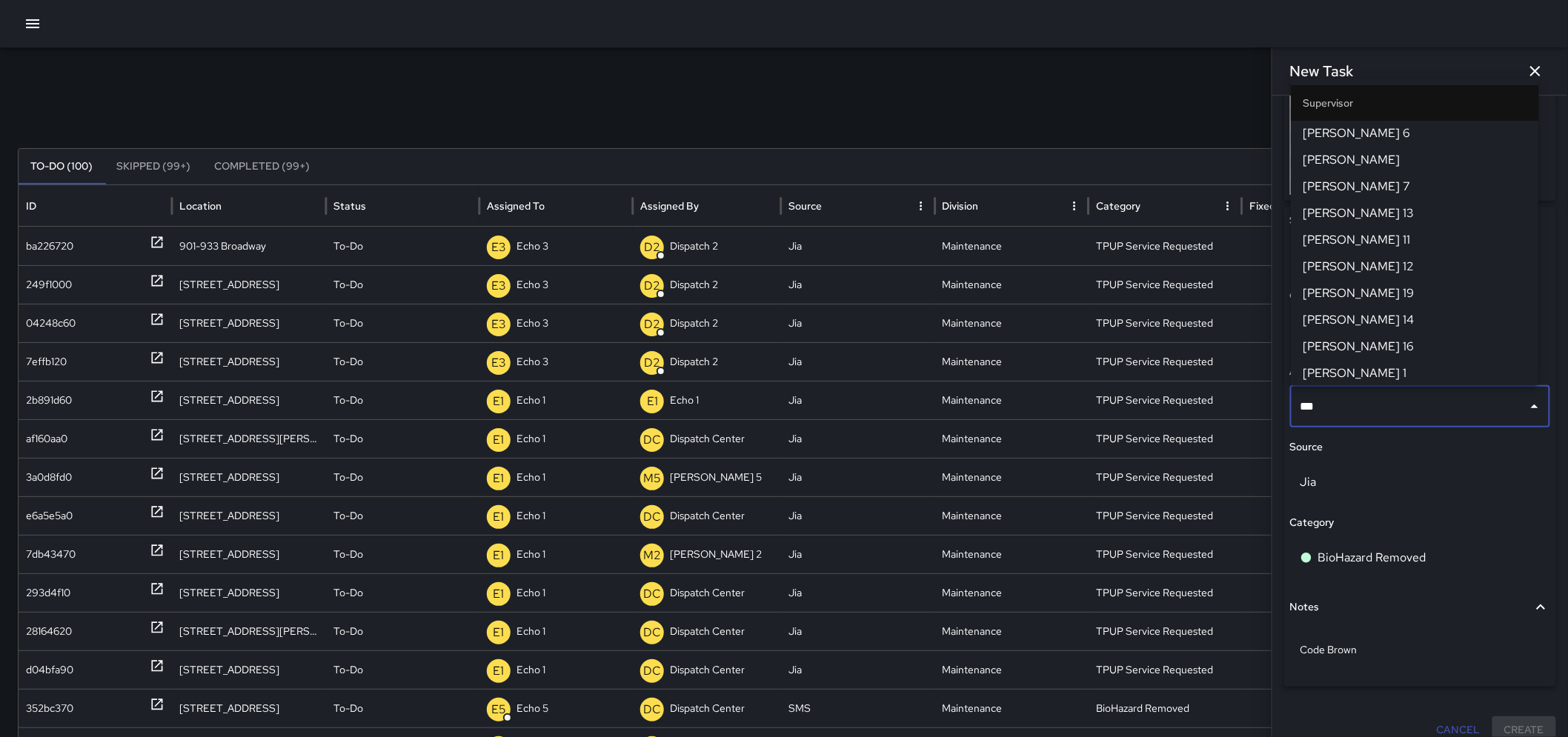
type input "****"
click at [1363, 210] on span "[PERSON_NAME] 11" at bounding box center [1415, 214] width 224 height 18
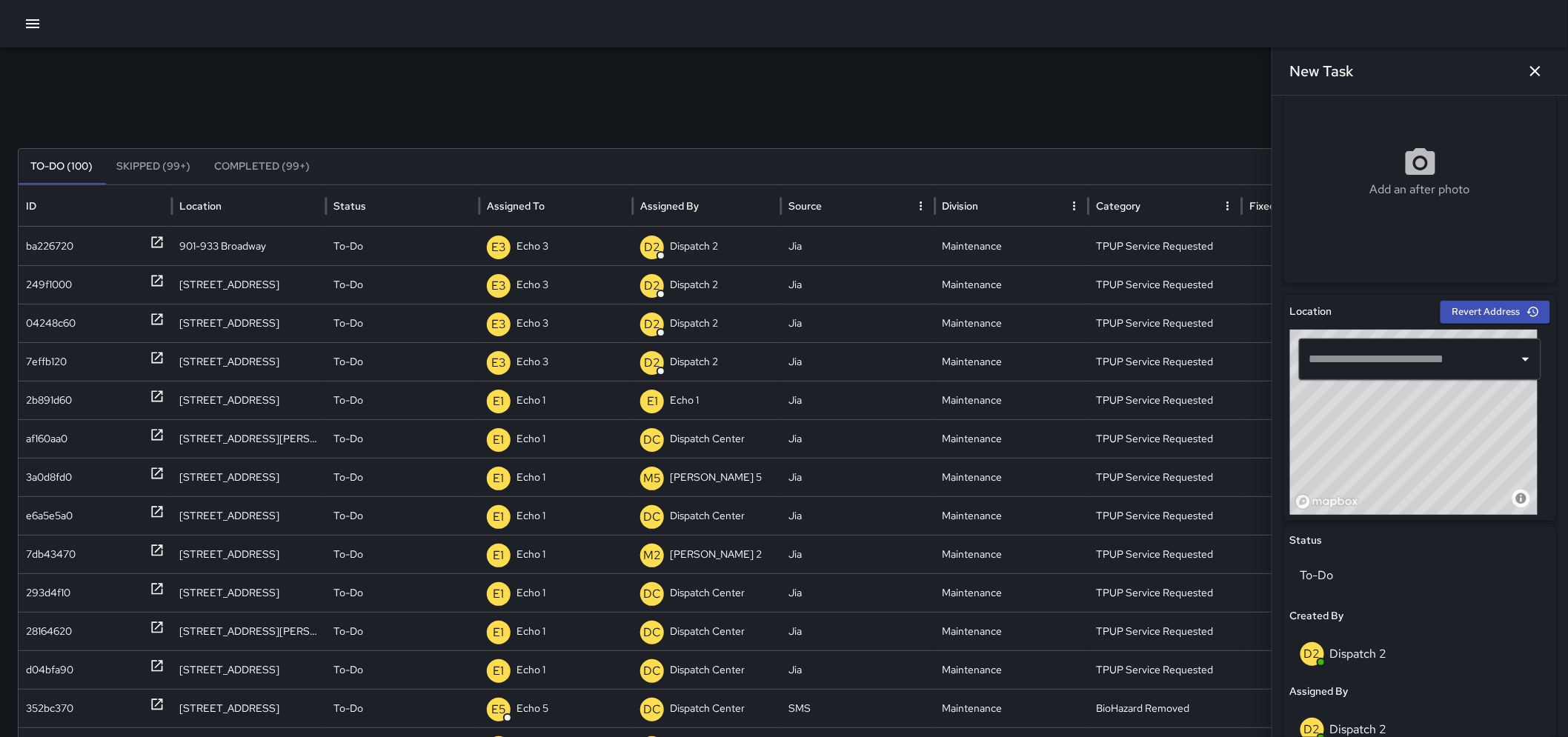
scroll to position [226, 0]
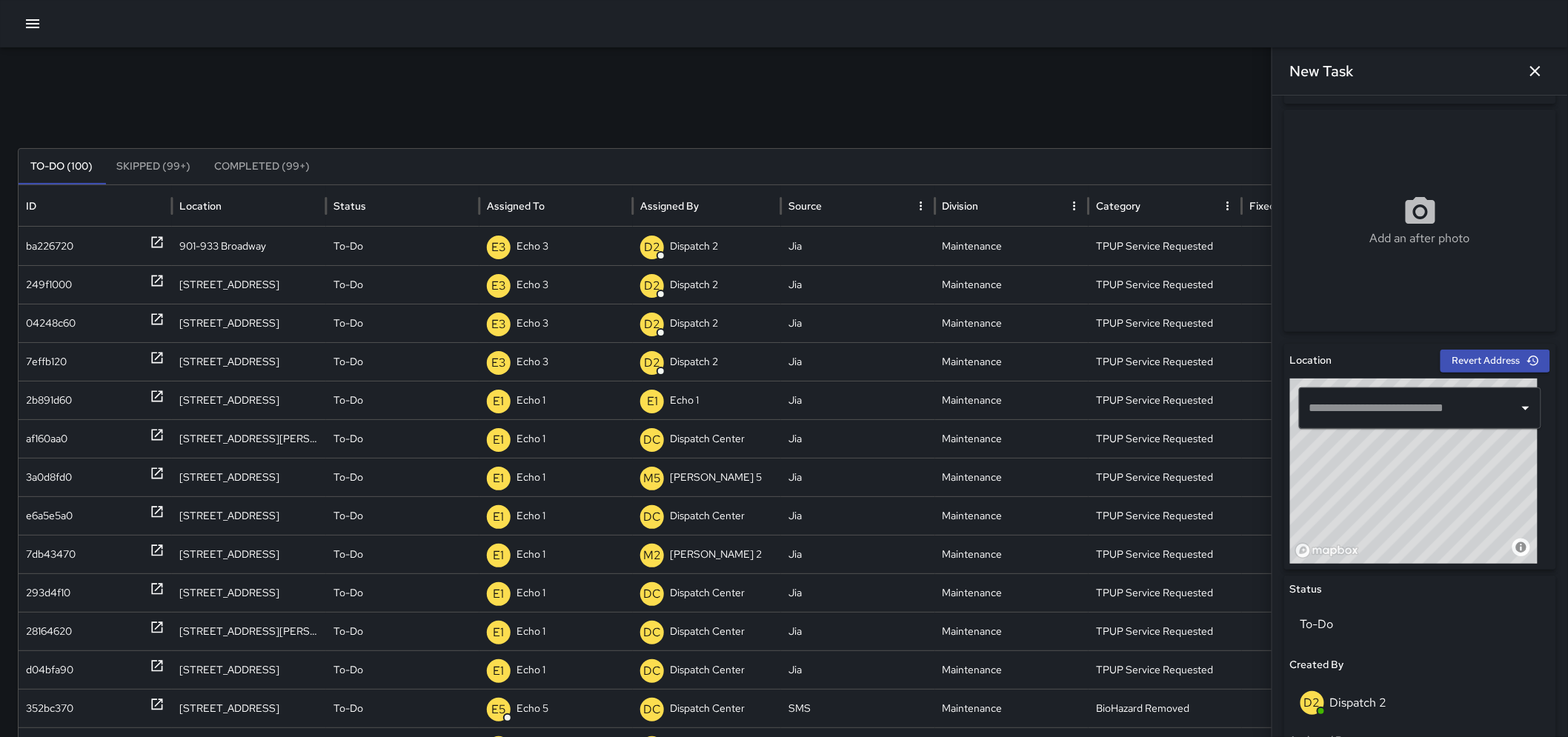
click at [1440, 405] on input "text" at bounding box center [1409, 407] width 207 height 28
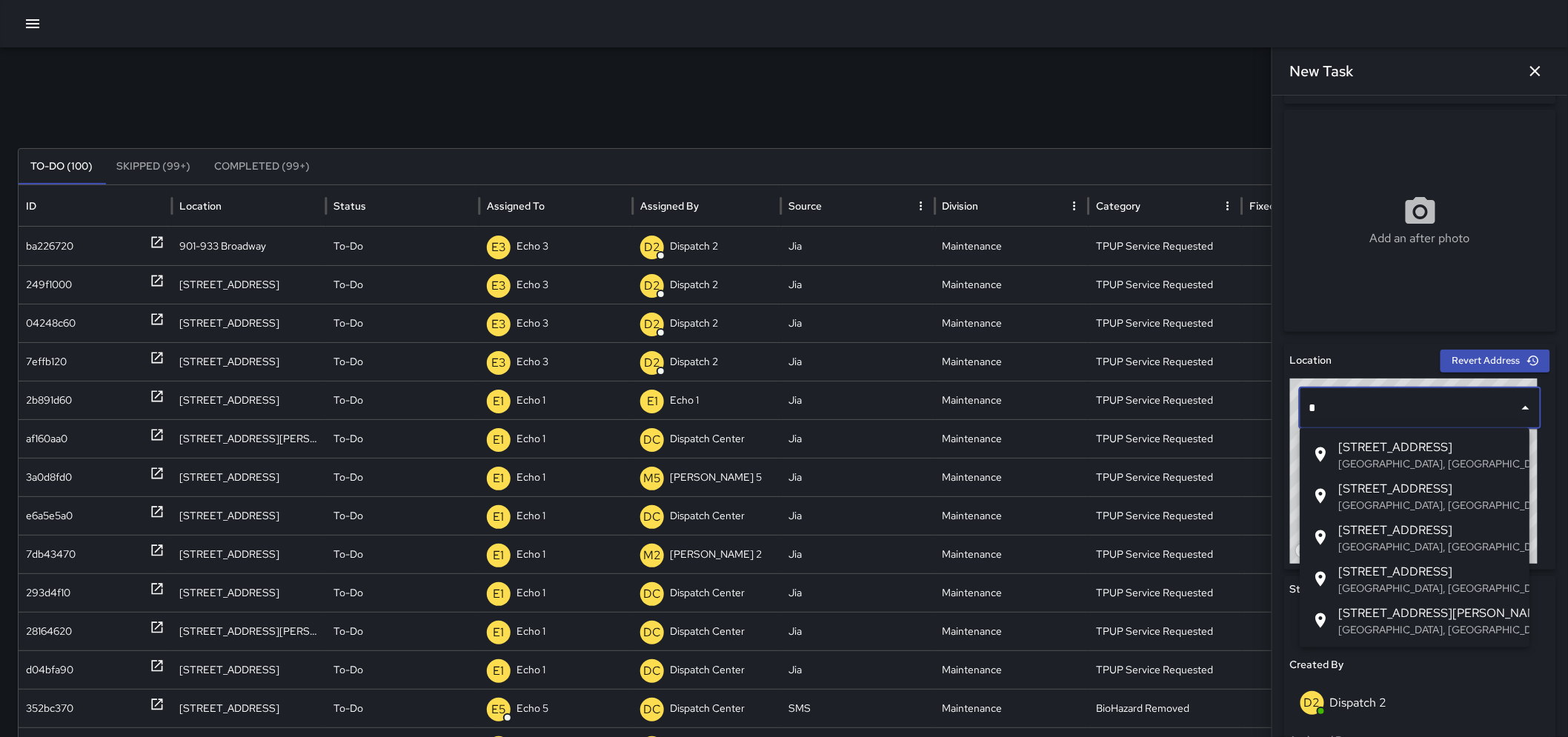
click at [1448, 409] on input "*" at bounding box center [1409, 407] width 207 height 28
click at [1449, 409] on input "*" at bounding box center [1409, 407] width 207 height 28
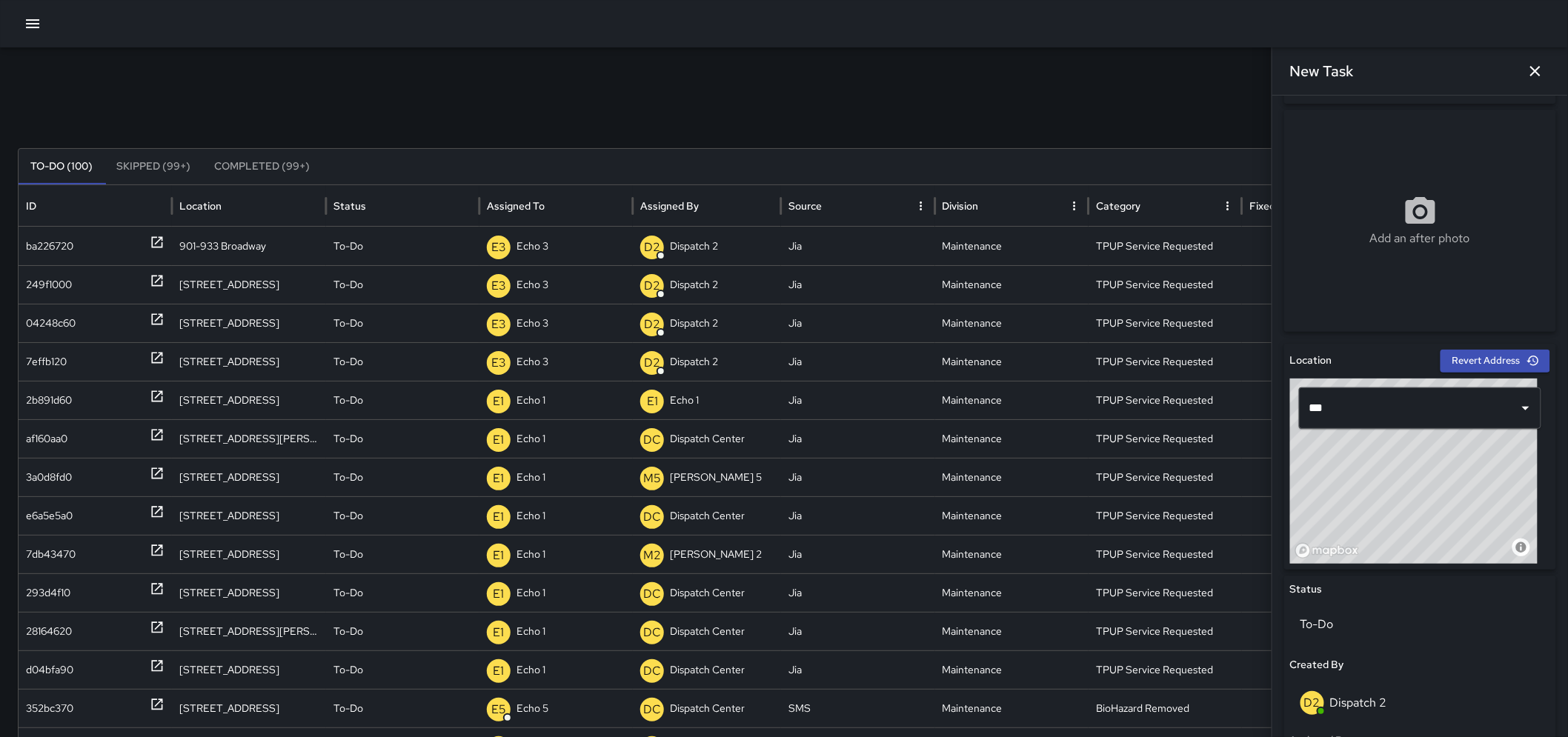
click at [1441, 415] on input "***" at bounding box center [1409, 407] width 207 height 28
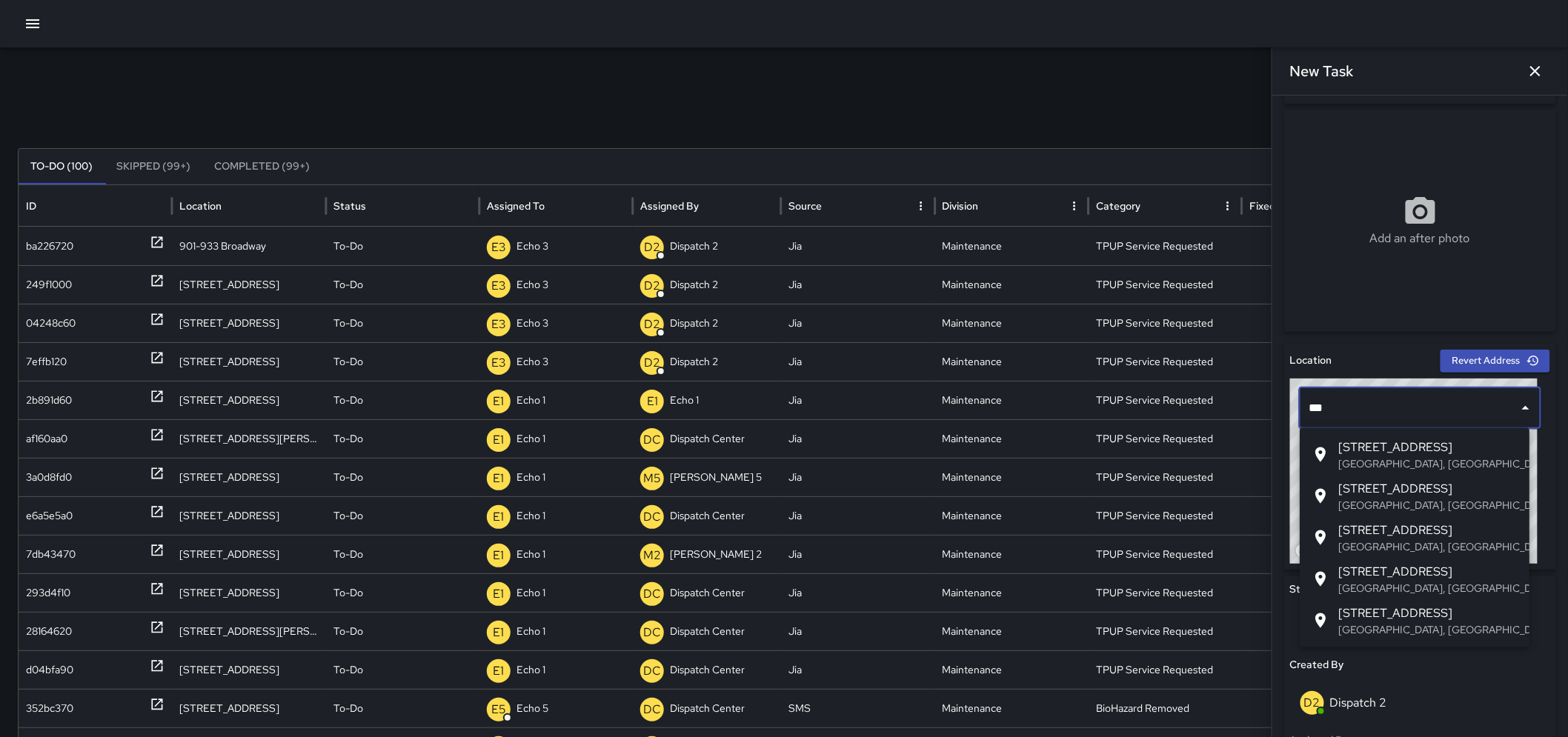
click at [1410, 452] on span "[STREET_ADDRESS]" at bounding box center [1428, 447] width 180 height 18
type input "**********"
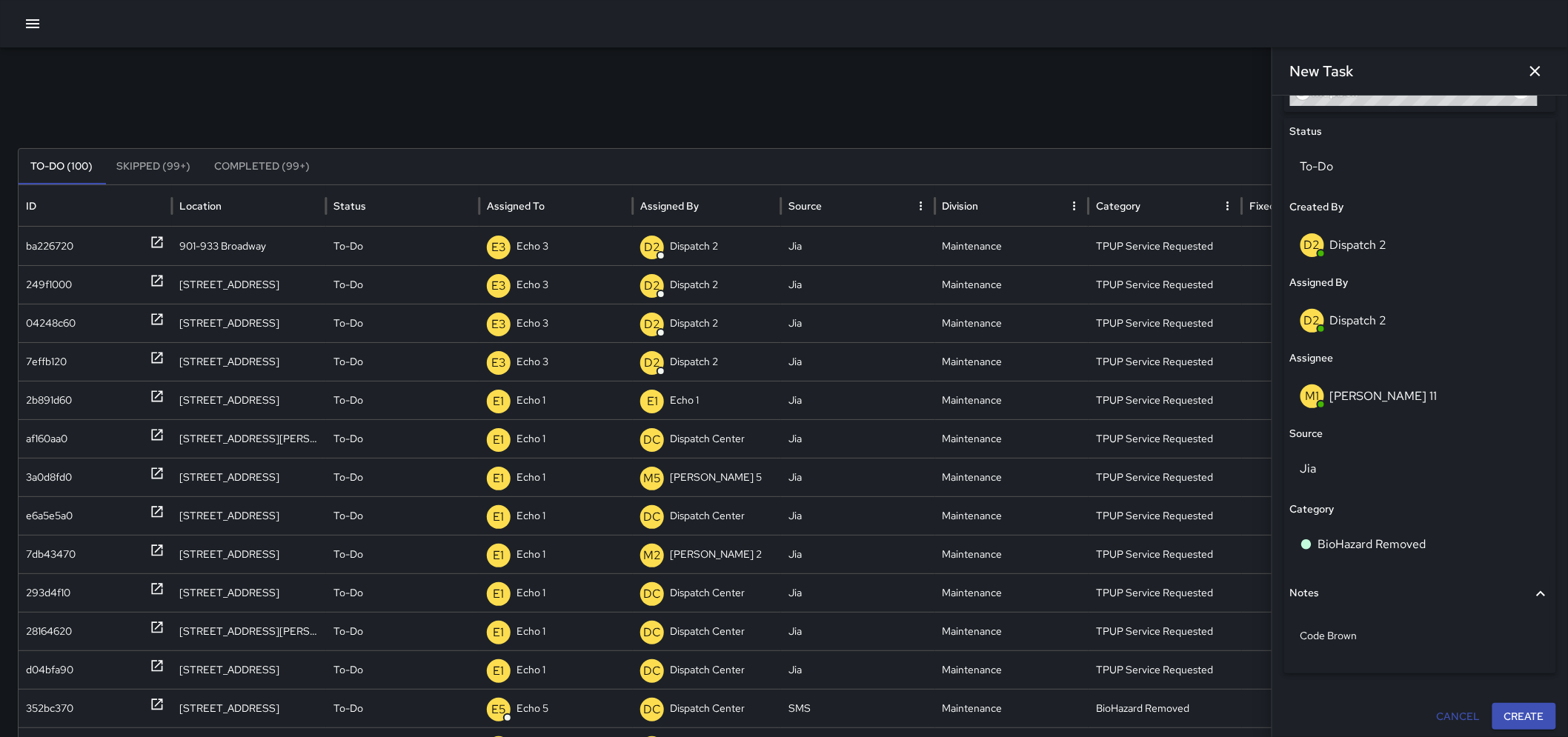
scroll to position [687, 0]
click at [1499, 712] on button "Create" at bounding box center [1524, 714] width 64 height 28
